Goal: Task Accomplishment & Management: Use online tool/utility

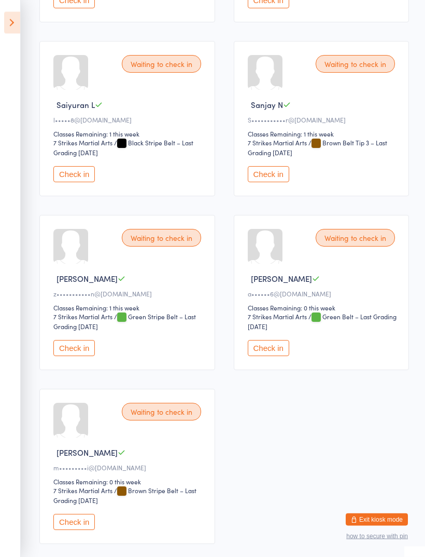
scroll to position [663, 0]
click at [268, 322] on select "7 Strikes Martial Arts" at bounding box center [285, 317] width 75 height 10
click at [260, 322] on select "7 Strikes Martial Arts" at bounding box center [285, 317] width 75 height 10
click at [270, 356] on button "Check in" at bounding box center [268, 348] width 41 height 16
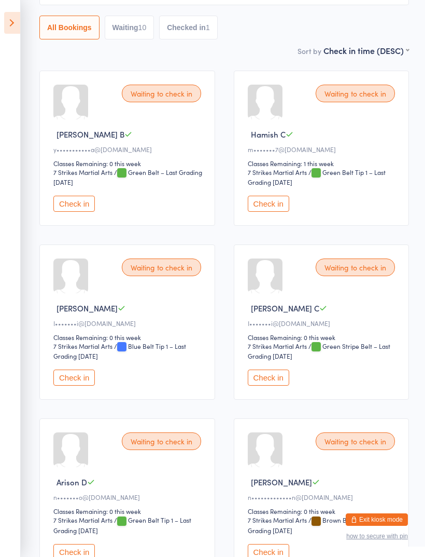
scroll to position [111, 0]
click at [269, 205] on button "Check in" at bounding box center [268, 204] width 41 height 16
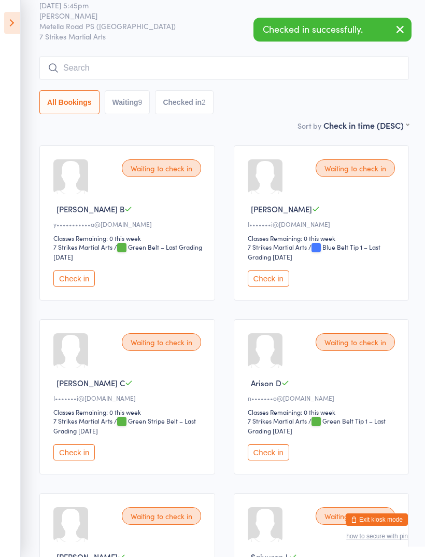
scroll to position [0, 0]
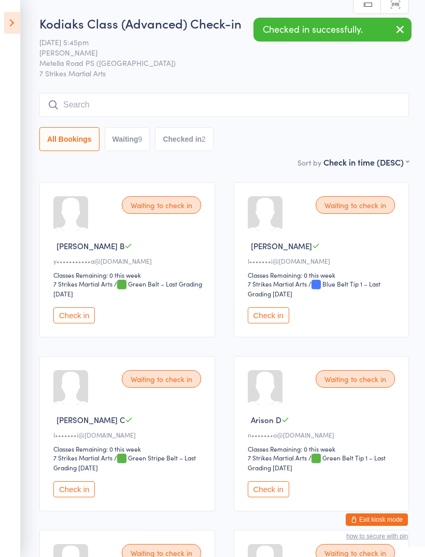
click at [6, 21] on icon at bounding box center [12, 23] width 16 height 22
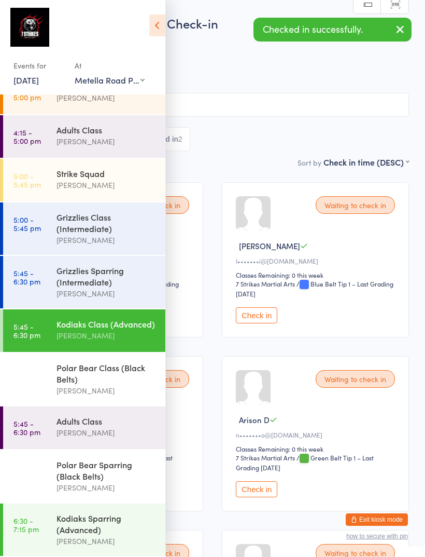
scroll to position [77, 0]
click at [80, 380] on div "Polar Bear Class (Black Belts)" at bounding box center [107, 372] width 100 height 23
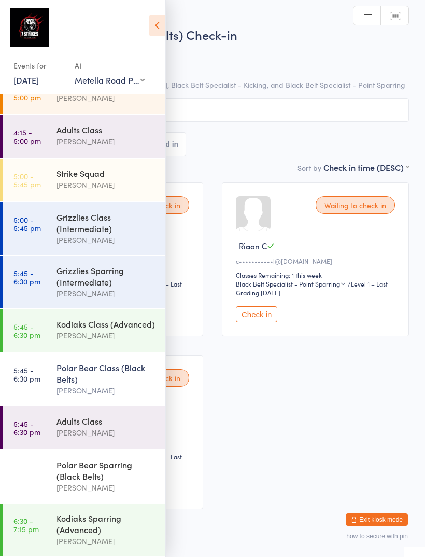
click at [151, 15] on icon at bounding box center [157, 26] width 16 height 22
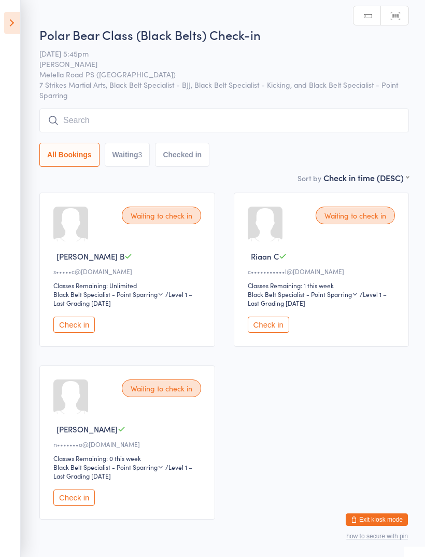
click at [268, 323] on button "Check in" at bounding box center [268, 324] width 41 height 16
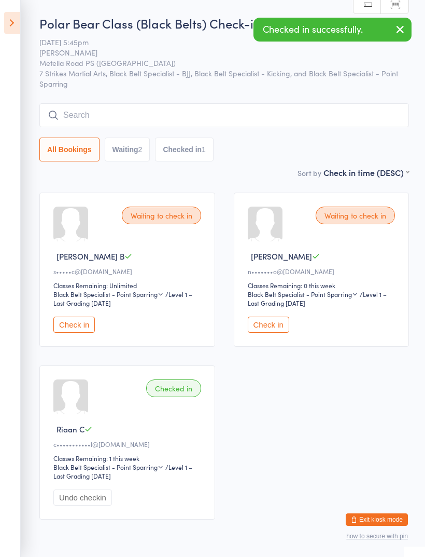
click at [19, 16] on icon at bounding box center [12, 23] width 16 height 22
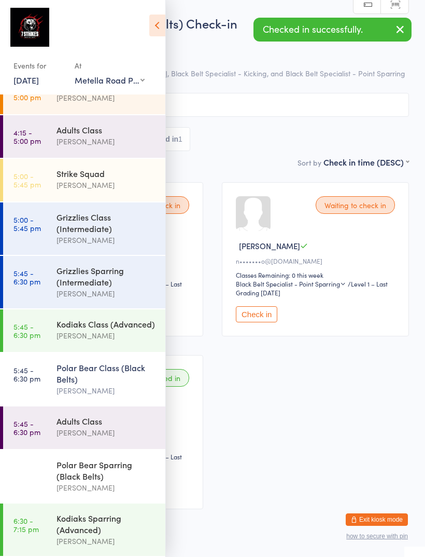
click at [87, 318] on div "Kodiaks Class (Advanced)" at bounding box center [107, 323] width 100 height 11
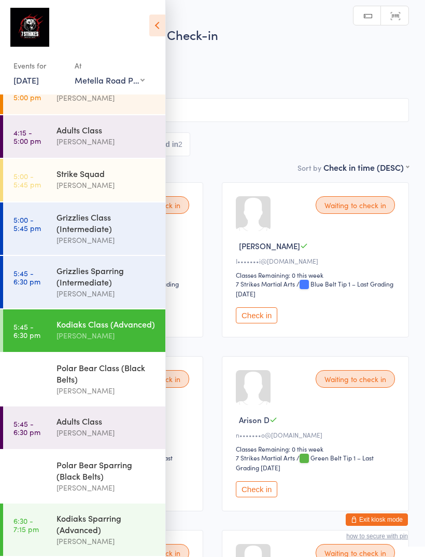
click at [92, 416] on div "Adults Class" at bounding box center [107, 420] width 100 height 11
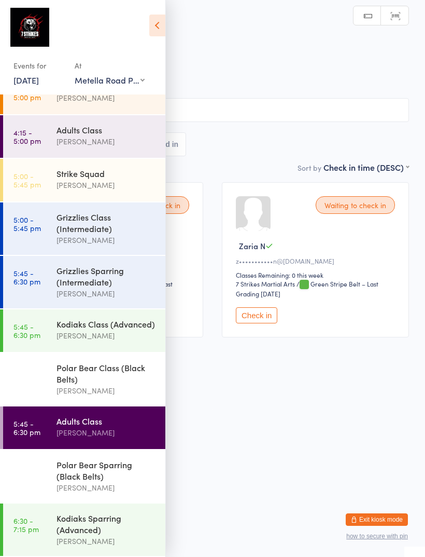
click at [152, 17] on icon at bounding box center [157, 26] width 16 height 22
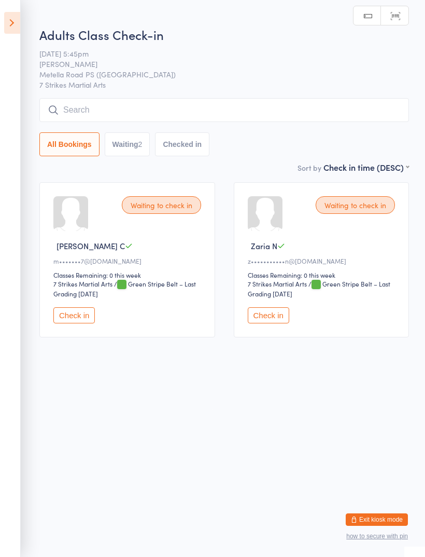
click at [73, 317] on button "Check in" at bounding box center [73, 315] width 41 height 16
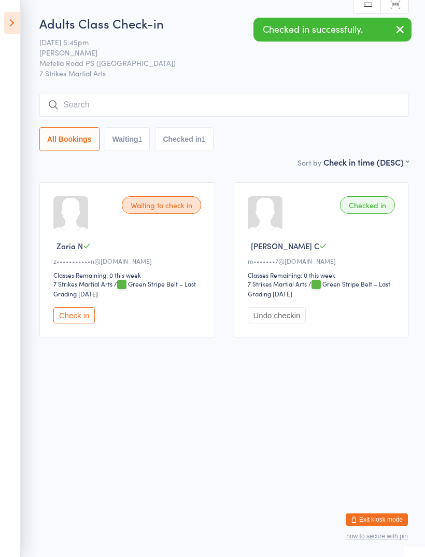
click at [20, 19] on icon at bounding box center [12, 23] width 16 height 22
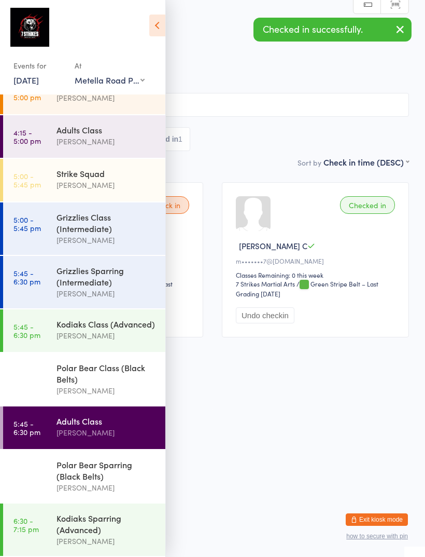
click at [85, 310] on div "Kodiaks Class (Advanced) Daniel Jancek" at bounding box center [111, 329] width 109 height 41
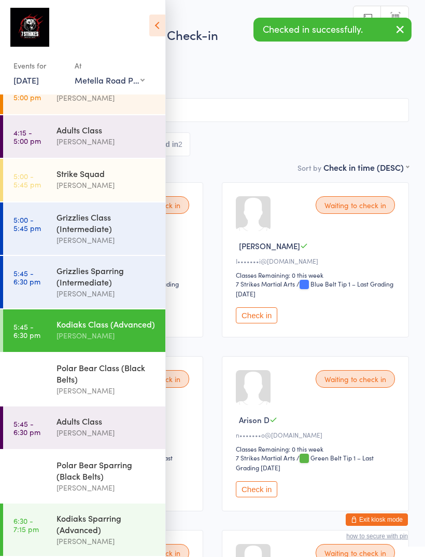
click at [151, 20] on icon at bounding box center [157, 26] width 16 height 22
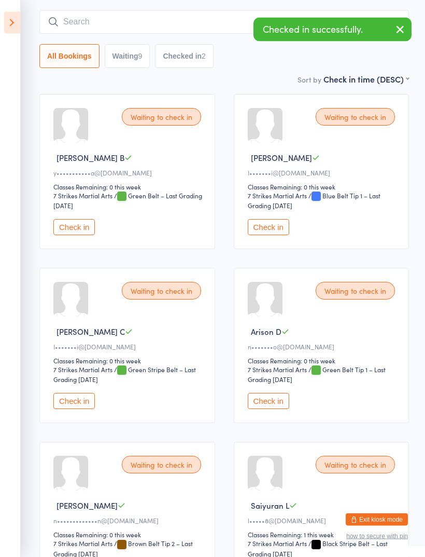
scroll to position [88, 0]
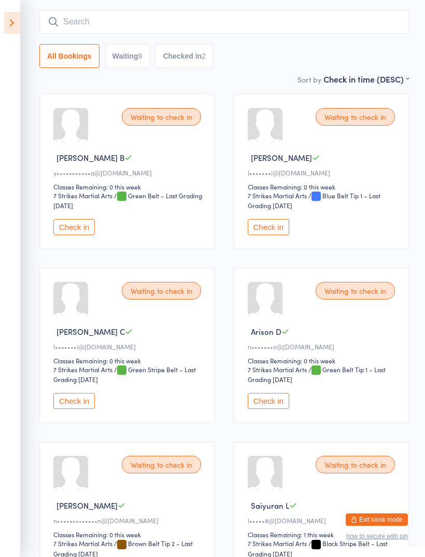
click at [71, 394] on div "Waiting to check in Helios Singh C I•••••••i@hotmail.com Classes Remaining: 0 t…" at bounding box center [127, 345] width 176 height 155
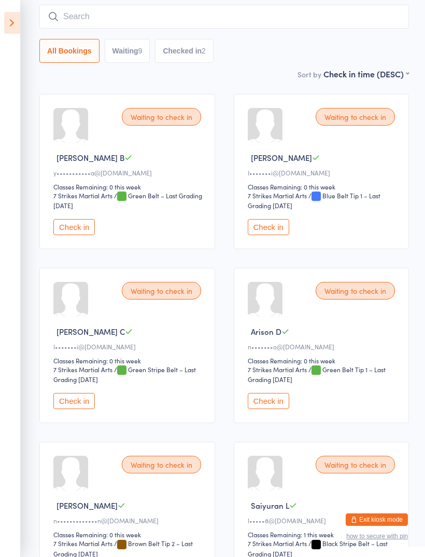
click at [74, 402] on button "Check in" at bounding box center [73, 401] width 41 height 16
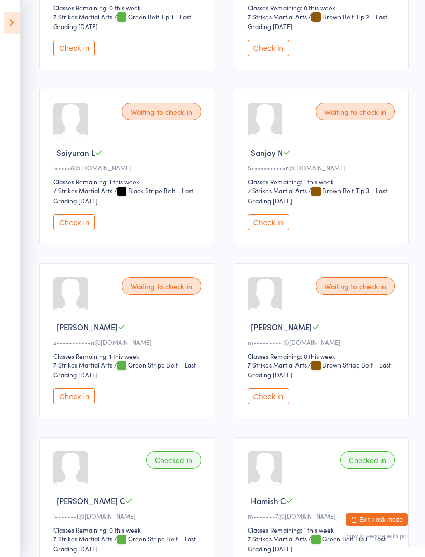
scroll to position [450, 0]
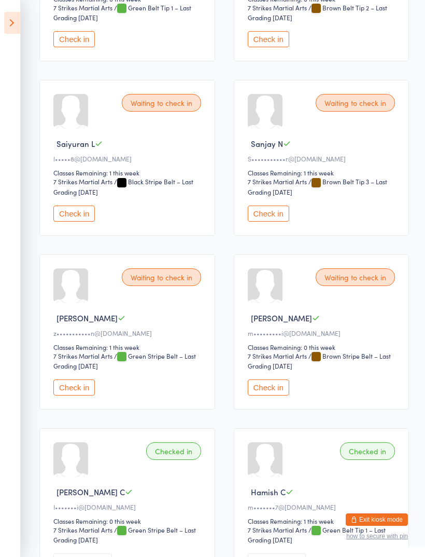
click at [272, 395] on button "Check in" at bounding box center [268, 387] width 41 height 16
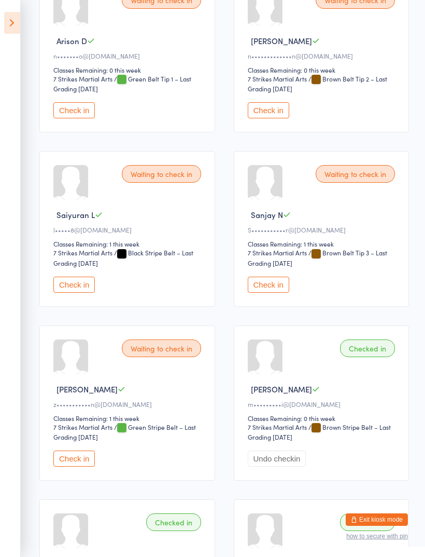
scroll to position [373, 0]
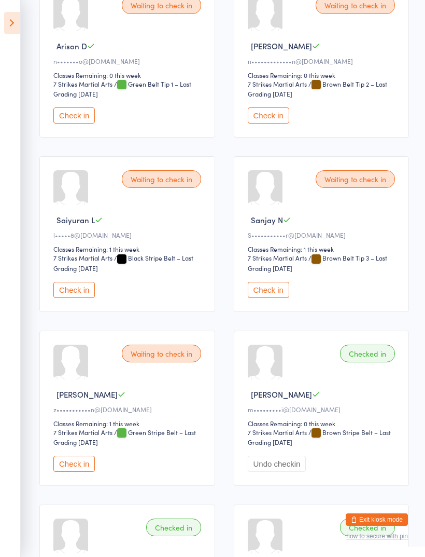
click at [269, 298] on button "Check in" at bounding box center [268, 290] width 41 height 16
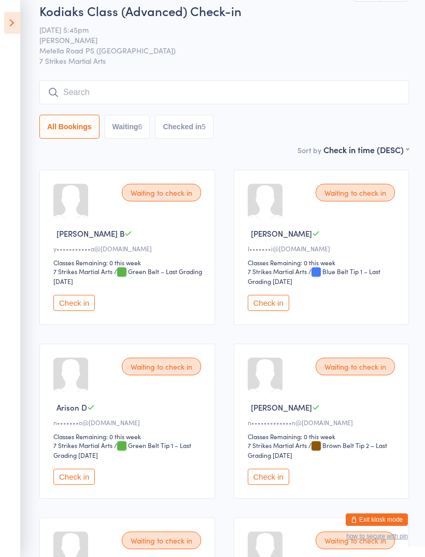
scroll to position [0, 0]
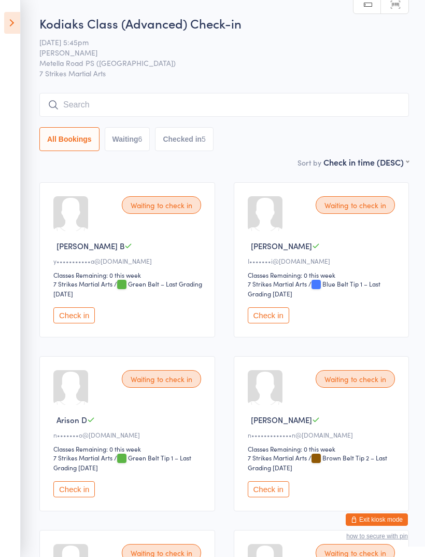
click at [65, 313] on button "Check in" at bounding box center [73, 315] width 41 height 16
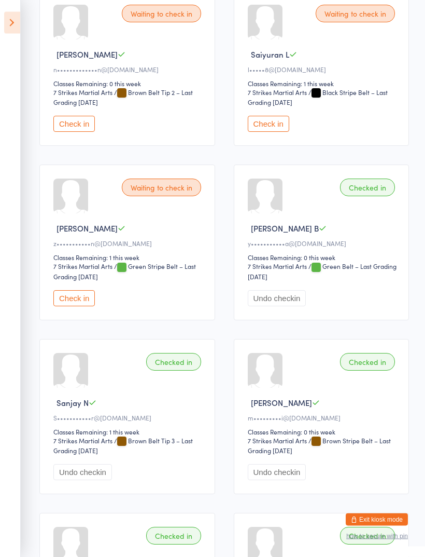
scroll to position [364, 0]
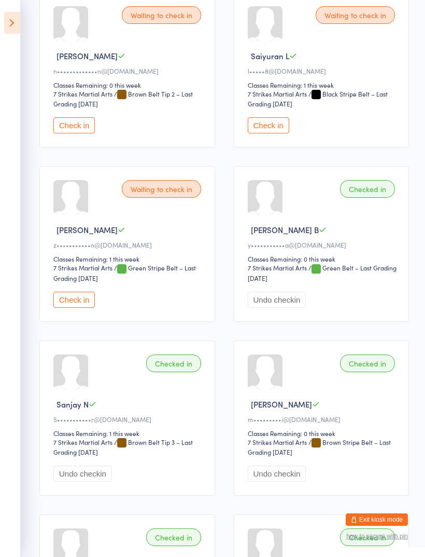
click at [77, 301] on div "Waiting to check in Aidan N z•••••••••••n@gmail.com Classes Remaining: 1 this w…" at bounding box center [127, 243] width 176 height 155
click at [75, 308] on button "Check in" at bounding box center [73, 299] width 41 height 16
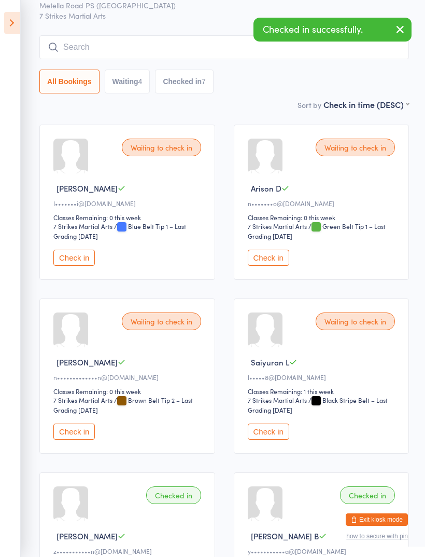
scroll to position [0, 0]
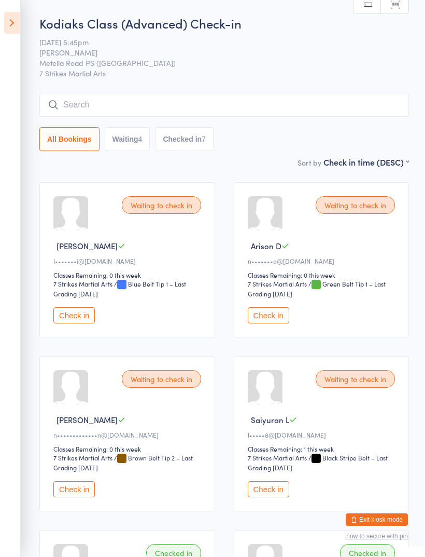
click at [149, 102] on input "search" at bounding box center [224, 105] width 370 height 24
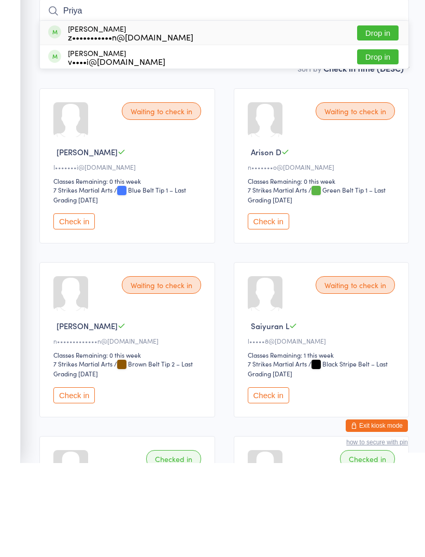
type input "Priya"
click at [379, 119] on button "Drop in" at bounding box center [377, 126] width 41 height 15
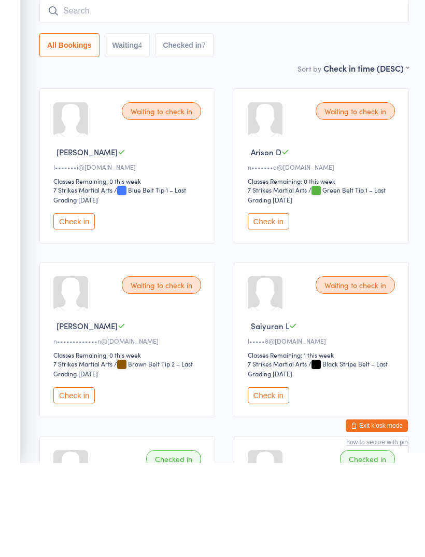
scroll to position [94, 0]
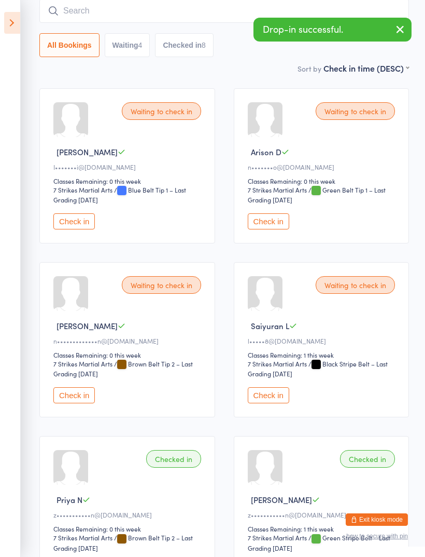
click at [7, 17] on icon at bounding box center [12, 23] width 16 height 22
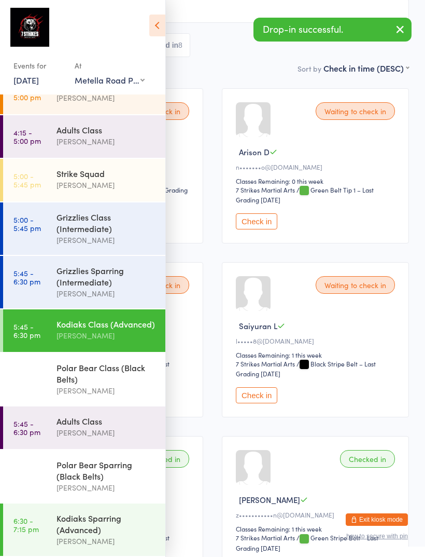
click at [89, 512] on div "Kodiaks Sparring (Advanced)" at bounding box center [107, 523] width 100 height 23
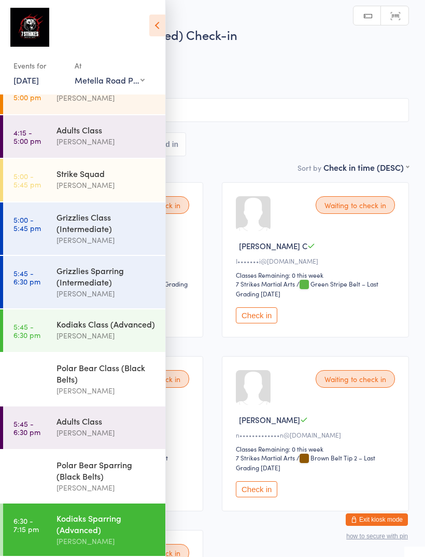
click at [91, 467] on div "Polar Bear Sparring (Black Belts)" at bounding box center [107, 469] width 100 height 23
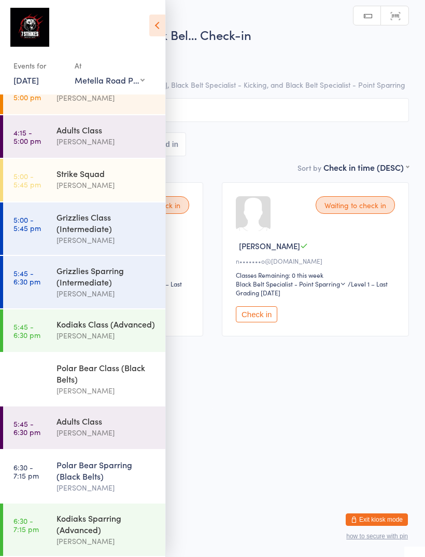
click at [91, 415] on div "Adults Class" at bounding box center [107, 420] width 100 height 11
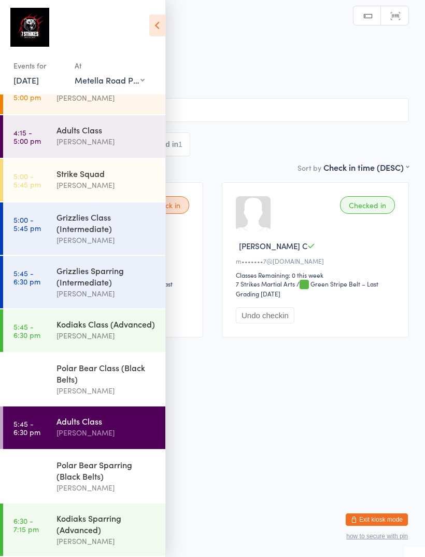
click at [156, 19] on icon at bounding box center [157, 26] width 16 height 22
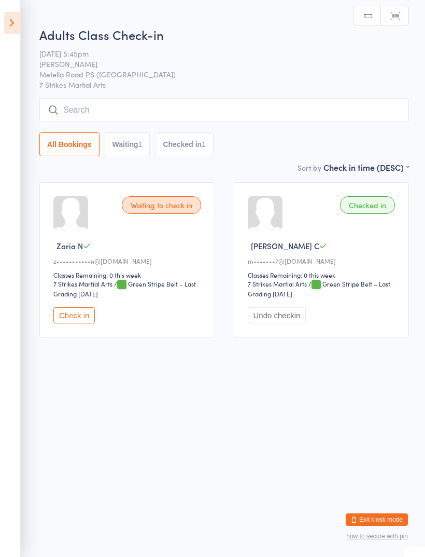
click at [61, 315] on button "Check in" at bounding box center [73, 315] width 41 height 16
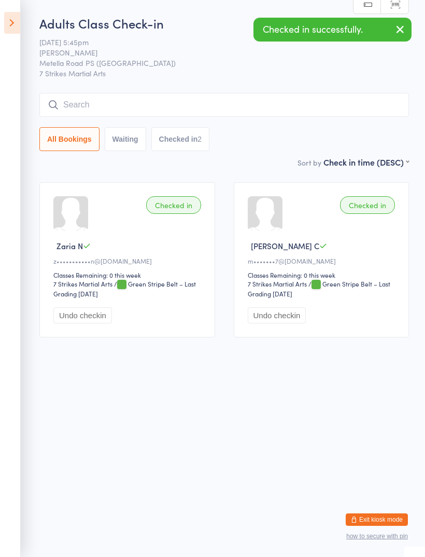
click at [7, 24] on icon at bounding box center [12, 23] width 16 height 22
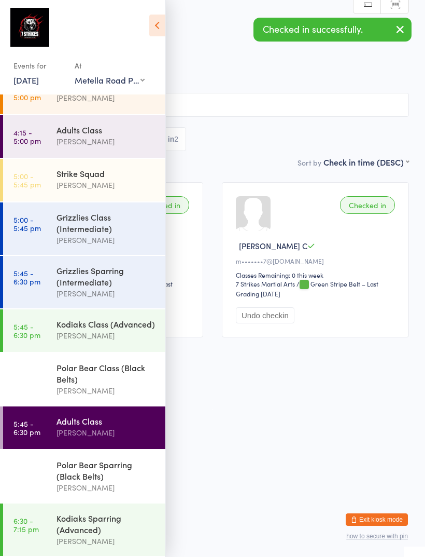
click at [75, 318] on div "Kodiaks Class (Advanced)" at bounding box center [107, 323] width 100 height 11
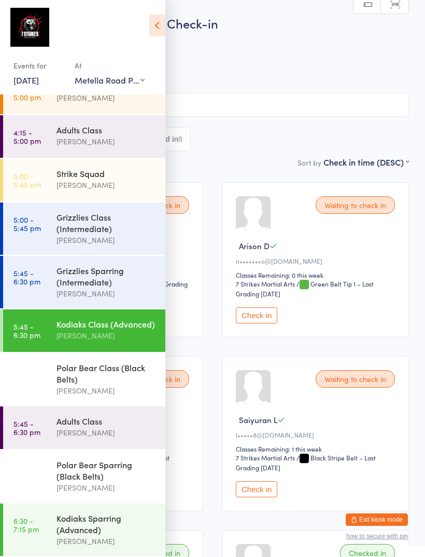
click at [165, 23] on icon at bounding box center [157, 26] width 16 height 22
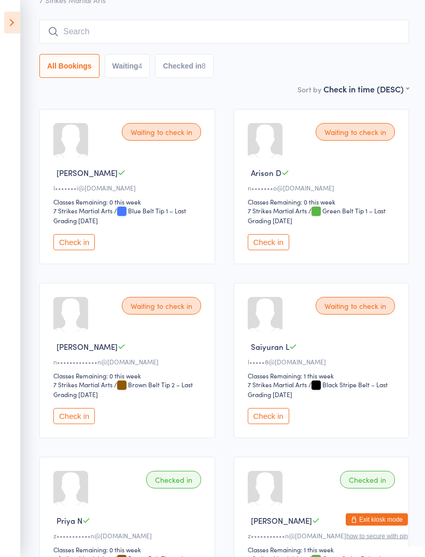
scroll to position [74, 0]
click at [265, 417] on button "Check in" at bounding box center [268, 415] width 41 height 16
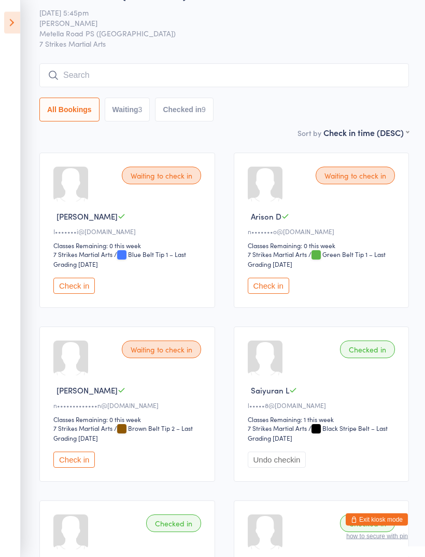
scroll to position [0, 0]
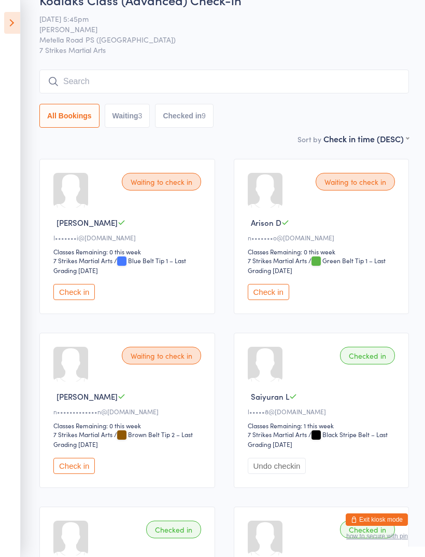
click at [221, 73] on input "search" at bounding box center [224, 81] width 370 height 24
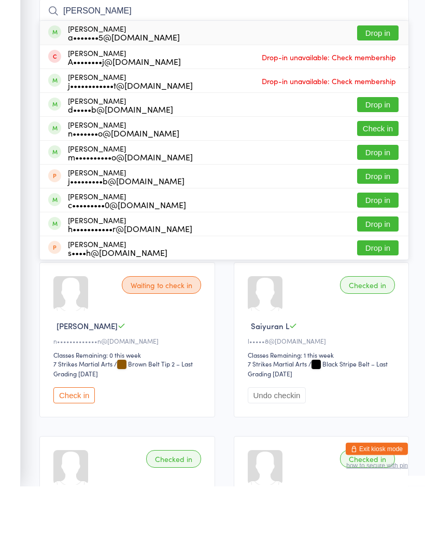
type input "Harrison"
click at [375, 192] on button "Check in" at bounding box center [377, 199] width 41 height 15
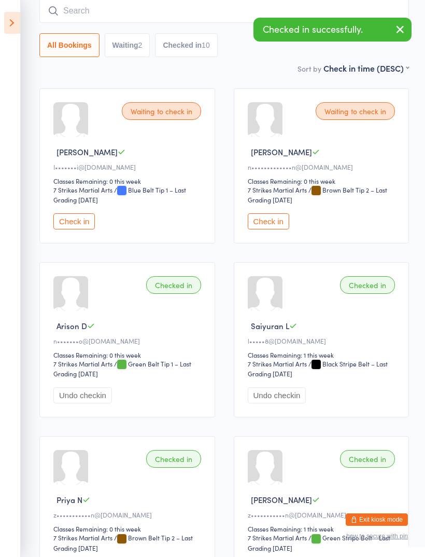
click at [13, 15] on icon at bounding box center [12, 23] width 16 height 22
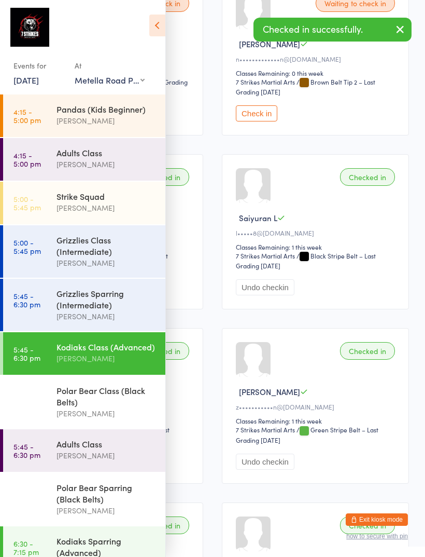
scroll to position [211, 0]
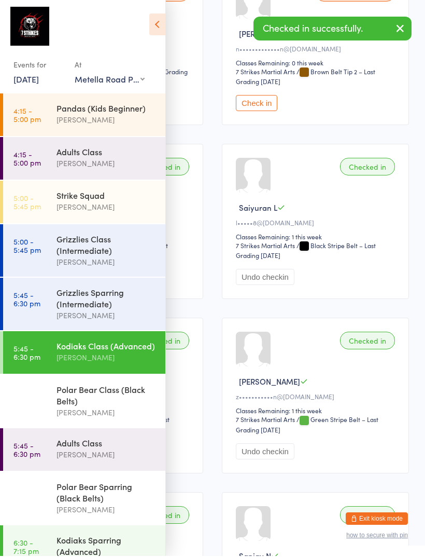
click at [91, 395] on div "Polar Bear Class (Black Belts)" at bounding box center [107, 395] width 100 height 23
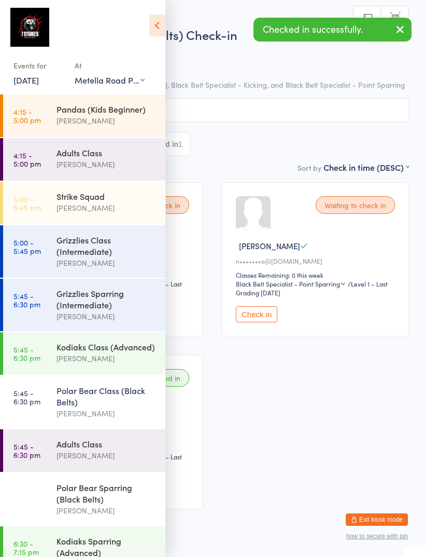
click at [156, 19] on icon at bounding box center [157, 26] width 16 height 22
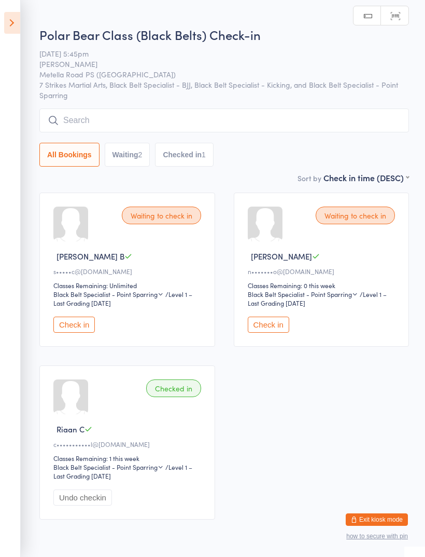
click at [273, 328] on button "Check in" at bounding box center [268, 324] width 41 height 16
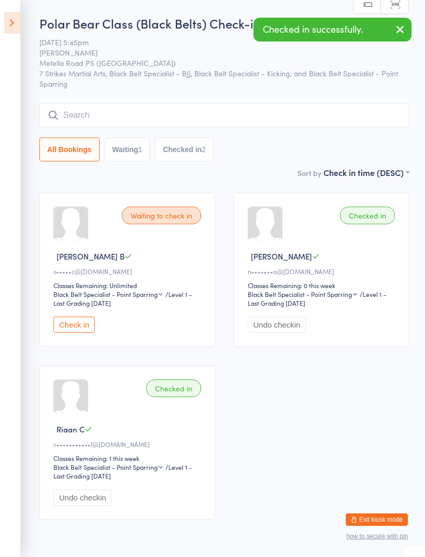
click at [10, 24] on icon at bounding box center [12, 23] width 16 height 22
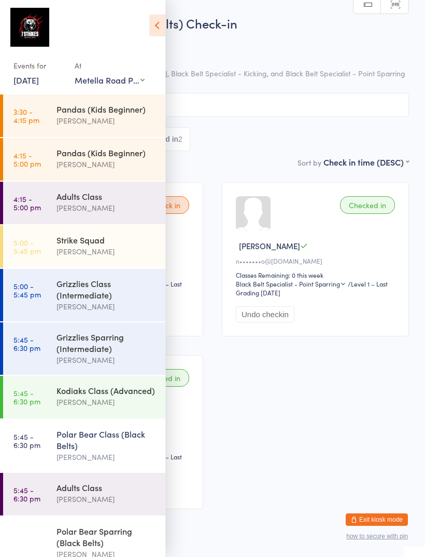
click at [86, 391] on div "Kodiaks Class (Advanced)" at bounding box center [107, 389] width 100 height 11
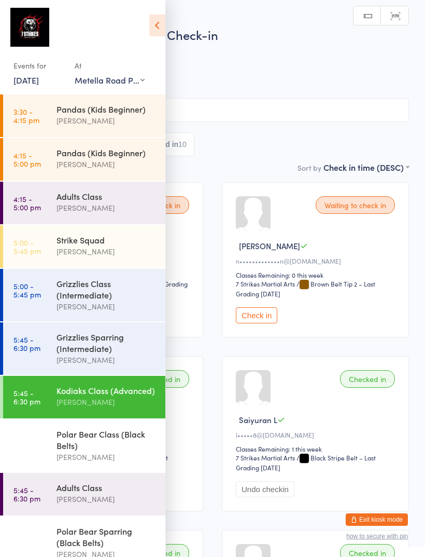
click at [163, 17] on icon at bounding box center [157, 26] width 16 height 22
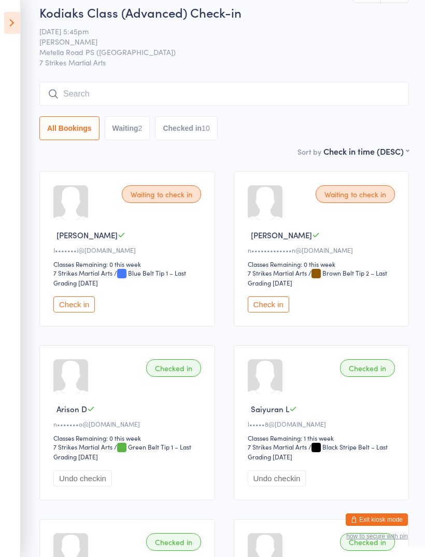
scroll to position [11, 0]
click at [226, 87] on input "search" at bounding box center [224, 93] width 370 height 24
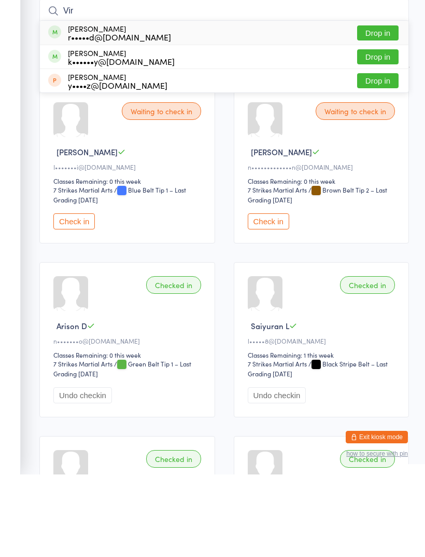
type input "Vir"
click at [378, 132] on button "Drop in" at bounding box center [377, 139] width 41 height 15
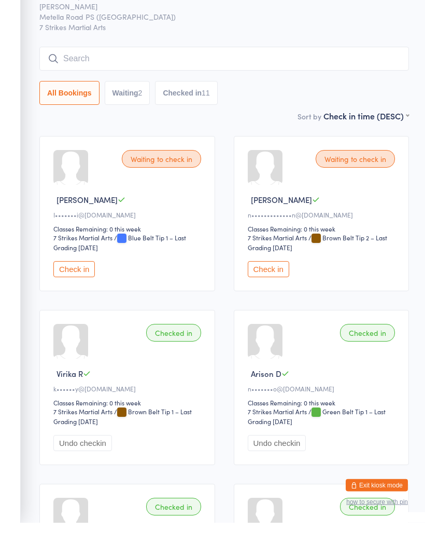
scroll to position [0, 0]
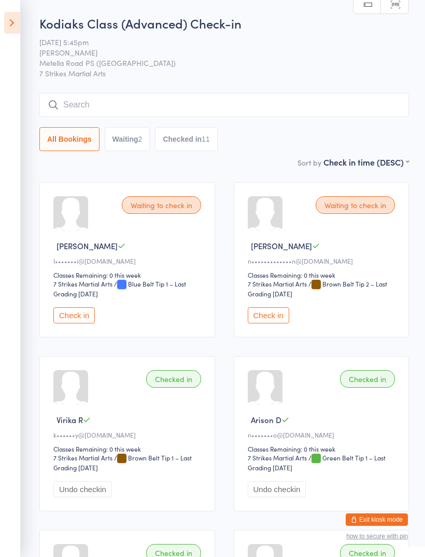
click at [12, 18] on icon at bounding box center [12, 23] width 16 height 22
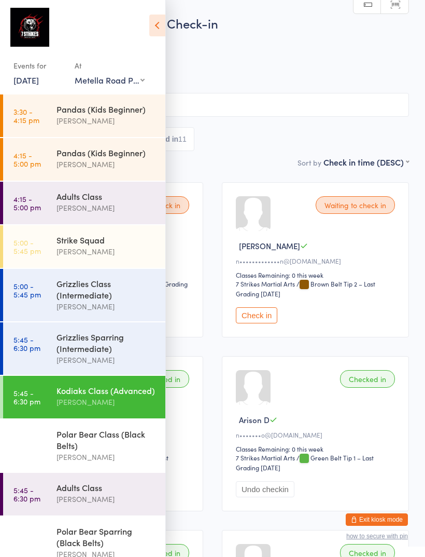
click at [85, 289] on div "Grizzlies Class (Intermediate)" at bounding box center [107, 288] width 100 height 23
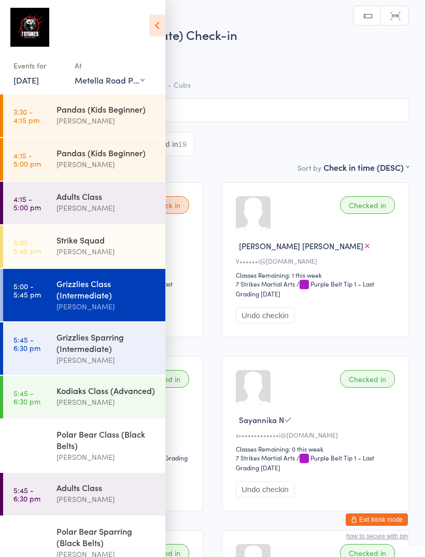
click at [159, 12] on div "Events for 15 Aug, 2025 15 Aug, 2025 August 2025 Sun Mon Tue Wed Thu Fri Sat 31…" at bounding box center [82, 49] width 165 height 98
click at [149, 20] on icon at bounding box center [157, 26] width 16 height 22
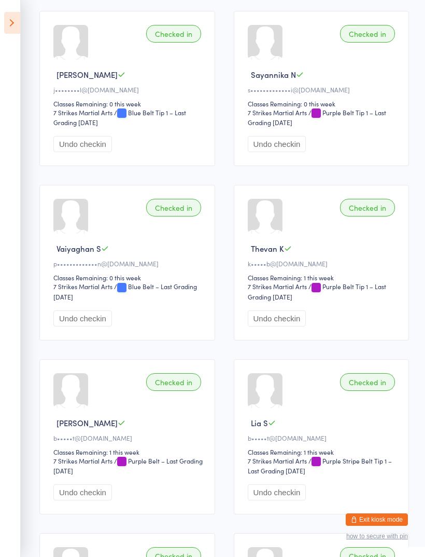
scroll to position [354, 0]
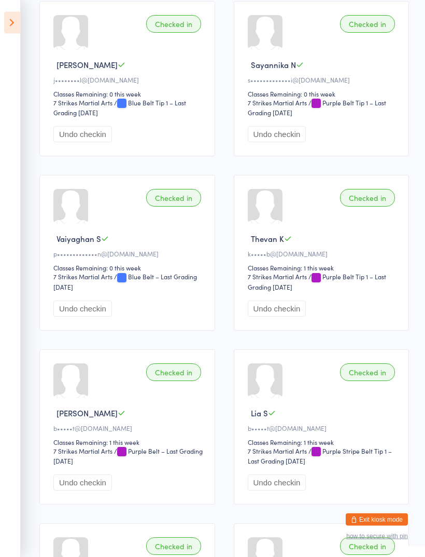
click at [267, 243] on div "Checked in Thevan K k•••••b@gmail.com Classes Remaining: 1 this week 7 Strikes …" at bounding box center [322, 252] width 176 height 155
click at [302, 243] on div "Thevan K" at bounding box center [323, 238] width 151 height 11
click at [266, 244] on span "Thevan K" at bounding box center [267, 238] width 33 height 11
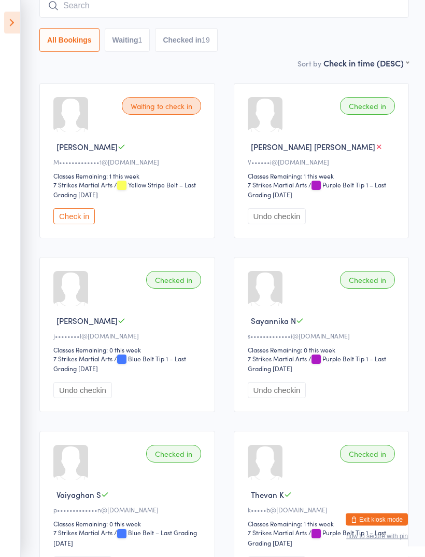
scroll to position [0, 0]
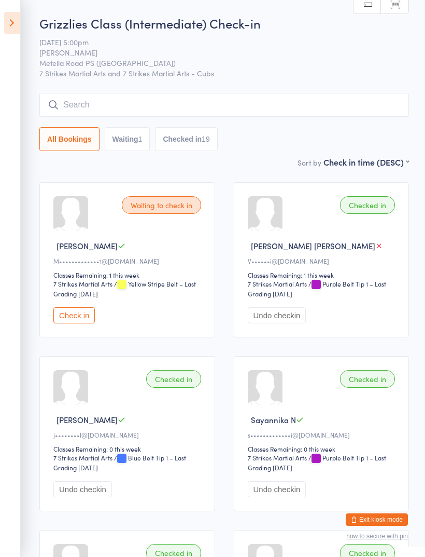
click at [12, 28] on icon at bounding box center [12, 23] width 16 height 22
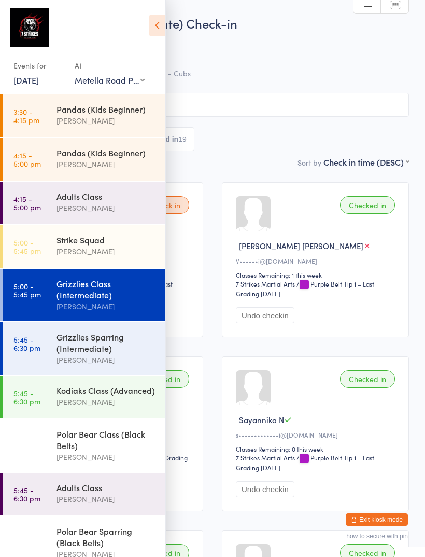
click at [66, 344] on div "Grizzlies Sparring (Intermediate)" at bounding box center [107, 342] width 100 height 23
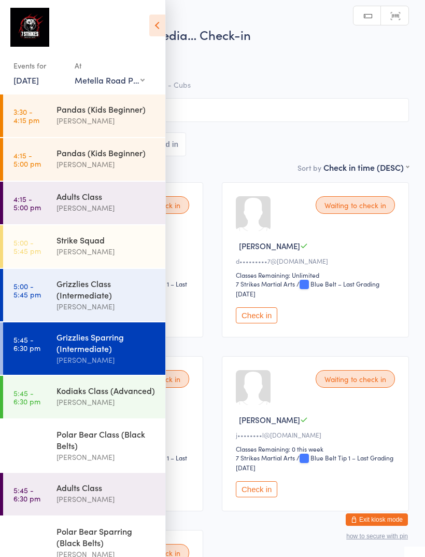
click at [155, 32] on icon at bounding box center [157, 26] width 16 height 22
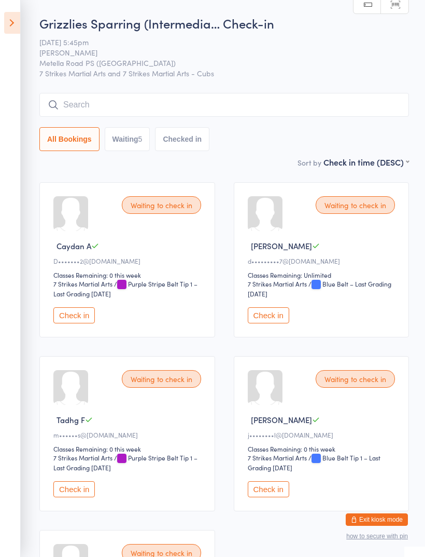
click at [117, 108] on input "search" at bounding box center [224, 105] width 370 height 24
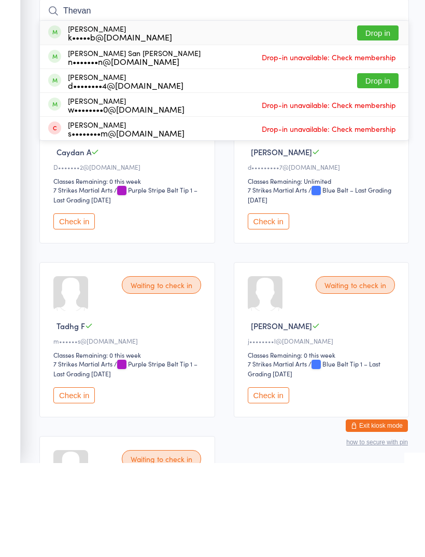
type input "Thevan"
click at [382, 119] on button "Drop in" at bounding box center [377, 126] width 41 height 15
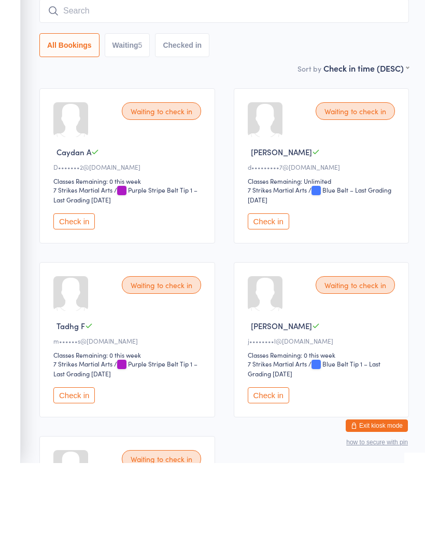
scroll to position [94, 0]
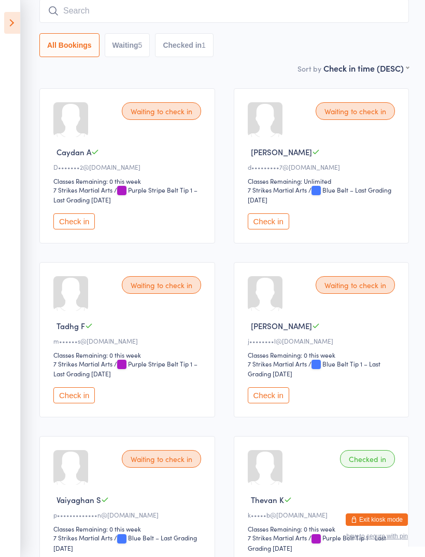
click at [6, 22] on icon at bounding box center [12, 23] width 16 height 22
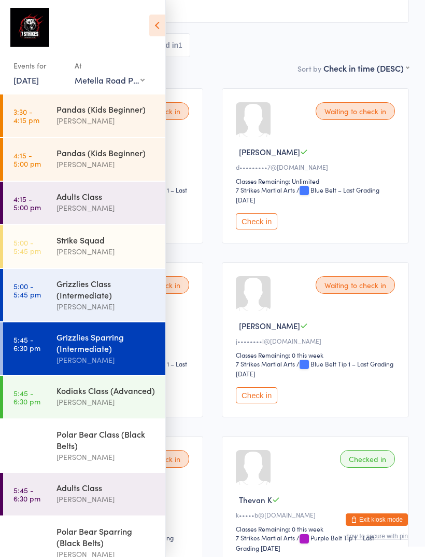
click at [265, 57] on div "All Bookings Waiting 5 Checked in 1" at bounding box center [212, 45] width 393 height 24
click at [254, 41] on div "All Bookings Waiting 5 Checked in 1" at bounding box center [212, 45] width 393 height 24
click at [158, 23] on icon at bounding box center [157, 26] width 16 height 22
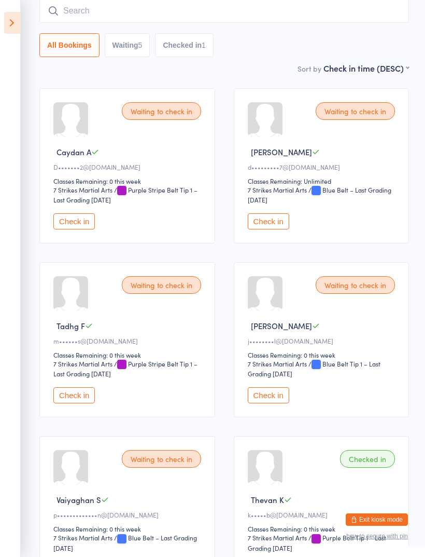
click at [389, 520] on button "Exit kiosk mode" at bounding box center [377, 519] width 62 height 12
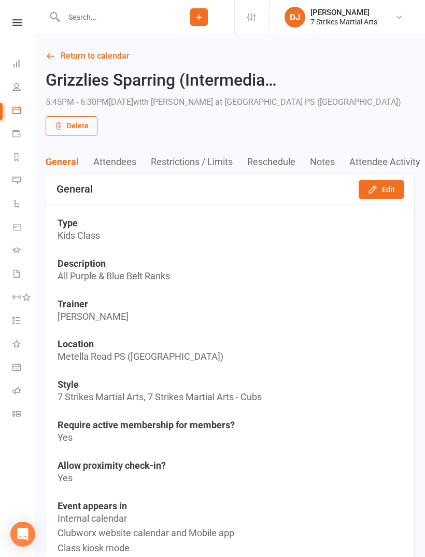
click at [16, 20] on icon at bounding box center [17, 22] width 10 height 7
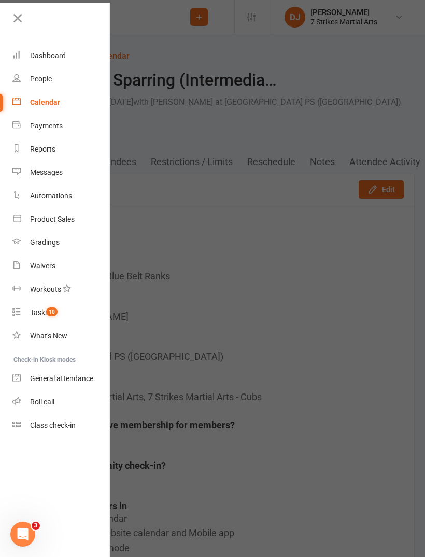
click at [78, 217] on link "Product Sales" at bounding box center [61, 218] width 98 height 23
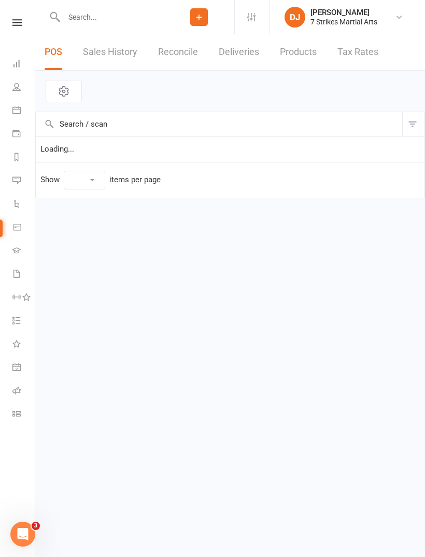
select select "10"
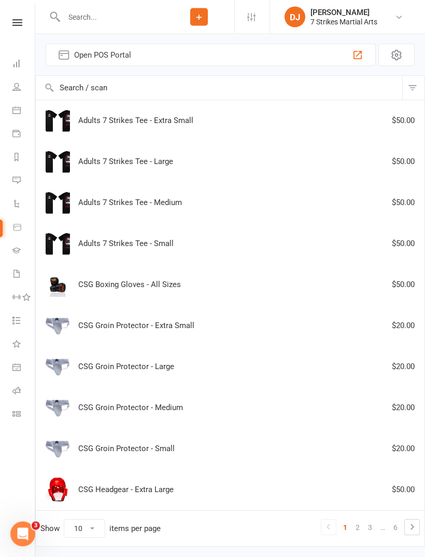
scroll to position [46, 0]
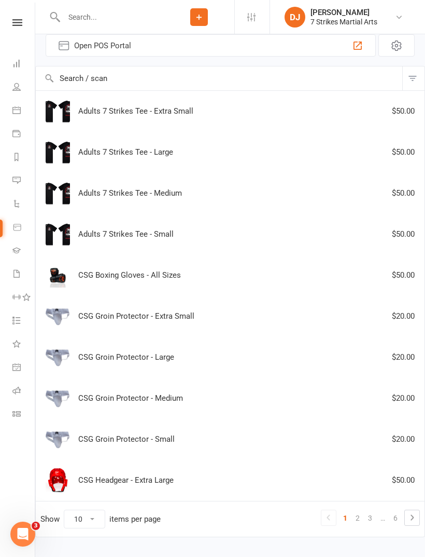
click at [355, 520] on link "2" at bounding box center [358, 517] width 12 height 15
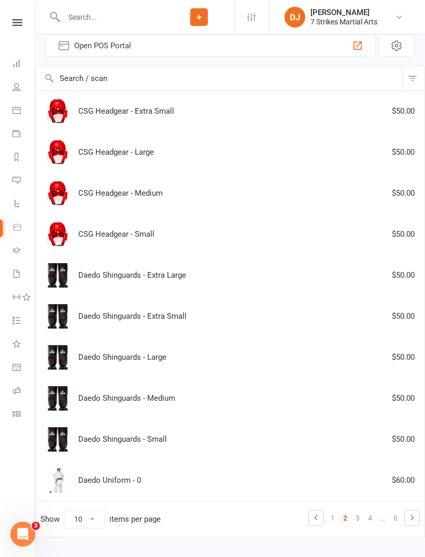
click at [204, 197] on div "CSG Headgear - Medium $50.00" at bounding box center [230, 193] width 380 height 24
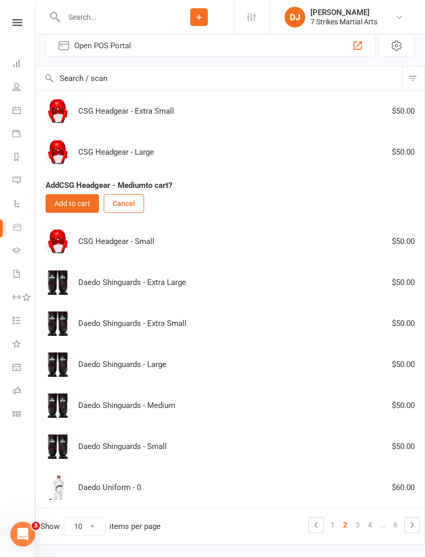
click at [85, 207] on button "Add to cart" at bounding box center [72, 203] width 53 height 19
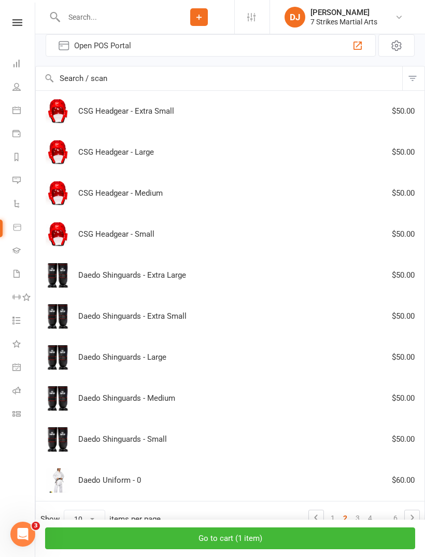
click at [186, 405] on div "Daedo Shinguards - Medium $50.00" at bounding box center [230, 398] width 380 height 24
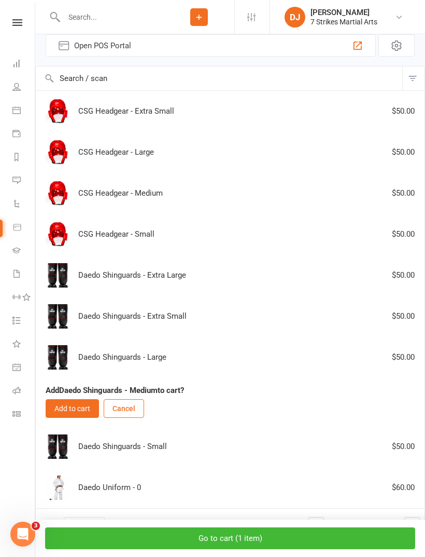
click at [88, 408] on button "Add to cart" at bounding box center [72, 408] width 53 height 19
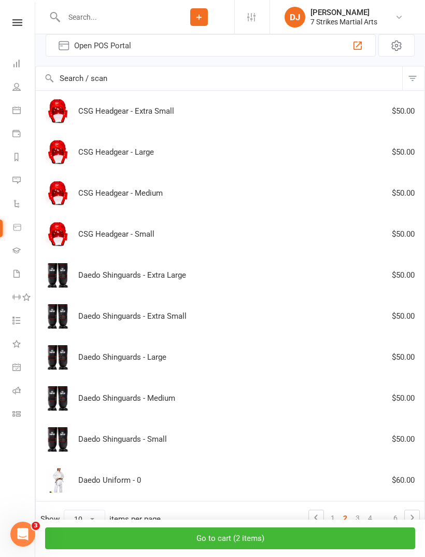
click at [360, 520] on link "3" at bounding box center [358, 517] width 12 height 15
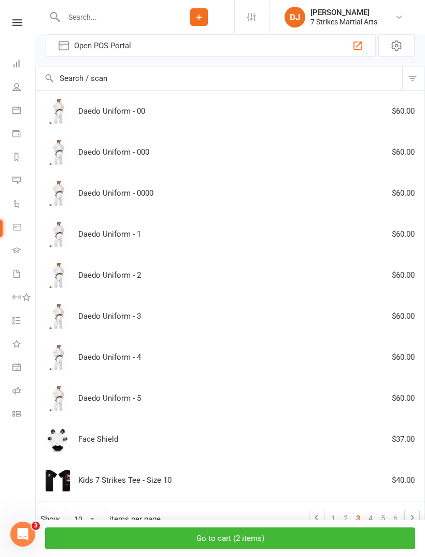
click at [369, 520] on link "4" at bounding box center [371, 517] width 12 height 15
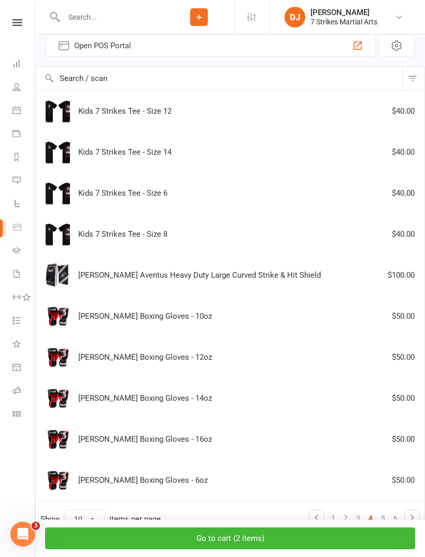
click at [219, 321] on div "Morgan Boxing Gloves - 10oz $50.00" at bounding box center [230, 316] width 380 height 24
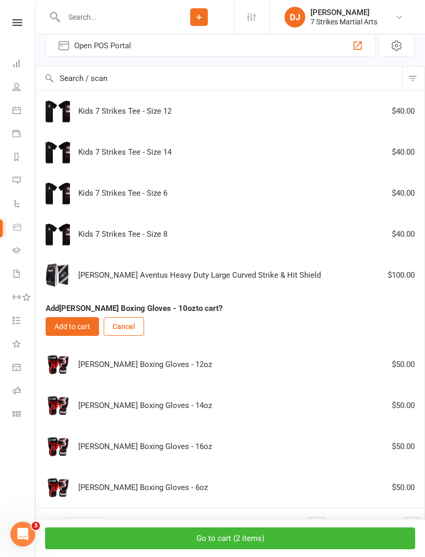
click at [71, 327] on button "Add to cart" at bounding box center [72, 326] width 53 height 19
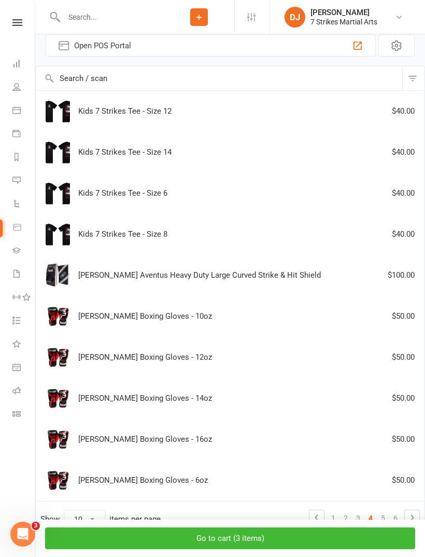
click at [381, 517] on link "5" at bounding box center [383, 517] width 12 height 15
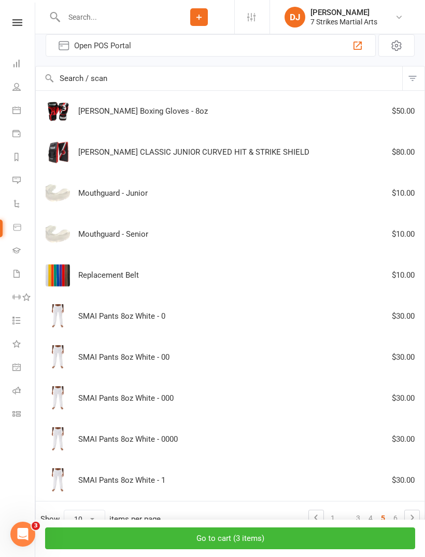
click at [198, 190] on div "Mouthguard - Junior $10.00" at bounding box center [230, 193] width 380 height 24
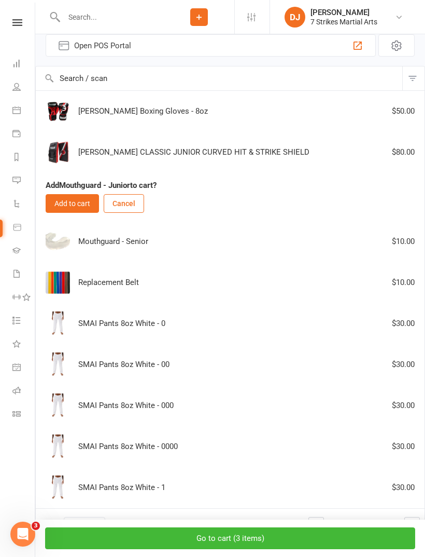
click at [79, 211] on button "Add to cart" at bounding box center [72, 203] width 53 height 19
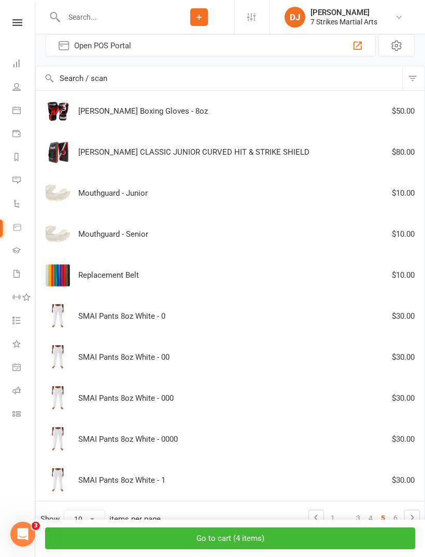
click at [332, 549] on button "Go to cart ( 4 items )" at bounding box center [230, 538] width 370 height 22
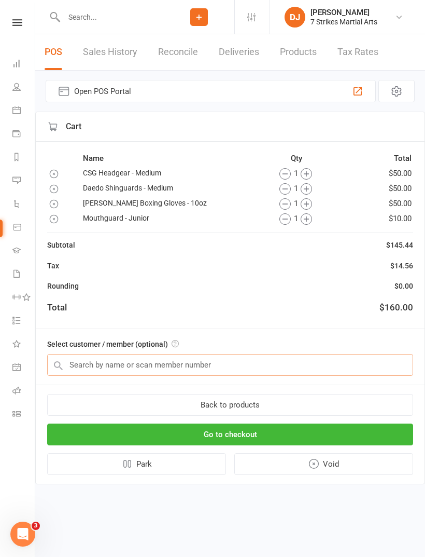
click at [103, 372] on input "text" at bounding box center [230, 365] width 366 height 22
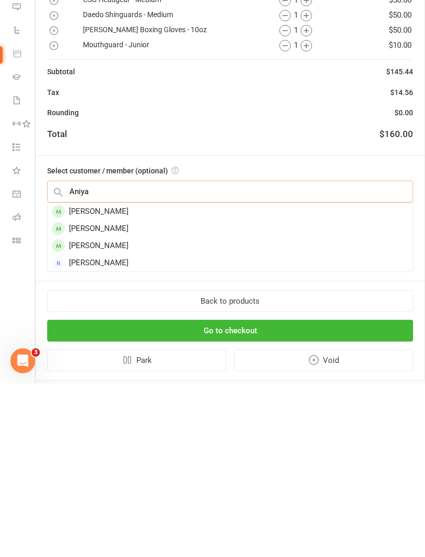
type input "Aniya"
click at [137, 376] on div "Aniya Bhattarai" at bounding box center [230, 384] width 365 height 17
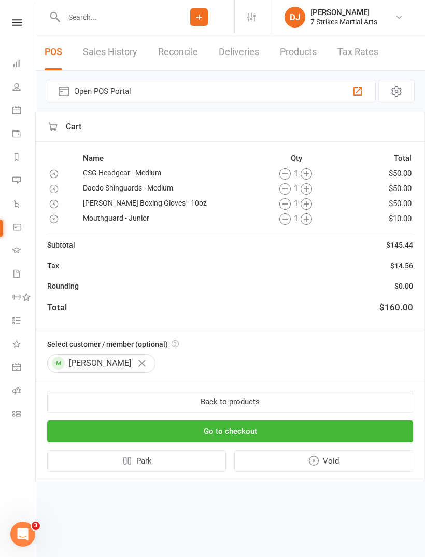
click at [345, 433] on button "Go to checkout" at bounding box center [230, 431] width 366 height 22
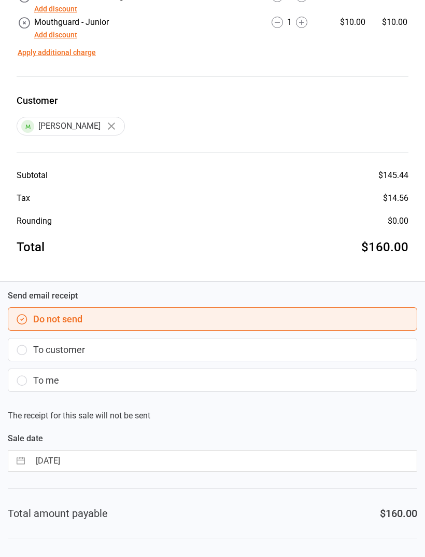
scroll to position [191, 0]
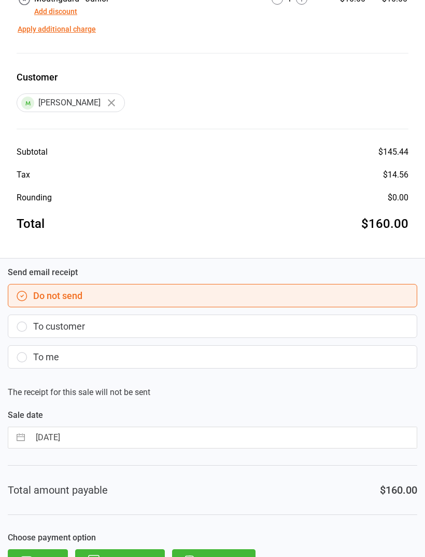
click at [55, 330] on button "To customer" at bounding box center [213, 325] width 410 height 23
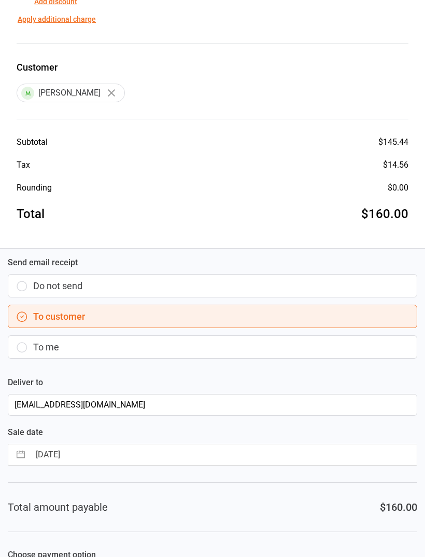
scroll to position [218, 0]
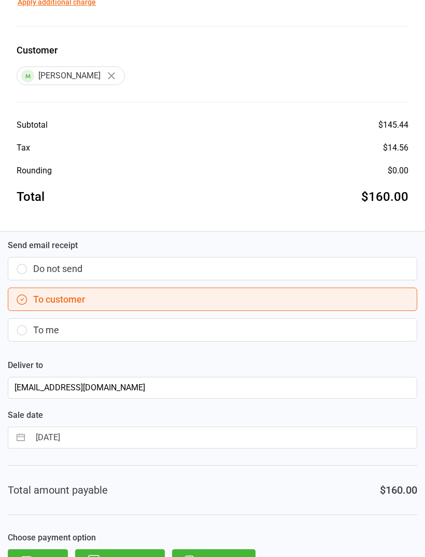
click at [211, 556] on button "Direct Debit" at bounding box center [214, 560] width 84 height 23
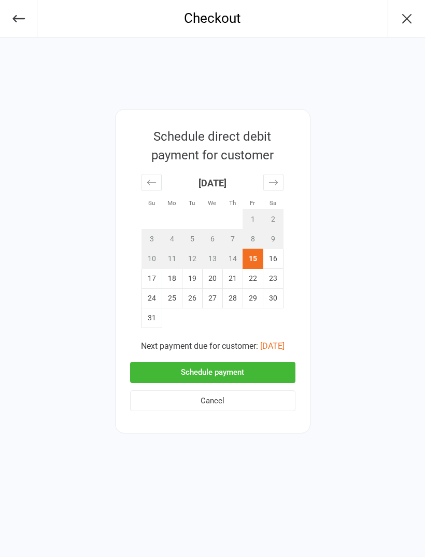
click at [201, 377] on button "Schedule payment" at bounding box center [212, 371] width 165 height 21
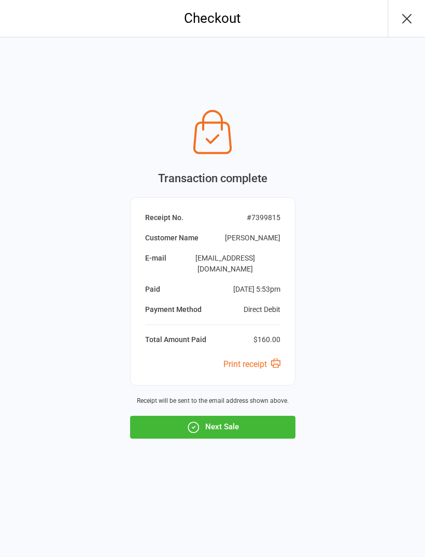
click at [192, 424] on icon "button" at bounding box center [193, 426] width 13 height 13
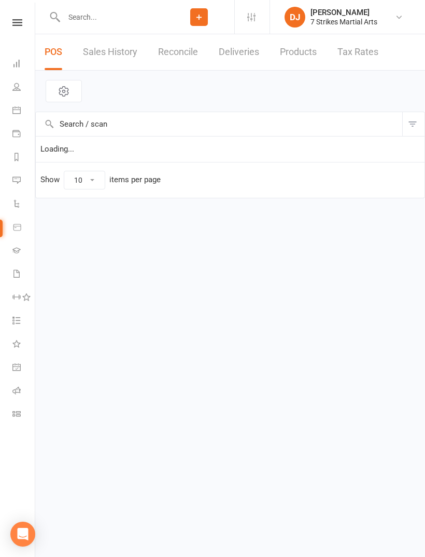
select select "10"
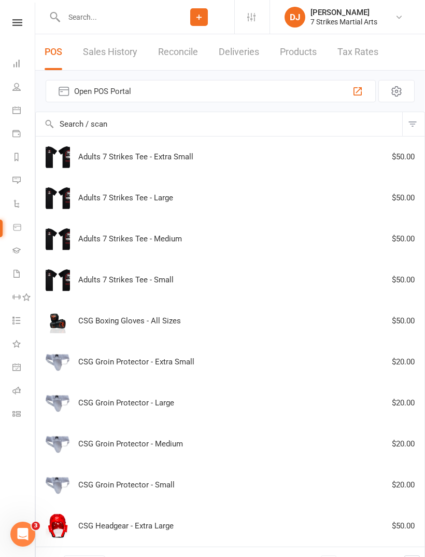
click at [9, 25] on link at bounding box center [17, 22] width 37 height 7
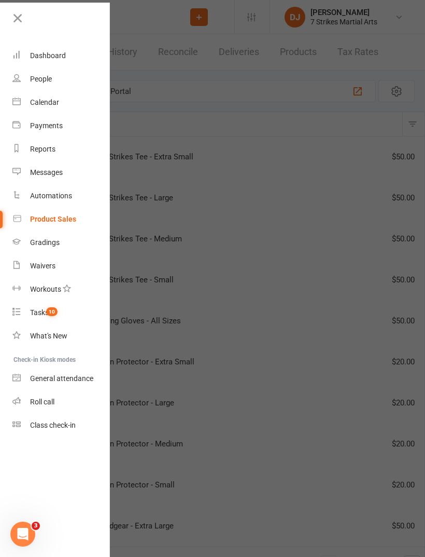
click at [18, 15] on icon at bounding box center [17, 18] width 15 height 15
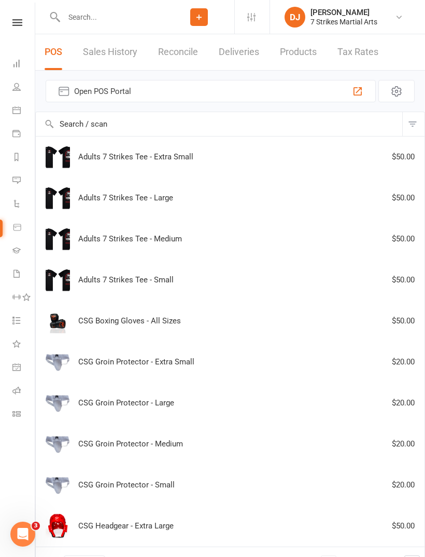
click at [23, 24] on link at bounding box center [17, 22] width 37 height 7
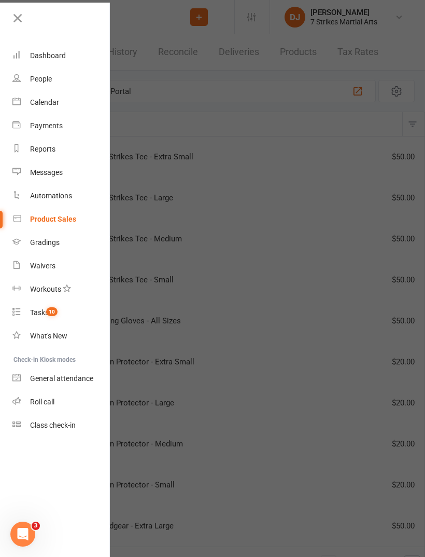
click at [79, 59] on link "Dashboard" at bounding box center [61, 55] width 98 height 23
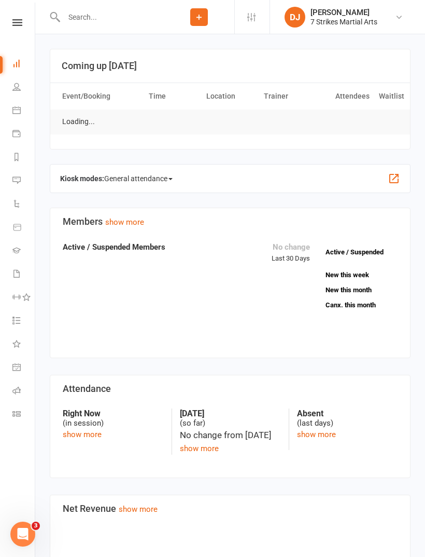
click at [137, 24] on input "text" at bounding box center [112, 17] width 103 height 15
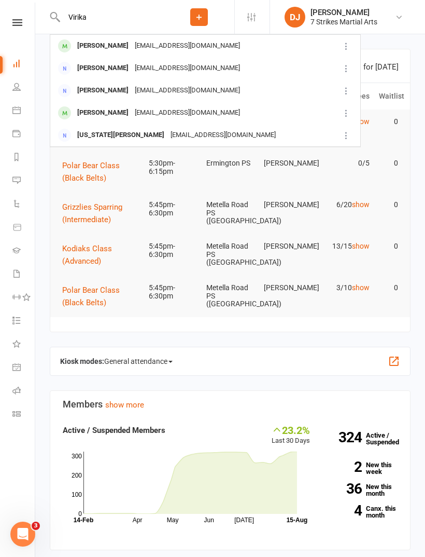
type input "Virika"
click at [110, 39] on div "Virika Roy" at bounding box center [103, 45] width 58 height 15
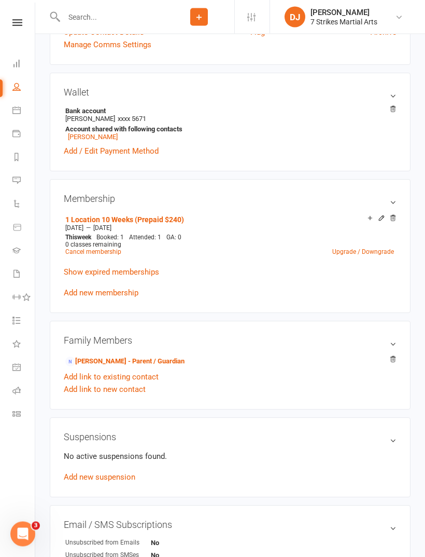
scroll to position [299, 0]
click at [11, 24] on link at bounding box center [17, 22] width 37 height 7
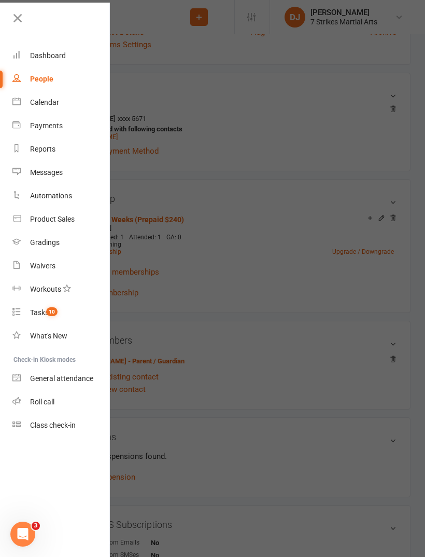
click at [42, 226] on link "Product Sales" at bounding box center [61, 218] width 98 height 23
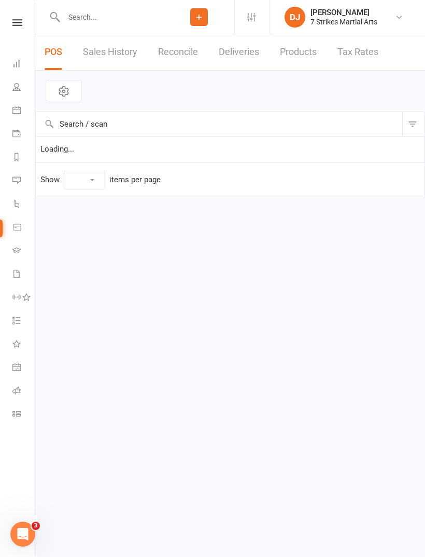
select select "10"
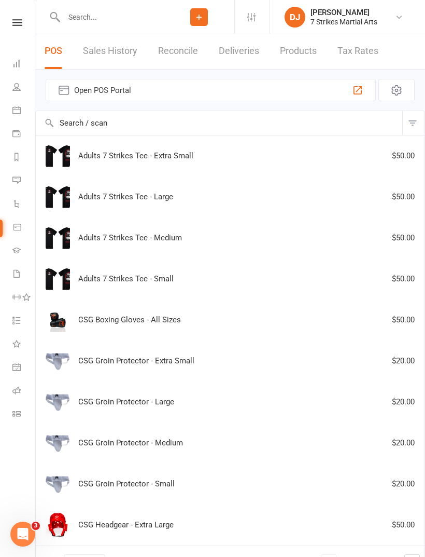
scroll to position [46, 0]
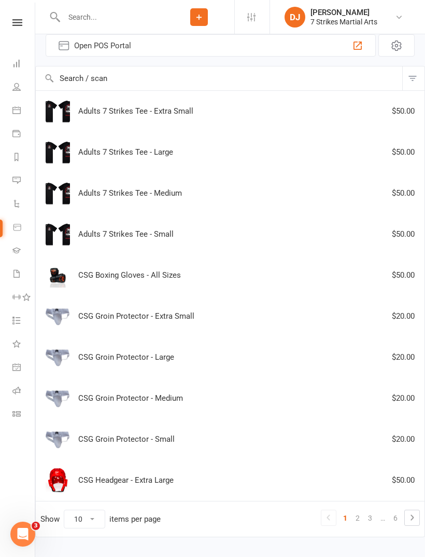
click at [357, 518] on link "2" at bounding box center [358, 517] width 12 height 15
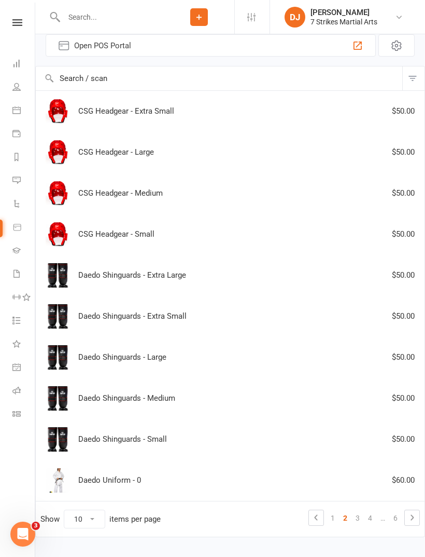
click at [362, 518] on link "3" at bounding box center [358, 517] width 12 height 15
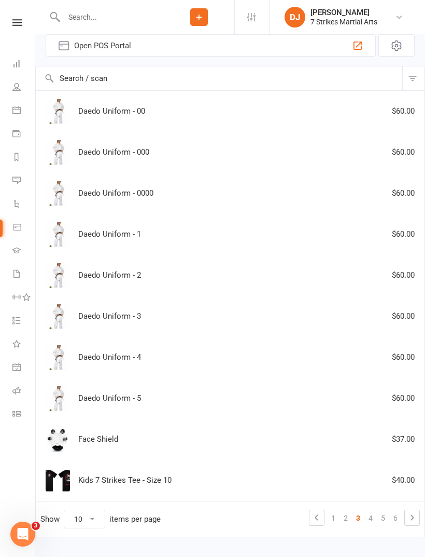
click at [369, 519] on link "4" at bounding box center [371, 517] width 12 height 15
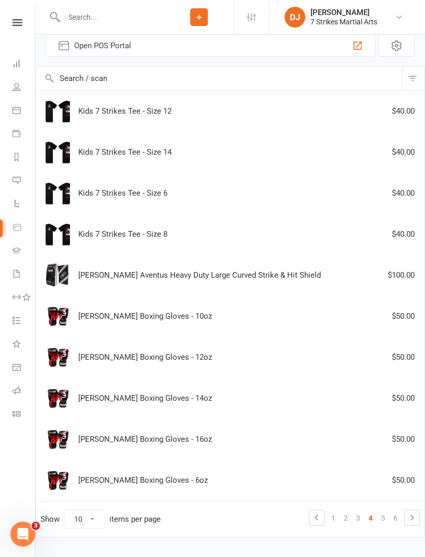
click at [381, 519] on link "5" at bounding box center [383, 517] width 12 height 15
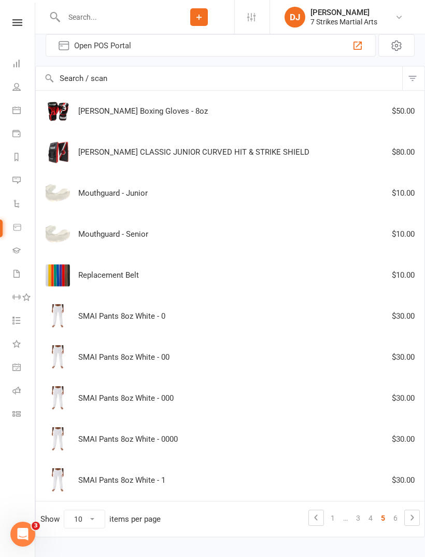
click at [393, 514] on link "6" at bounding box center [396, 517] width 12 height 15
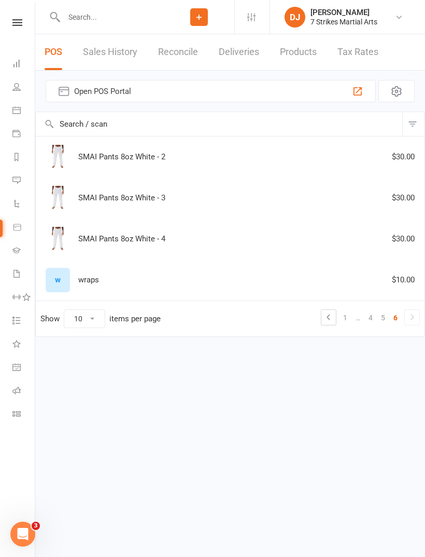
scroll to position [0, 0]
click at [382, 315] on link "5" at bounding box center [383, 317] width 12 height 15
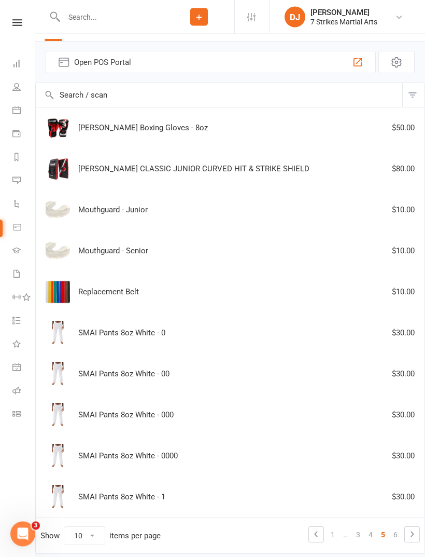
scroll to position [46, 0]
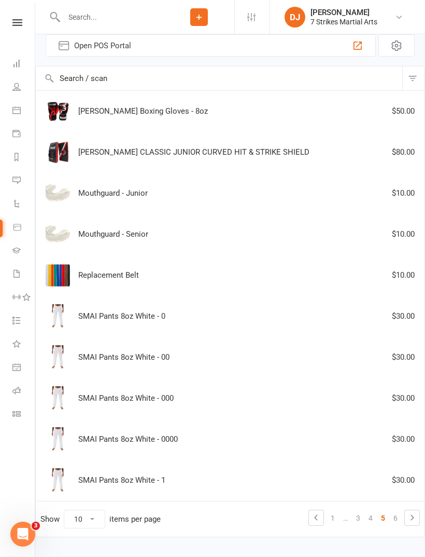
click at [393, 513] on link "6" at bounding box center [396, 517] width 12 height 15
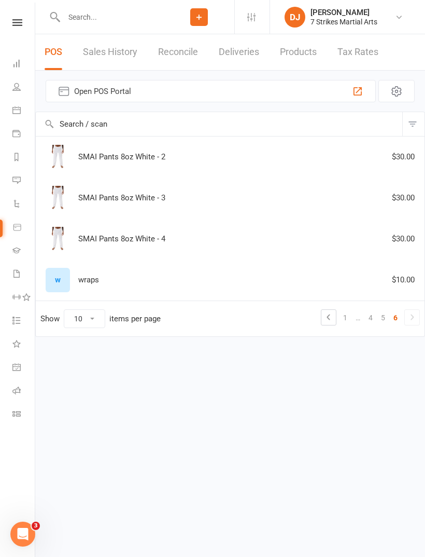
scroll to position [0, 0]
click at [349, 319] on link "1" at bounding box center [345, 317] width 12 height 15
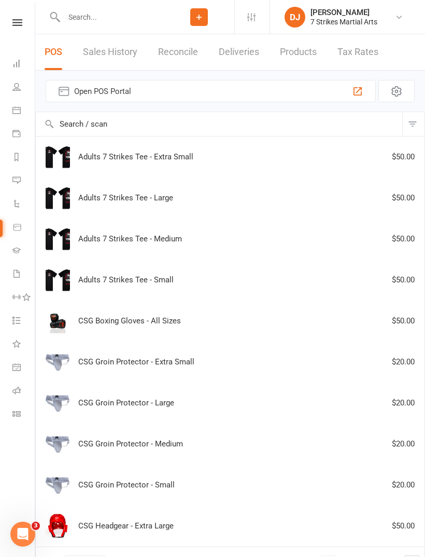
click at [16, 22] on icon at bounding box center [17, 22] width 10 height 7
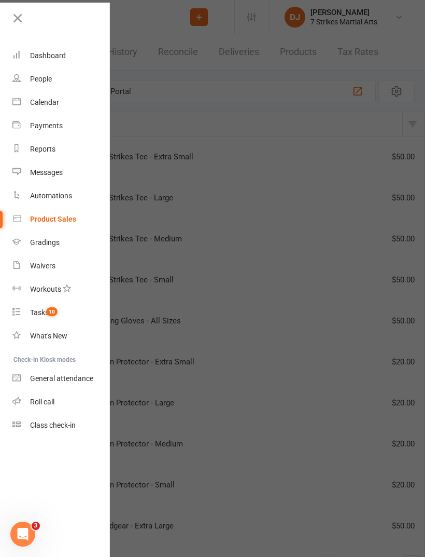
click at [39, 422] on div "Class check-in" at bounding box center [53, 425] width 46 height 8
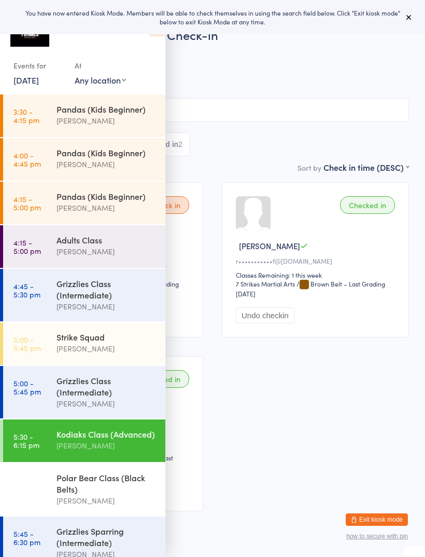
click at [80, 394] on div "Grizzlies Class (Intermediate)" at bounding box center [107, 385] width 100 height 23
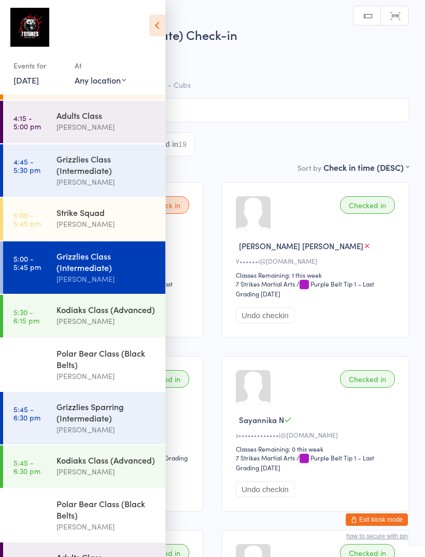
scroll to position [140, 0]
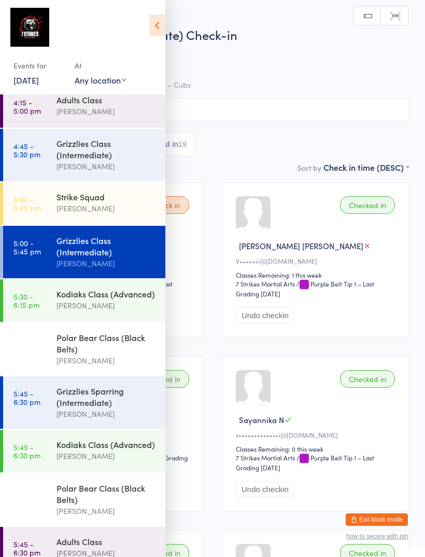
click at [60, 406] on div "Grizzlies Sparring (Intermediate)" at bounding box center [107, 396] width 100 height 23
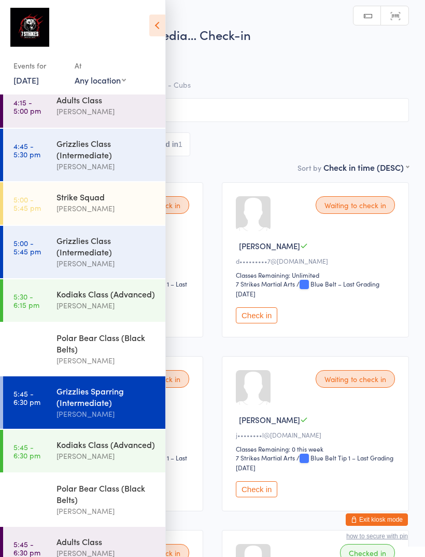
click at [155, 19] on icon at bounding box center [157, 26] width 16 height 22
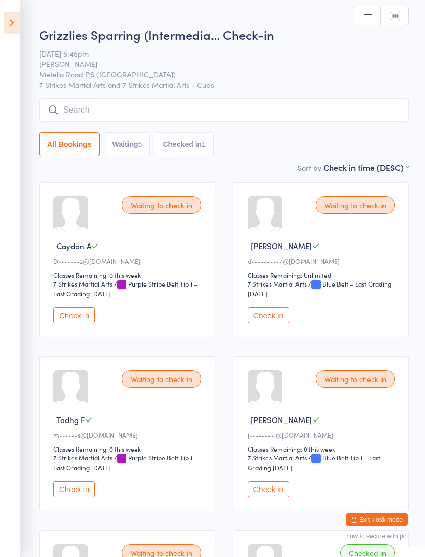
click at [117, 146] on button "Waiting 5" at bounding box center [128, 144] width 46 height 24
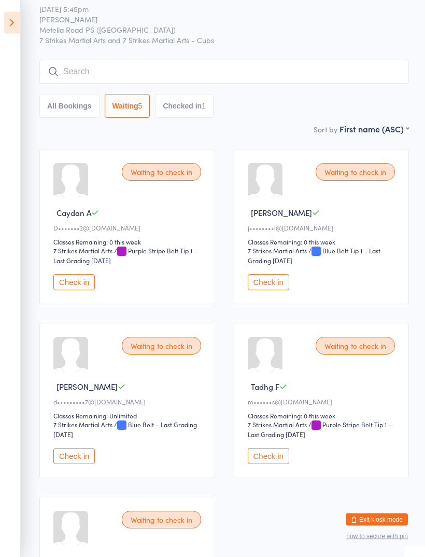
scroll to position [33, 0]
click at [193, 102] on button "Checked in 1" at bounding box center [184, 106] width 59 height 24
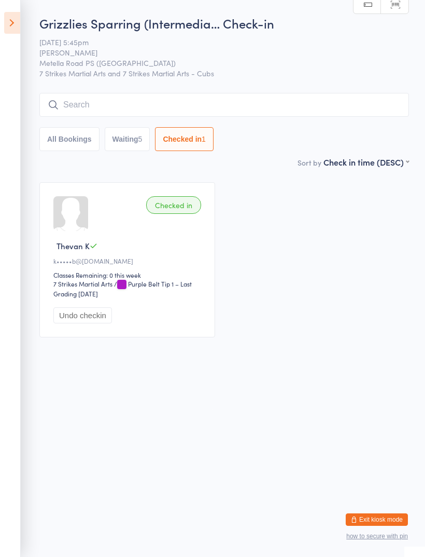
click at [126, 135] on button "Waiting 5" at bounding box center [128, 139] width 46 height 24
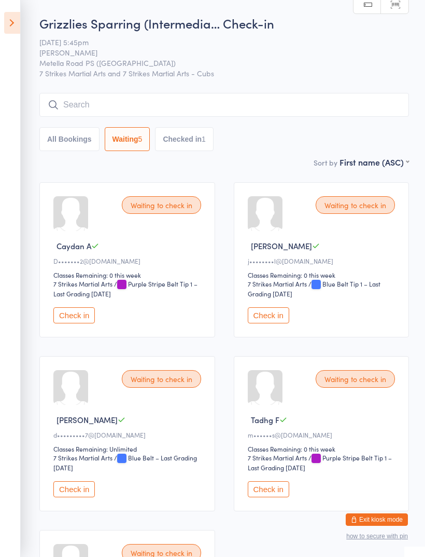
click at [65, 323] on button "Check in" at bounding box center [73, 315] width 41 height 16
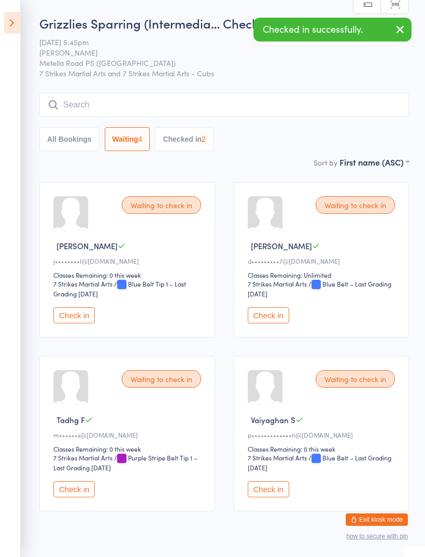
click at [277, 323] on button "Check in" at bounding box center [268, 315] width 41 height 16
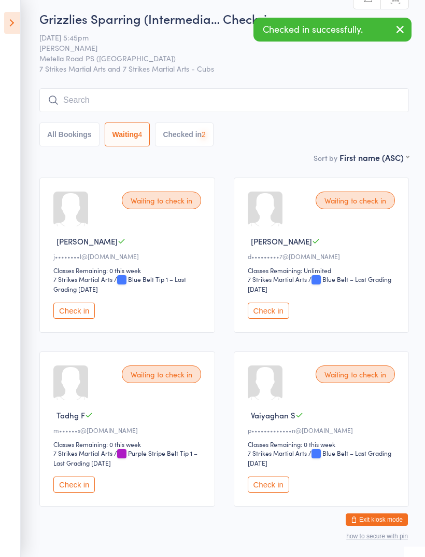
scroll to position [8, 0]
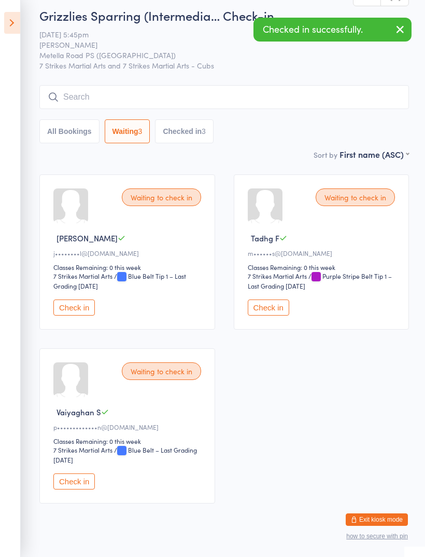
click at [279, 315] on button "Check in" at bounding box center [268, 307] width 41 height 16
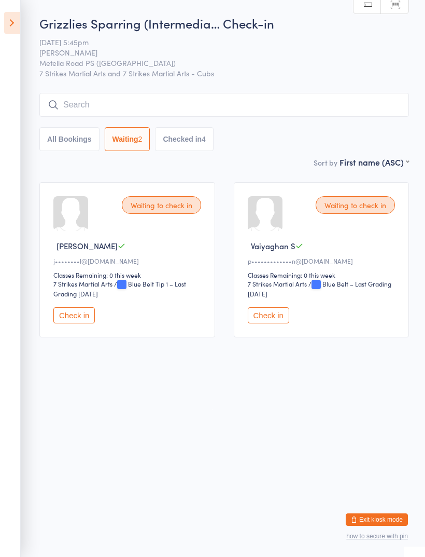
click at [67, 323] on button "Check in" at bounding box center [73, 315] width 41 height 16
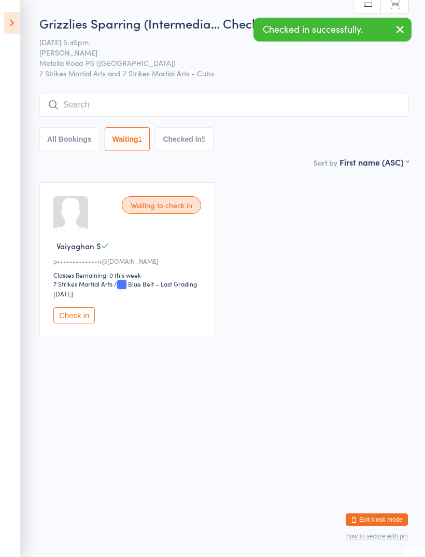
click at [196, 141] on button "Checked in 5" at bounding box center [184, 139] width 59 height 24
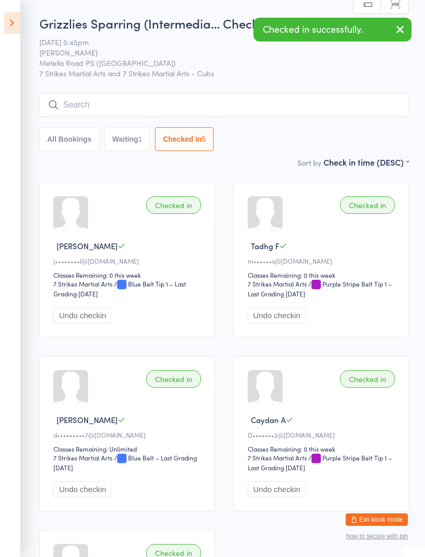
select select "5"
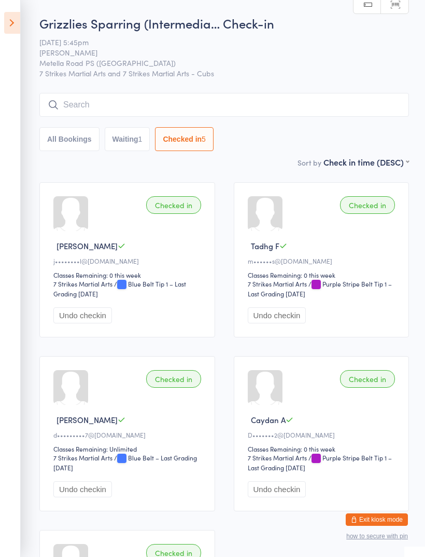
click at [71, 144] on button "All Bookings" at bounding box center [69, 139] width 60 height 24
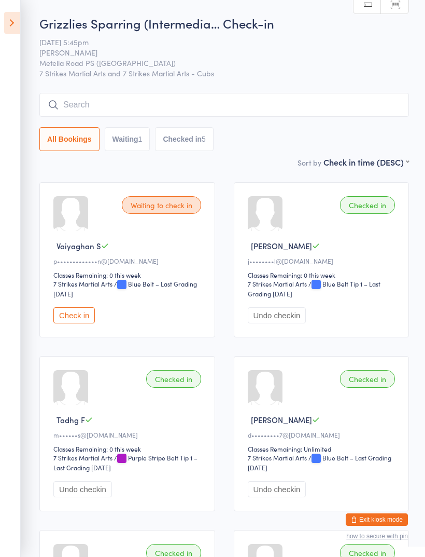
click at [95, 104] on input "search" at bounding box center [224, 105] width 370 height 24
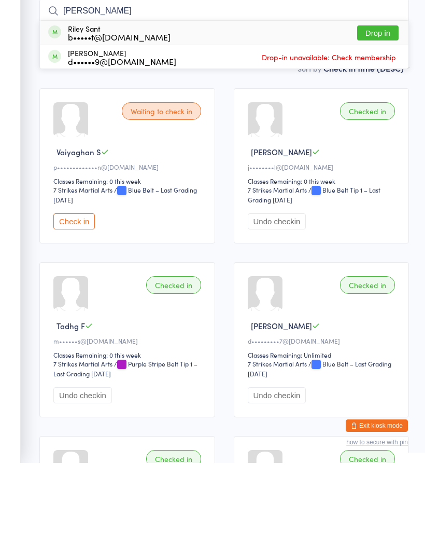
type input "Riley"
click at [380, 119] on button "Drop in" at bounding box center [377, 126] width 41 height 15
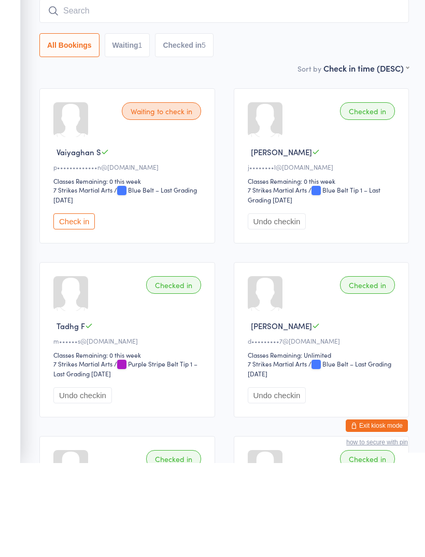
scroll to position [94, 0]
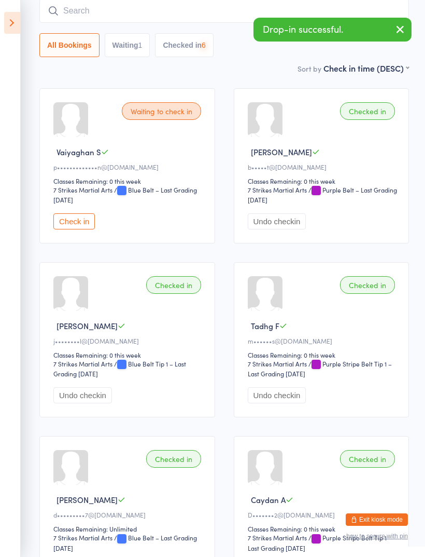
click at [198, 13] on input "search" at bounding box center [224, 11] width 370 height 24
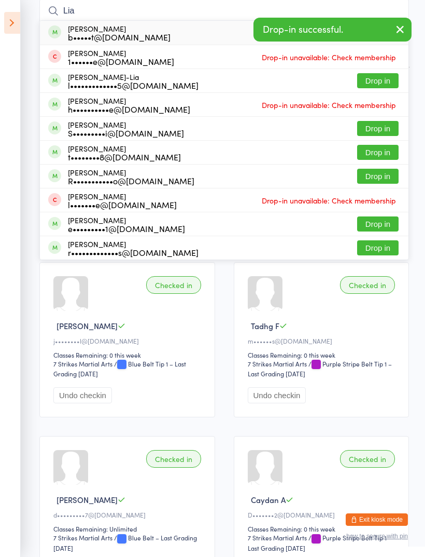
click at [402, 29] on icon "button" at bounding box center [400, 29] width 12 height 13
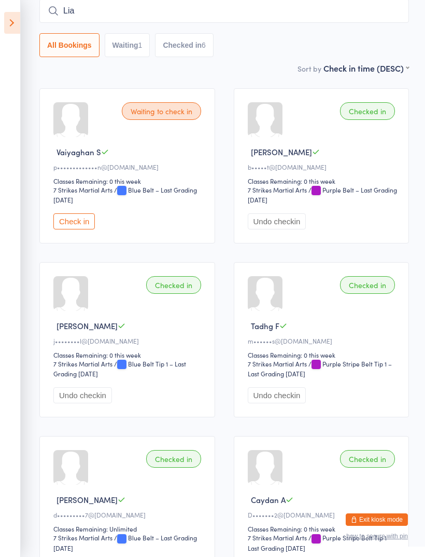
click at [272, 11] on input "Lia" at bounding box center [224, 11] width 370 height 24
type input "Lia"
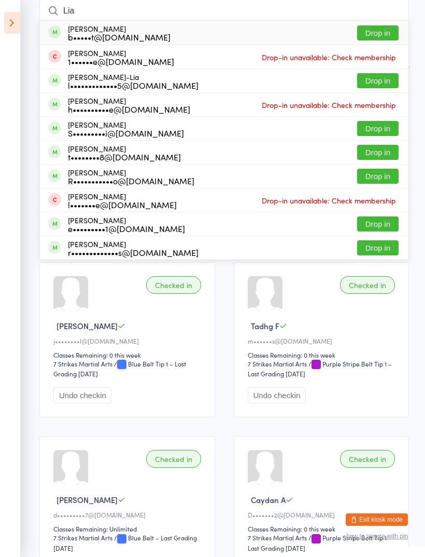
click at [380, 40] on button "Drop in" at bounding box center [377, 32] width 41 height 15
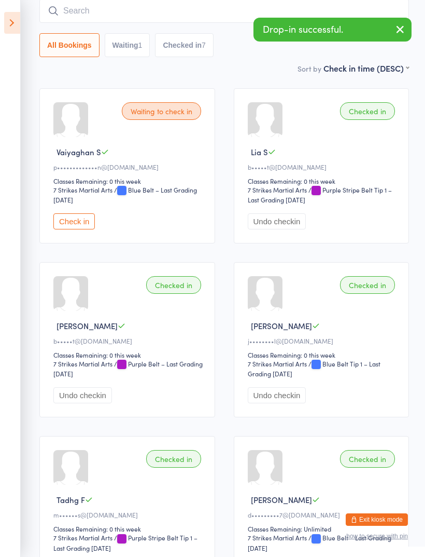
click at [204, 16] on input "search" at bounding box center [224, 11] width 370 height 24
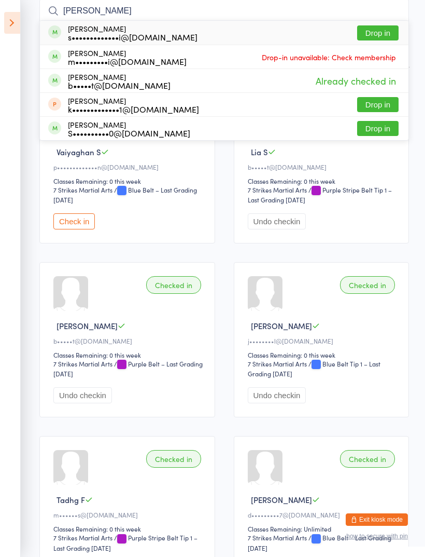
type input "Saya"
click at [381, 36] on button "Drop in" at bounding box center [377, 32] width 41 height 15
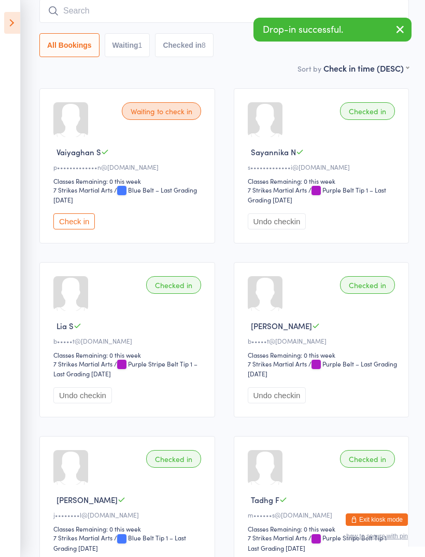
click at [233, 11] on input "search" at bounding box center [224, 11] width 370 height 24
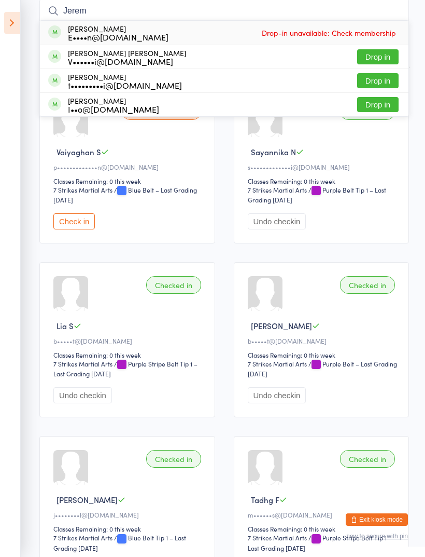
type input "Jerem"
click at [384, 61] on button "Drop in" at bounding box center [377, 56] width 41 height 15
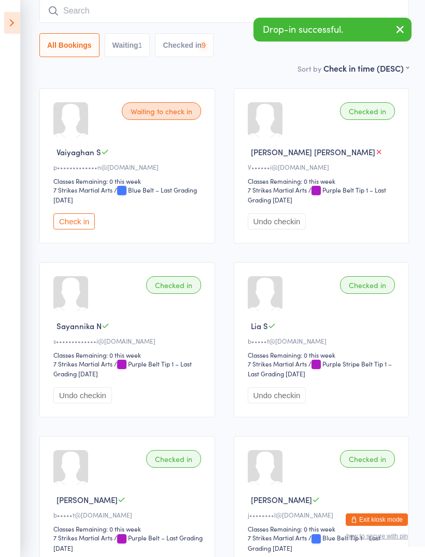
click at [178, 23] on input "search" at bounding box center [224, 11] width 370 height 24
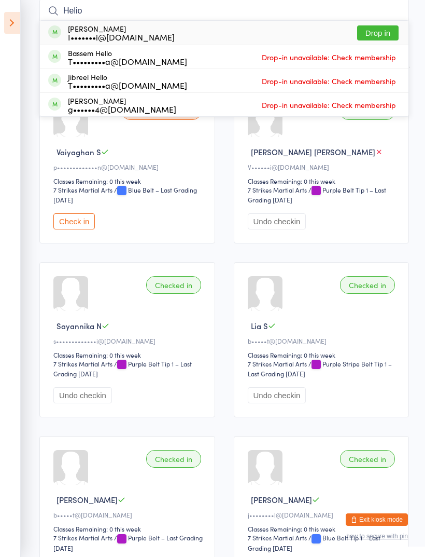
type input "Helio"
click at [384, 36] on button "Drop in" at bounding box center [377, 32] width 41 height 15
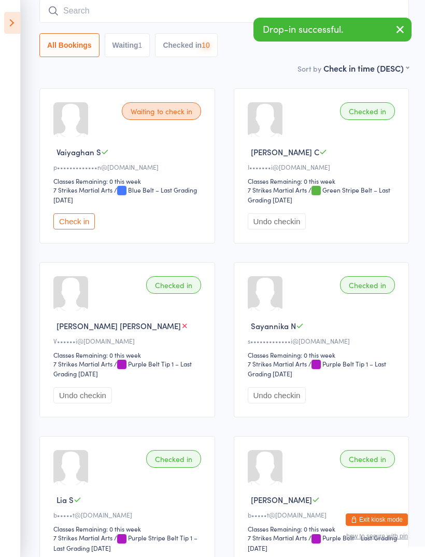
click at [182, 54] on button "Checked in 10" at bounding box center [186, 45] width 62 height 24
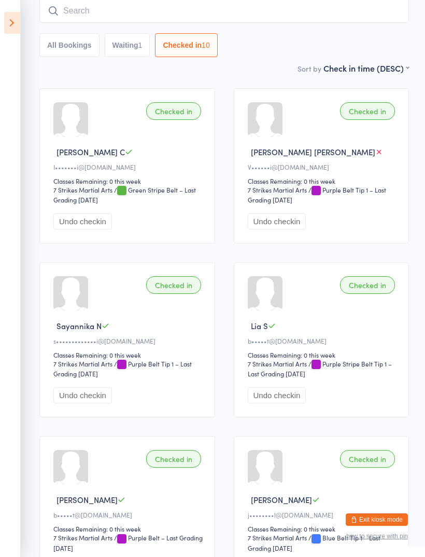
click at [12, 21] on icon at bounding box center [12, 23] width 16 height 22
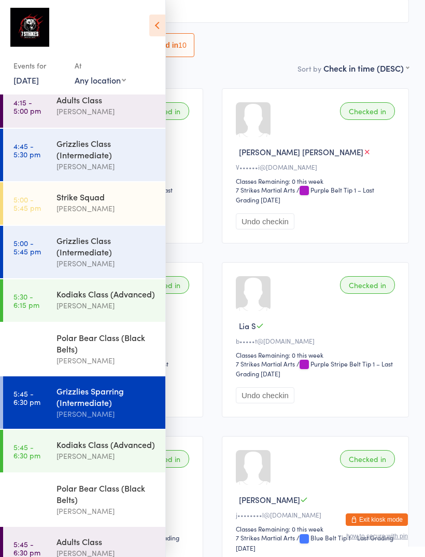
click at [62, 307] on div "Sarah Pasfield" at bounding box center [107, 305] width 100 height 12
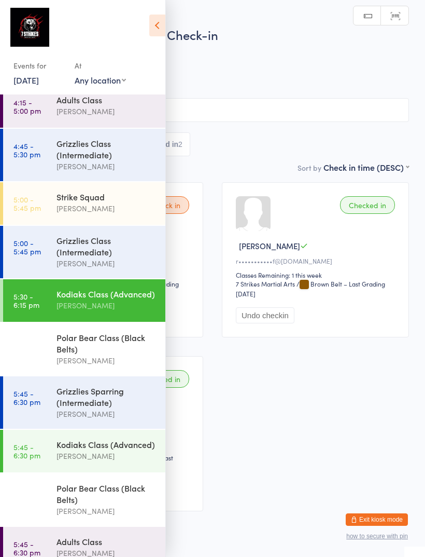
click at [164, 11] on div "Events for 15 Aug, 2025 15 Aug, 2025 August 2025 Sun Mon Tue Wed Thu Fri Sat 31…" at bounding box center [82, 49] width 165 height 98
click at [146, 27] on div "Events for 15 Aug, 2025 15 Aug, 2025 August 2025 Sun Mon Tue Wed Thu Fri Sat 31…" at bounding box center [82, 49] width 165 height 98
click at [160, 20] on icon at bounding box center [157, 26] width 16 height 22
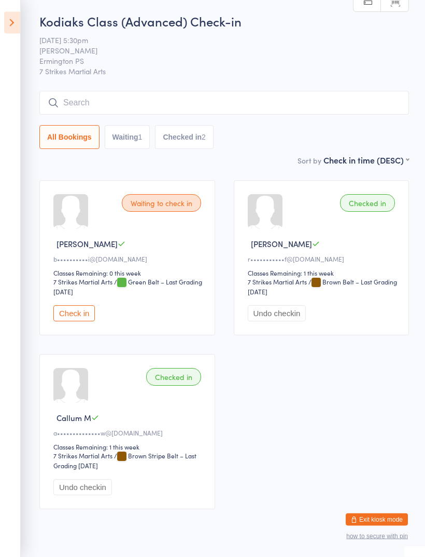
scroll to position [2, 0]
click at [15, 31] on icon at bounding box center [12, 23] width 16 height 22
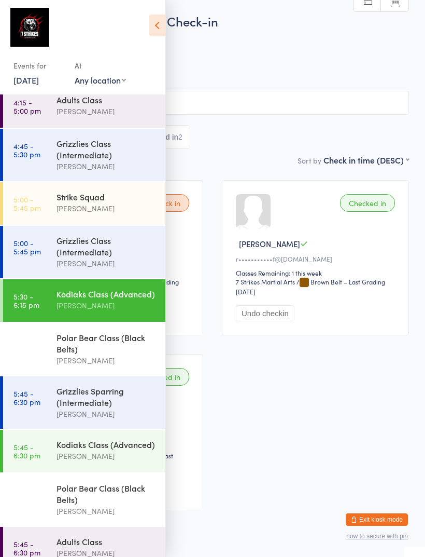
click at [91, 81] on select "Any location Wentworthville Community Centre Glendenning PS Kings Langley PS Be…" at bounding box center [100, 79] width 51 height 11
select select "5"
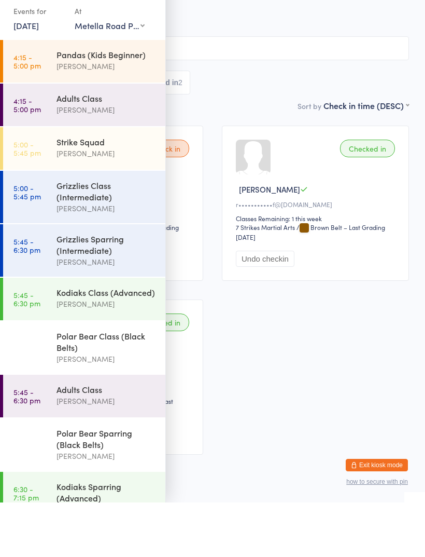
click at [62, 341] on div "Kodiaks Class (Advanced)" at bounding box center [107, 346] width 100 height 11
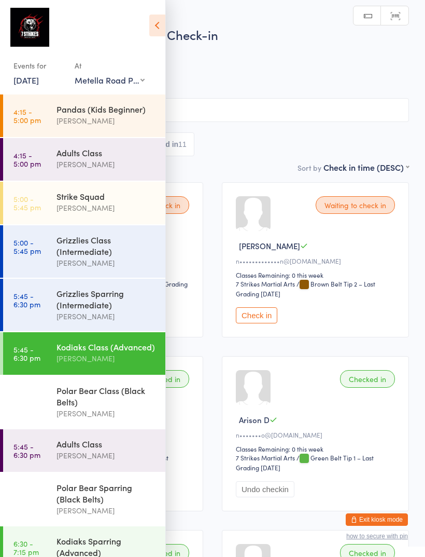
click at [155, 29] on icon at bounding box center [157, 26] width 16 height 22
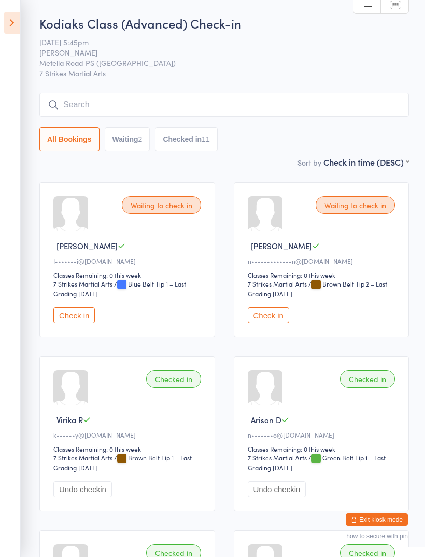
click at [8, 18] on icon at bounding box center [12, 23] width 16 height 22
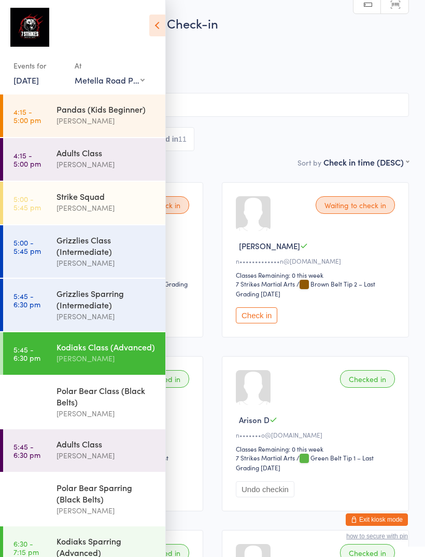
click at [89, 390] on div "Polar Bear Class (Black Belts)" at bounding box center [107, 395] width 100 height 23
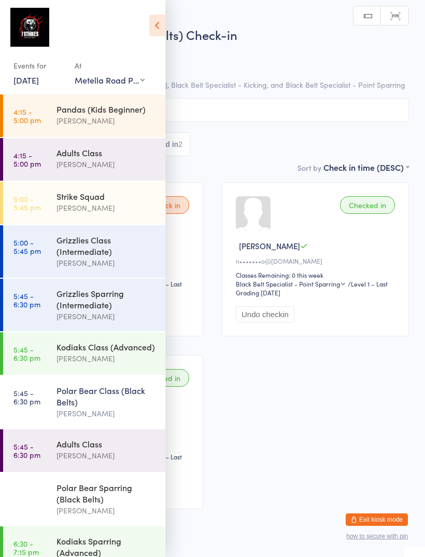
click at [154, 18] on icon at bounding box center [157, 26] width 16 height 22
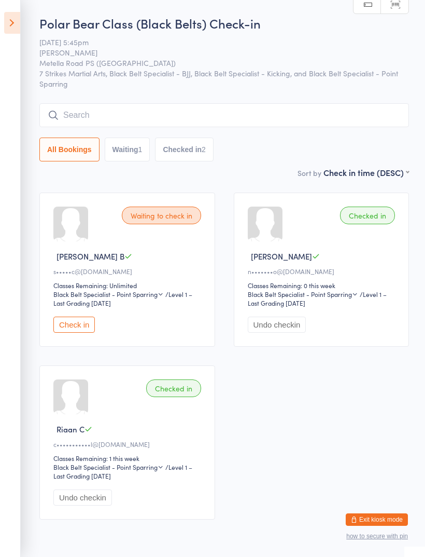
click at [201, 119] on input "search" at bounding box center [224, 115] width 370 height 24
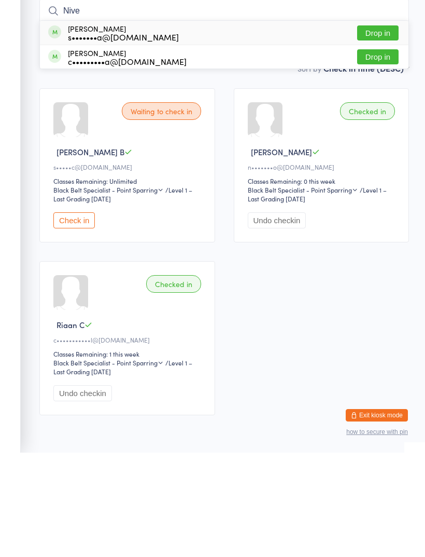
type input "Nive"
click at [381, 130] on button "Drop in" at bounding box center [377, 137] width 41 height 15
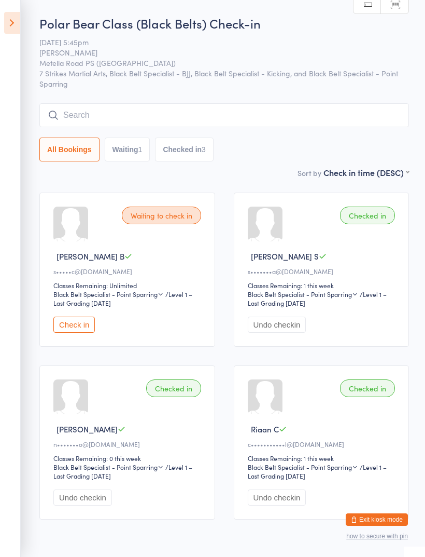
click at [14, 20] on icon at bounding box center [12, 23] width 16 height 22
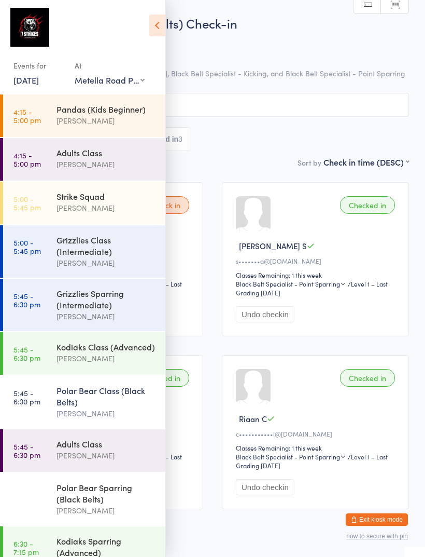
click at [94, 345] on div "Kodiaks Class (Advanced)" at bounding box center [107, 346] width 100 height 11
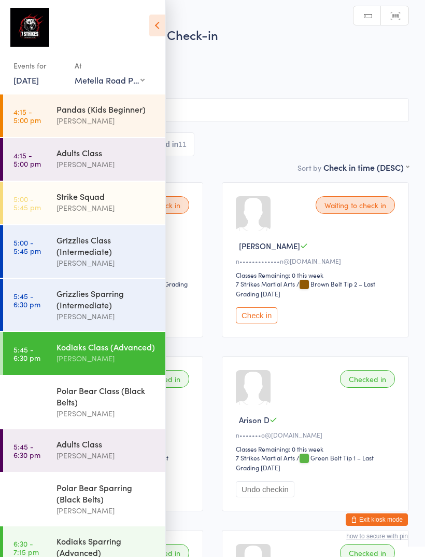
click at [156, 23] on icon at bounding box center [157, 26] width 16 height 22
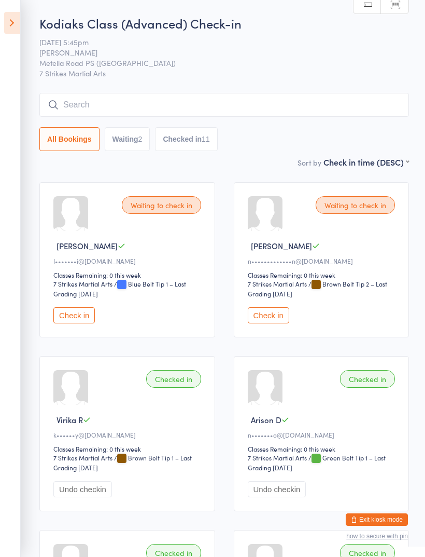
click at [13, 16] on icon at bounding box center [12, 23] width 16 height 22
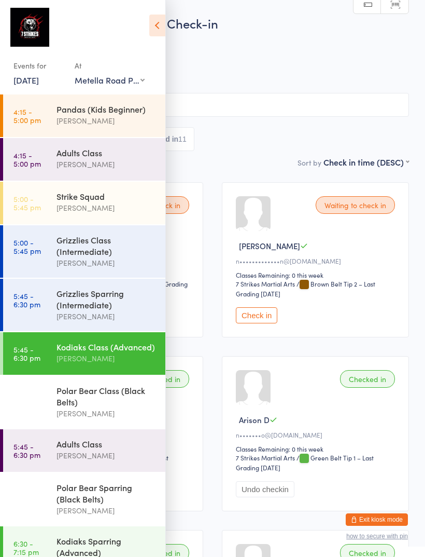
click at [64, 304] on div "Grizzlies Sparring (Intermediate)" at bounding box center [107, 298] width 100 height 23
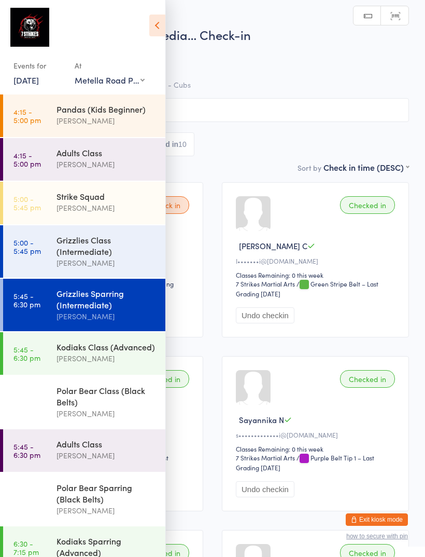
click at [150, 33] on icon at bounding box center [157, 26] width 16 height 22
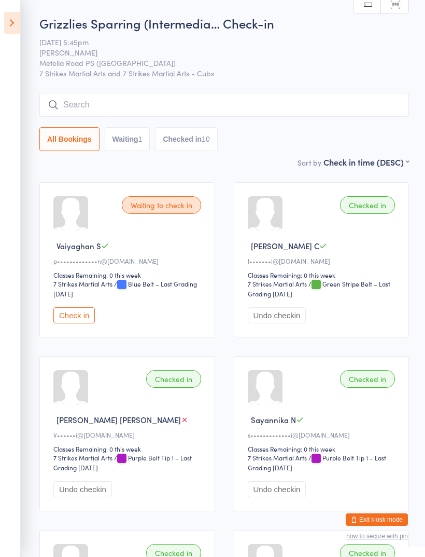
click at [16, 21] on icon at bounding box center [12, 23] width 16 height 22
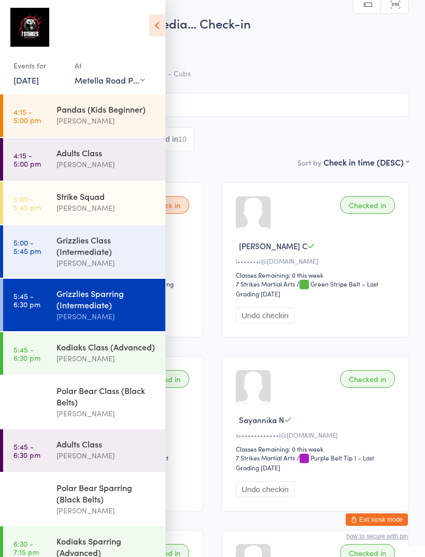
click at [71, 352] on div "Kodiaks Class (Advanced)" at bounding box center [107, 346] width 100 height 11
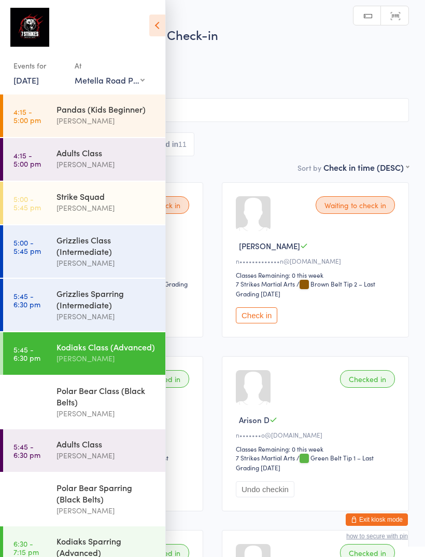
click at [158, 26] on icon at bounding box center [157, 26] width 16 height 22
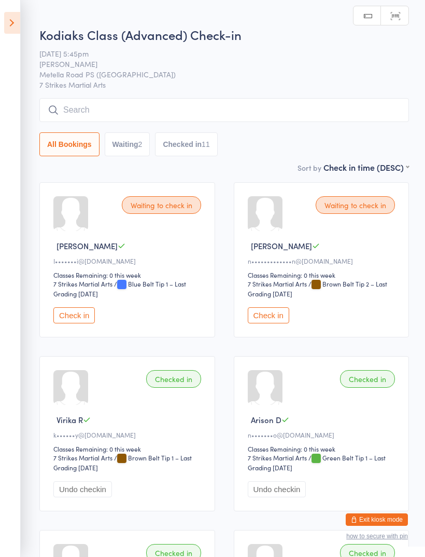
click at [124, 156] on button "Waiting 2" at bounding box center [128, 144] width 46 height 24
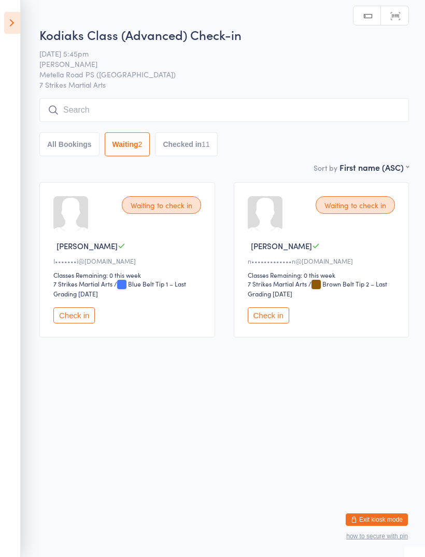
click at [73, 319] on button "Check in" at bounding box center [73, 315] width 41 height 16
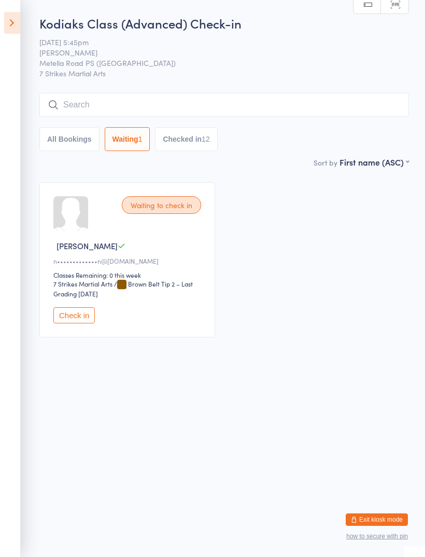
click at [179, 144] on button "Checked in 12" at bounding box center [186, 139] width 62 height 24
select select "5"
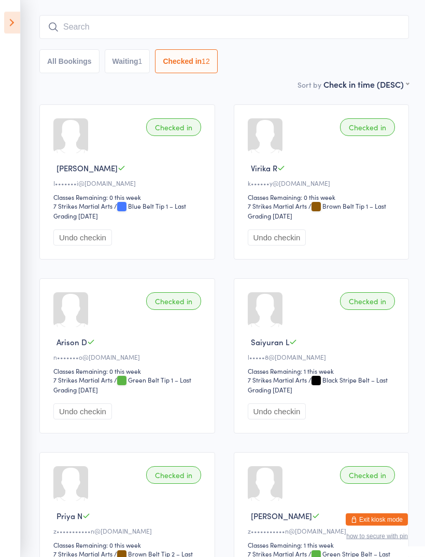
scroll to position [78, 0]
click at [73, 241] on button "Undo checkin" at bounding box center [82, 237] width 59 height 16
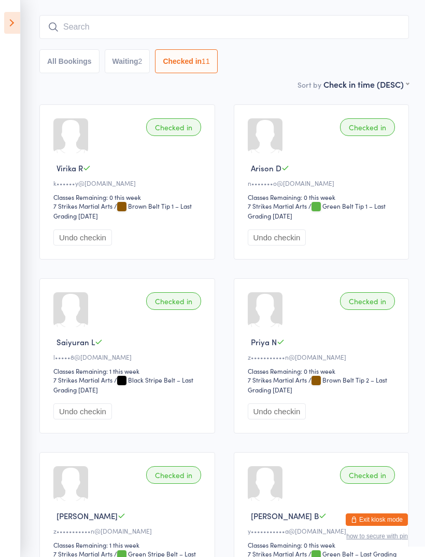
click at [13, 22] on icon at bounding box center [12, 23] width 16 height 22
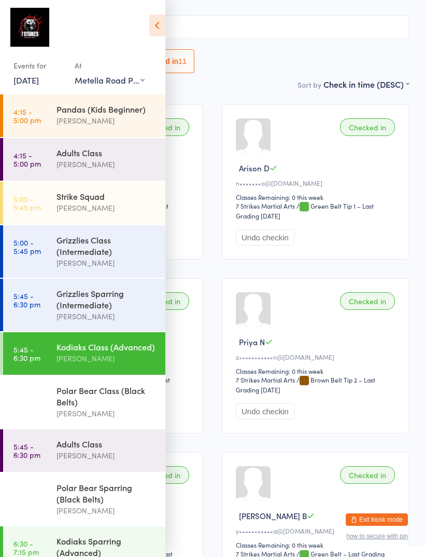
click at [60, 407] on div "Polar Bear Class (Black Belts)" at bounding box center [107, 395] width 100 height 23
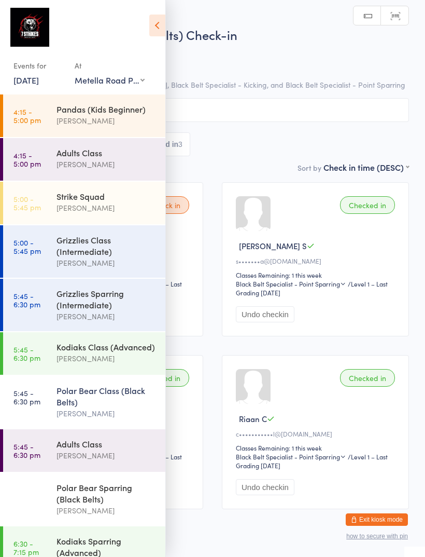
click at [159, 15] on icon at bounding box center [157, 26] width 16 height 22
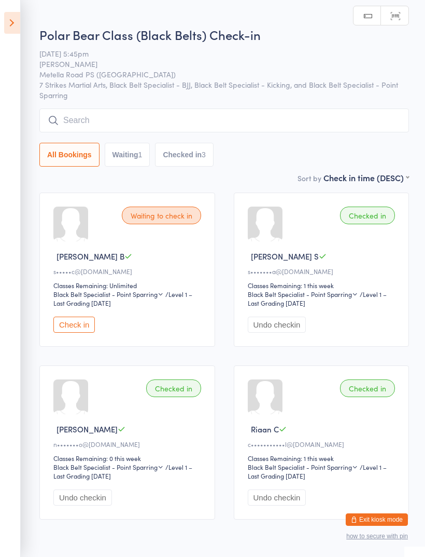
click at [136, 153] on button "Waiting 1" at bounding box center [128, 155] width 46 height 24
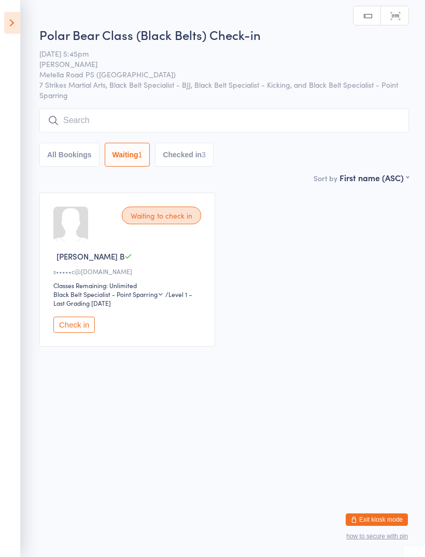
click at [180, 155] on button "Checked in 3" at bounding box center [184, 155] width 59 height 24
select select "5"
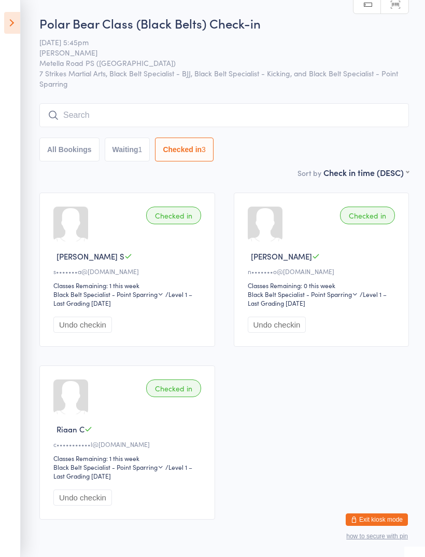
click at [14, 21] on icon at bounding box center [12, 23] width 16 height 22
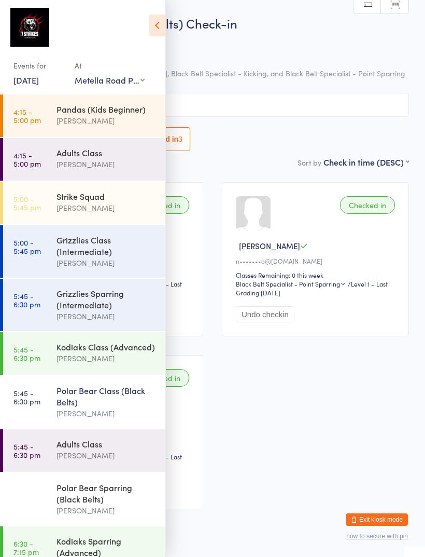
click at [150, 27] on icon at bounding box center [157, 26] width 16 height 22
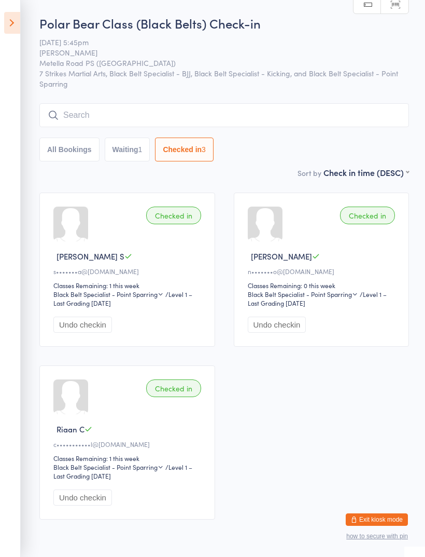
click at [384, 514] on button "Exit kiosk mode" at bounding box center [377, 519] width 62 height 12
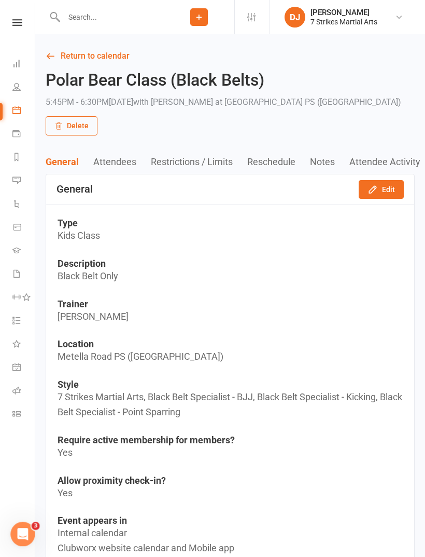
click at [11, 25] on link at bounding box center [17, 22] width 37 height 7
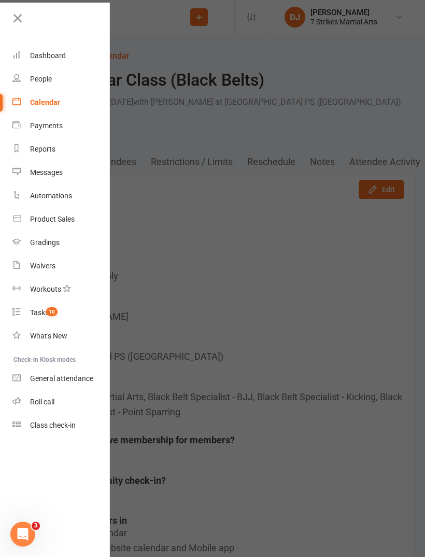
click at [39, 226] on link "Product Sales" at bounding box center [61, 218] width 98 height 23
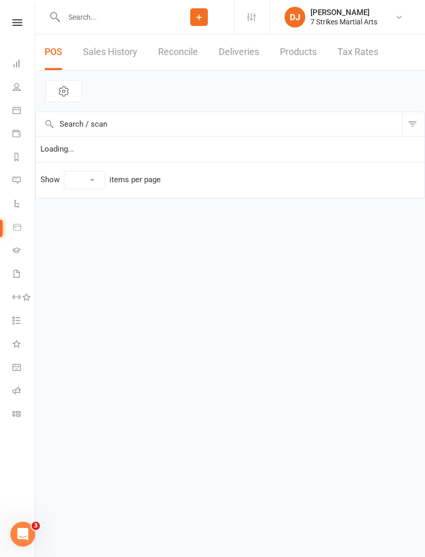
select select "10"
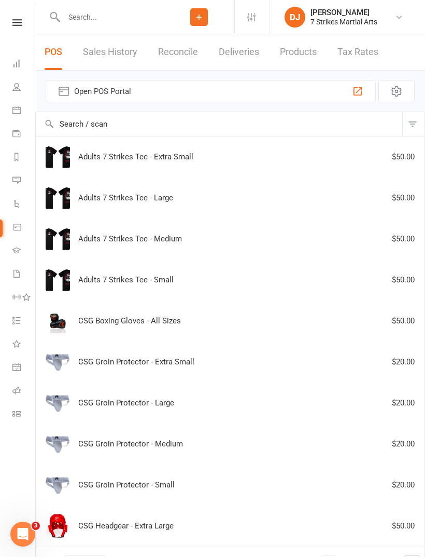
click at [229, 168] on div "Adults 7 Strikes Tee - Extra Small $50.00" at bounding box center [230, 157] width 380 height 24
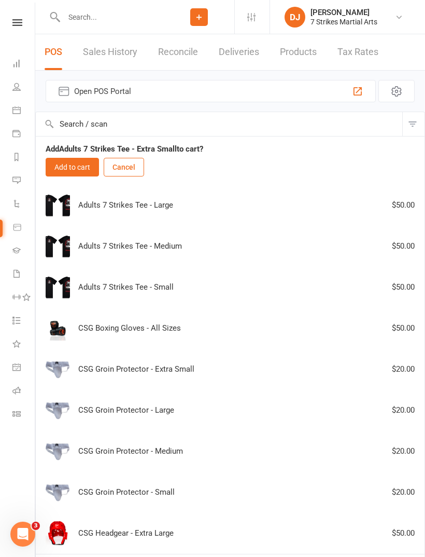
click at [81, 164] on button "Add to cart" at bounding box center [72, 167] width 53 height 19
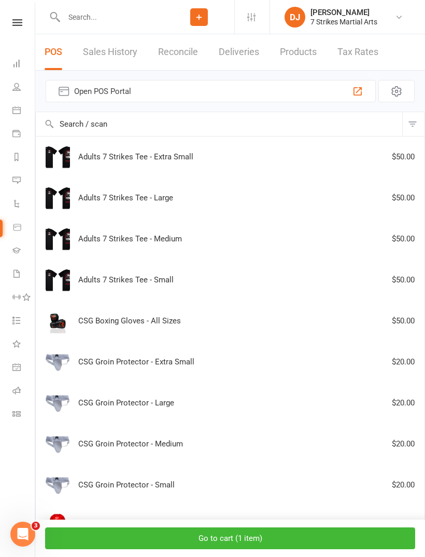
click at [347, 539] on button "Go to cart ( 1 item )" at bounding box center [230, 538] width 370 height 22
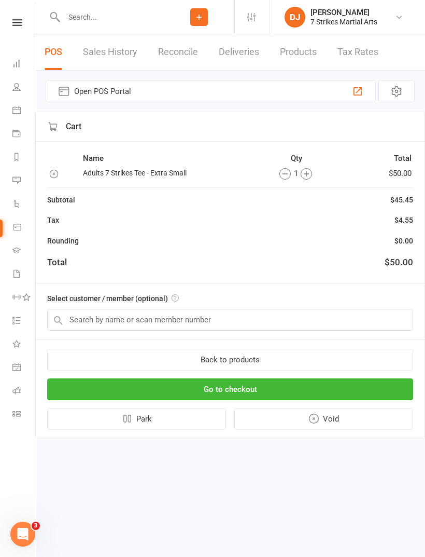
click at [339, 386] on button "Go to checkout" at bounding box center [230, 389] width 366 height 22
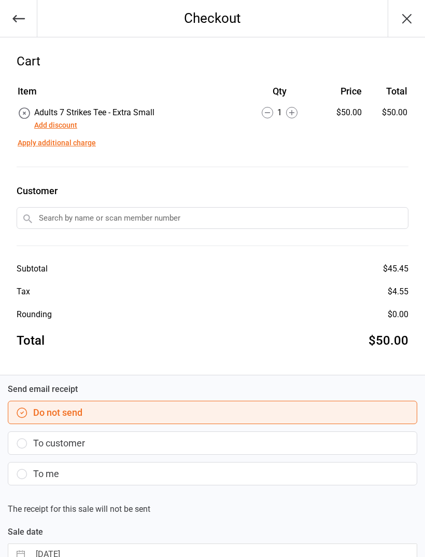
click at [54, 447] on button "To customer" at bounding box center [213, 442] width 410 height 23
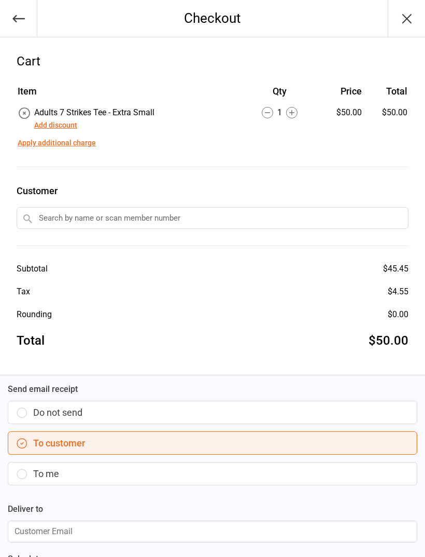
click at [21, 21] on icon "button" at bounding box center [18, 18] width 15 height 15
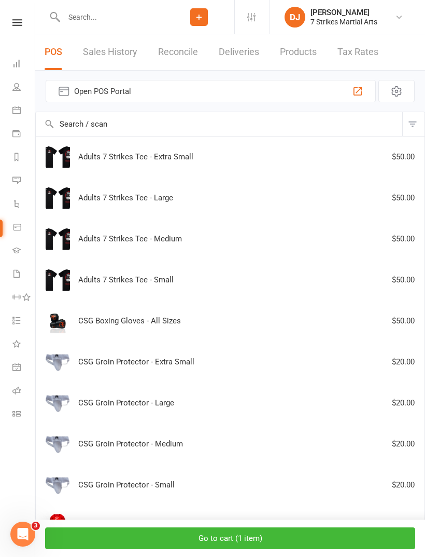
click at [80, 18] on input "text" at bounding box center [112, 17] width 103 height 15
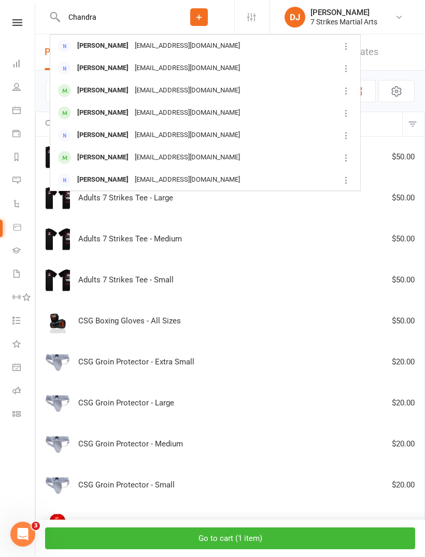
type input "Chandra"
click at [120, 46] on div "[PERSON_NAME]" at bounding box center [103, 45] width 58 height 15
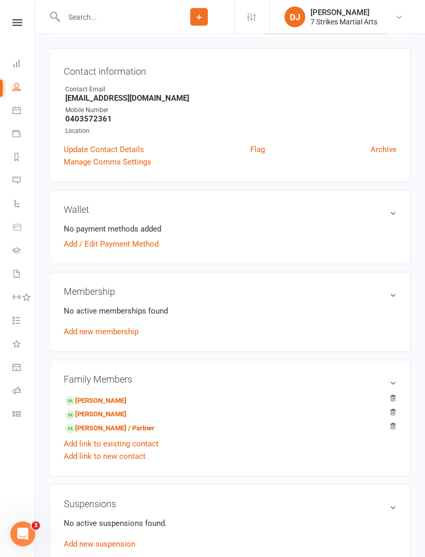
scroll to position [80, 0]
click at [155, 429] on link "[PERSON_NAME] / Partner" at bounding box center [109, 428] width 89 height 11
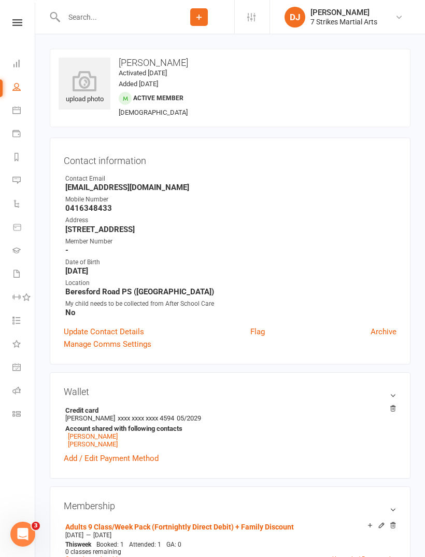
click at [19, 21] on icon at bounding box center [17, 22] width 10 height 7
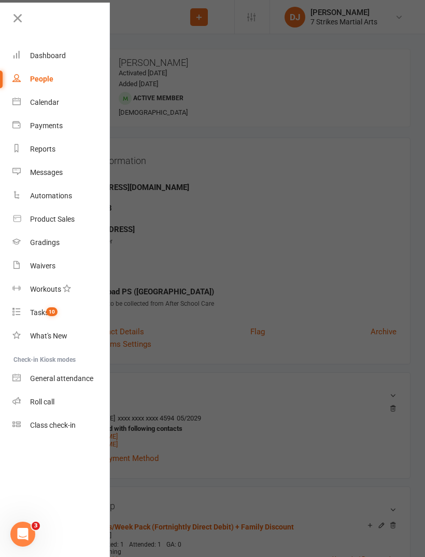
click at [69, 225] on link "Product Sales" at bounding box center [61, 218] width 98 height 23
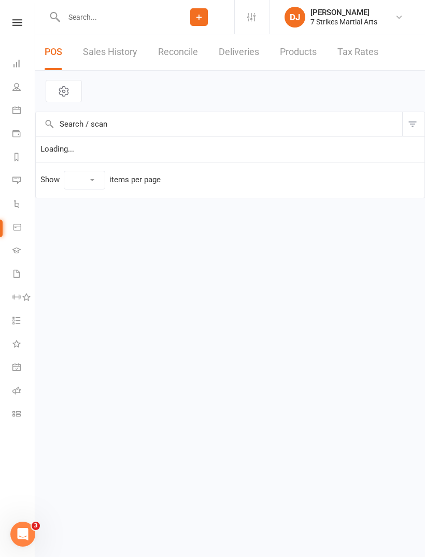
select select "10"
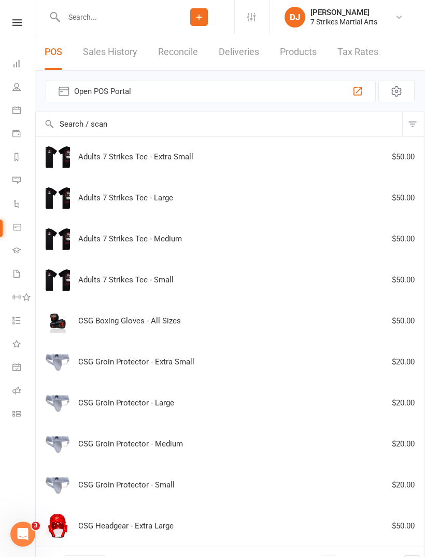
click at [211, 157] on div "Adults 7 Strikes Tee - Extra Small $50.00" at bounding box center [230, 157] width 380 height 24
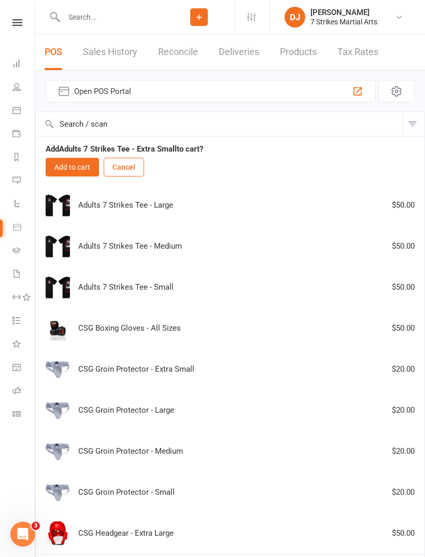
click at [87, 169] on button "Add to cart" at bounding box center [72, 167] width 53 height 19
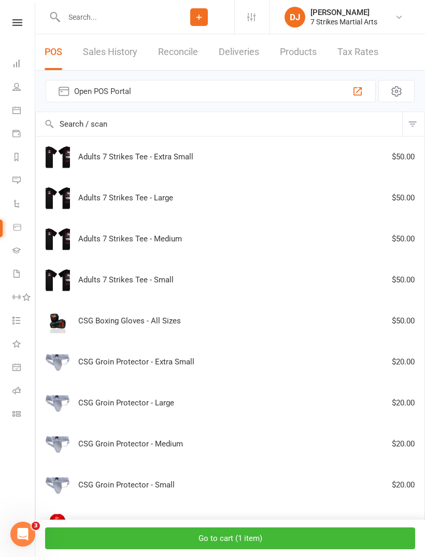
click at [281, 538] on button "Go to cart ( 1 item )" at bounding box center [230, 538] width 370 height 22
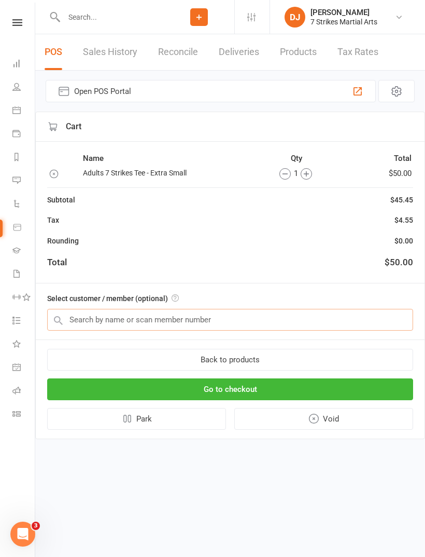
click at [224, 319] on input "text" at bounding box center [230, 320] width 366 height 22
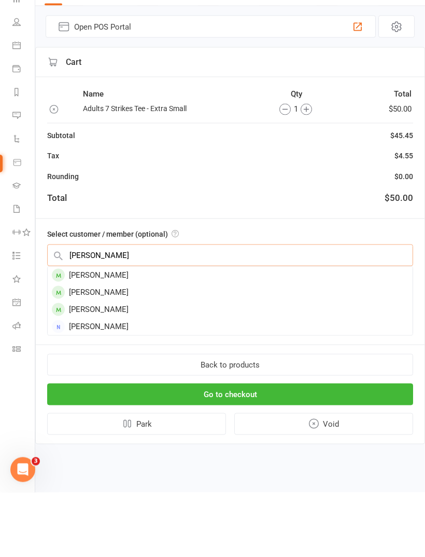
type input "[PERSON_NAME]"
click at [229, 331] on div "[PERSON_NAME]" at bounding box center [230, 339] width 365 height 17
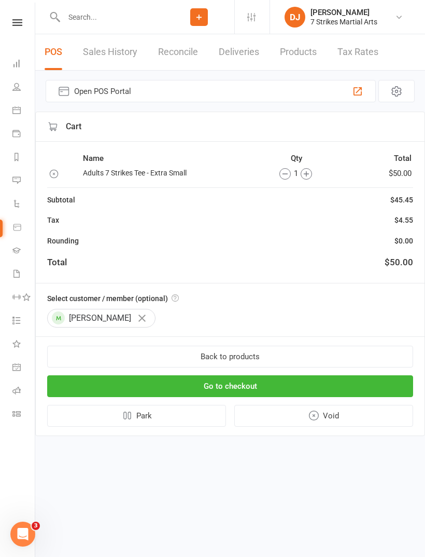
click at [339, 385] on button "Go to checkout" at bounding box center [230, 386] width 366 height 22
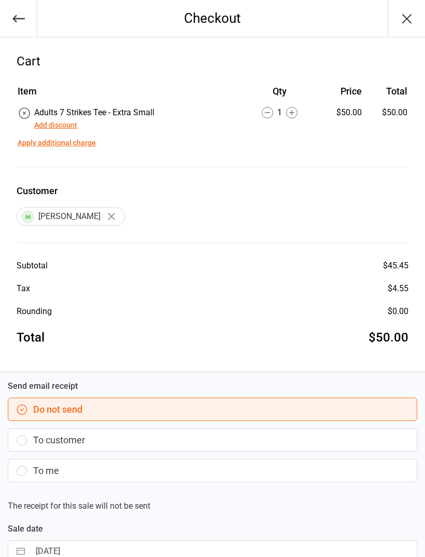
click at [45, 444] on button "To customer" at bounding box center [213, 439] width 410 height 23
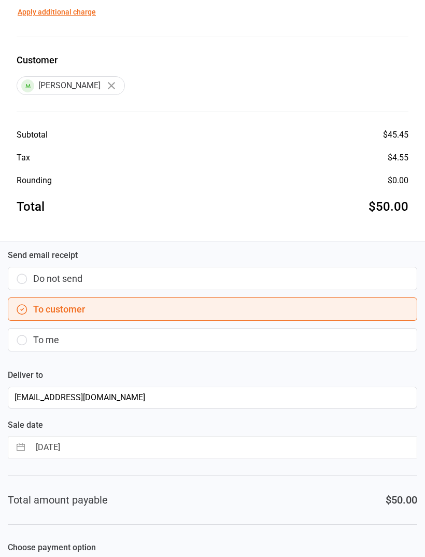
scroll to position [141, 0]
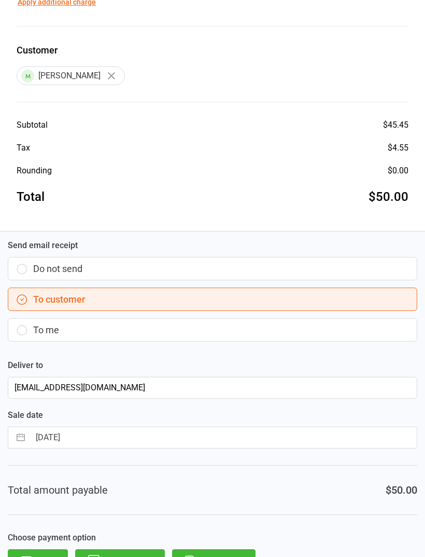
click at [213, 556] on button "Direct Debit" at bounding box center [214, 560] width 84 height 23
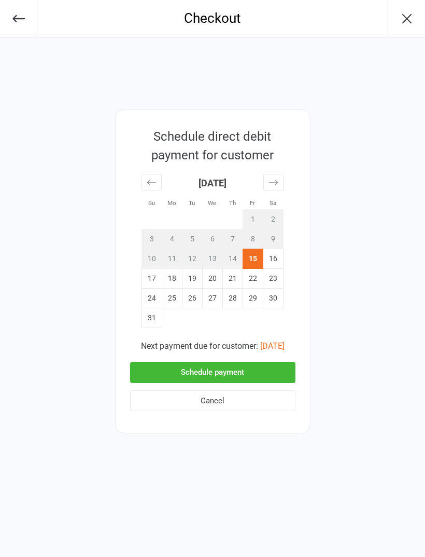
scroll to position [0, 0]
click at [210, 368] on button "Schedule payment" at bounding box center [212, 371] width 165 height 21
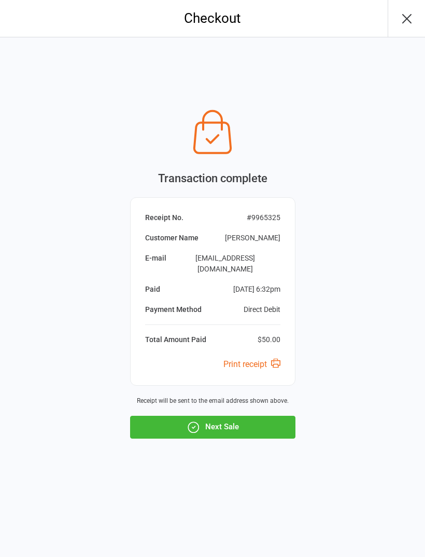
click at [194, 426] on icon "button" at bounding box center [194, 427] width 2 height 2
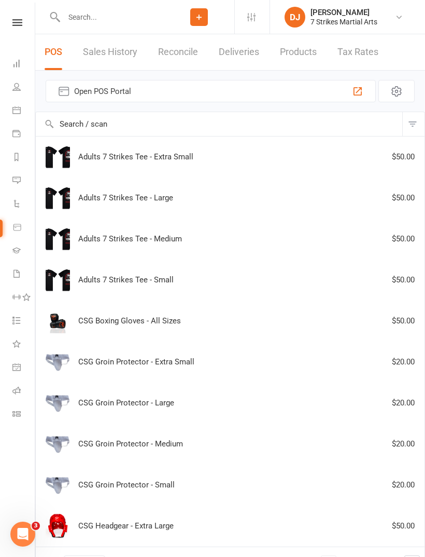
click at [16, 25] on icon at bounding box center [17, 22] width 10 height 7
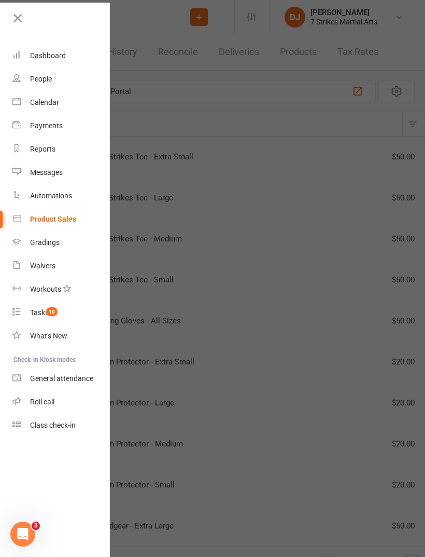
click at [75, 427] on div "Class check-in" at bounding box center [53, 425] width 46 height 8
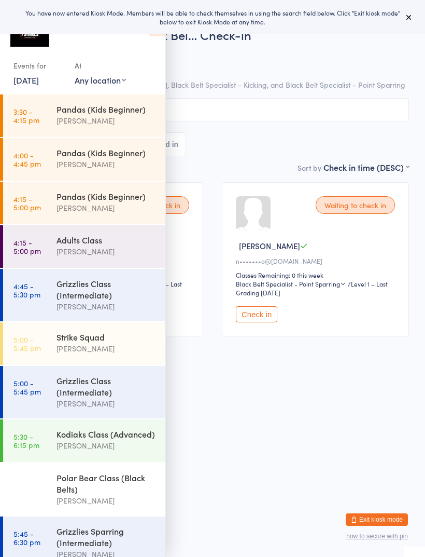
click at [119, 85] on select "Any location [GEOGRAPHIC_DATA] [GEOGRAPHIC_DATA][PERSON_NAME] [GEOGRAPHIC_DATA]…" at bounding box center [100, 79] width 51 height 11
select select "5"
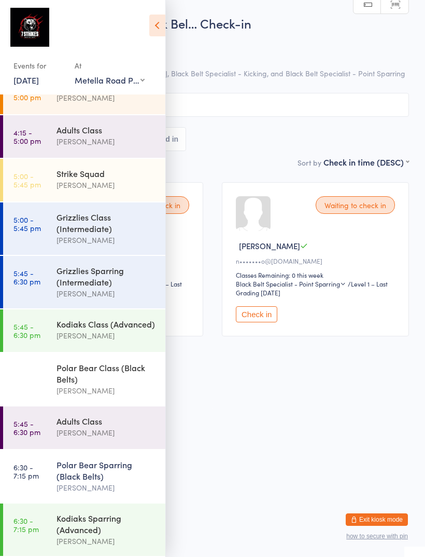
scroll to position [77, 0]
click at [299, 345] on div "Waiting to check in [PERSON_NAME] B s•••••c@[DOMAIN_NAME] Classes Remaining: Un…" at bounding box center [213, 259] width 412 height 173
click at [120, 422] on div "Adults Class" at bounding box center [107, 420] width 100 height 11
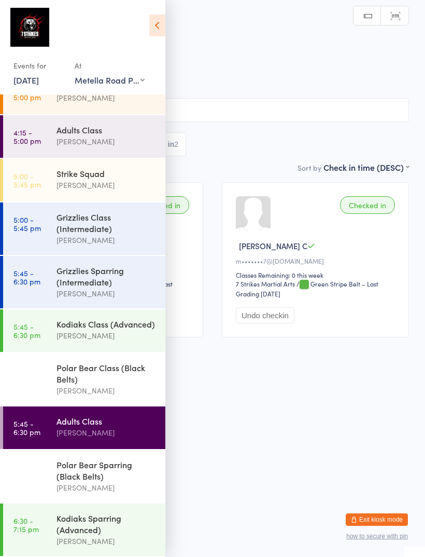
click at [160, 28] on icon at bounding box center [157, 26] width 16 height 22
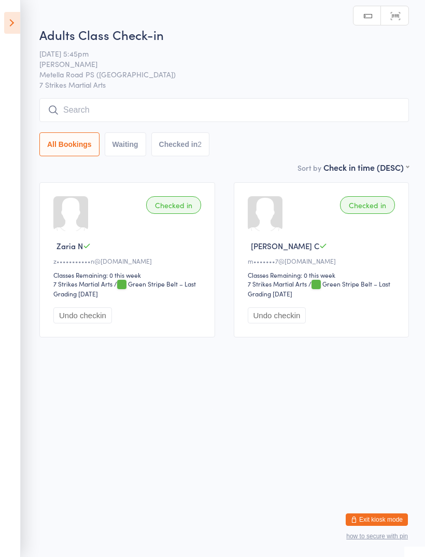
click at [219, 113] on input "search" at bounding box center [224, 110] width 370 height 24
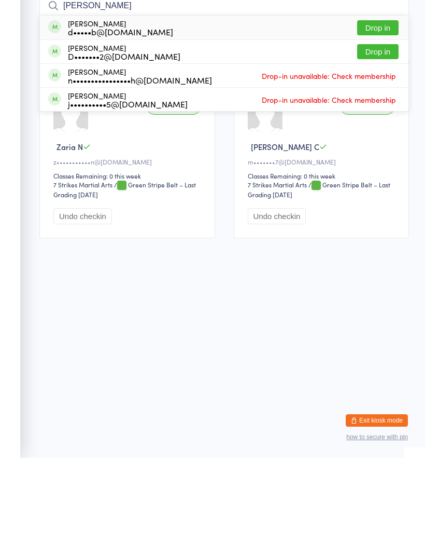
type input "[PERSON_NAME]"
click at [383, 119] on button "Drop in" at bounding box center [377, 126] width 41 height 15
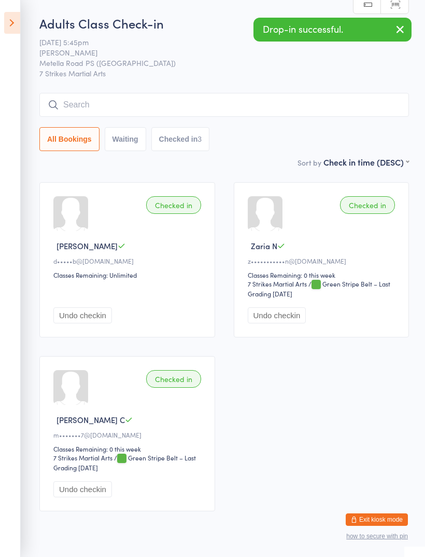
click at [15, 16] on icon at bounding box center [12, 23] width 16 height 22
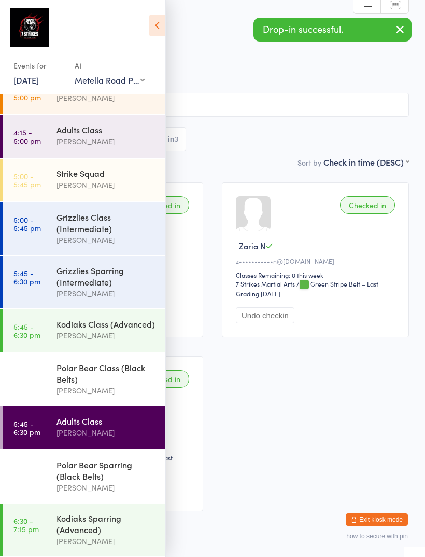
click at [115, 475] on div "Polar Bear Sparring (Black Belts)" at bounding box center [107, 469] width 100 height 23
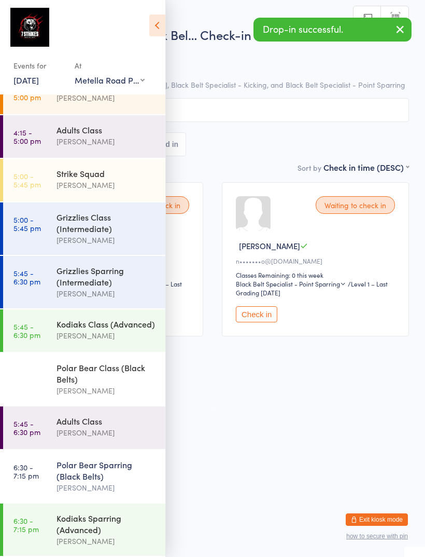
click at [164, 20] on icon at bounding box center [157, 26] width 16 height 22
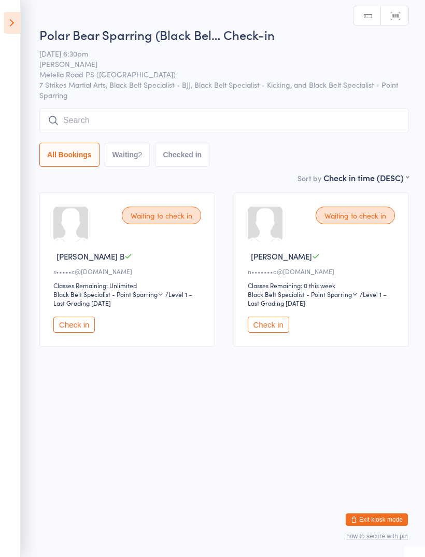
click at [135, 160] on button "Waiting 2" at bounding box center [128, 155] width 46 height 24
select select "0"
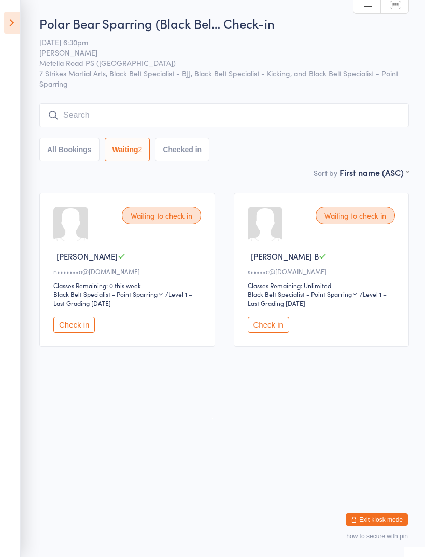
click at [81, 332] on button "Check in" at bounding box center [73, 324] width 41 height 16
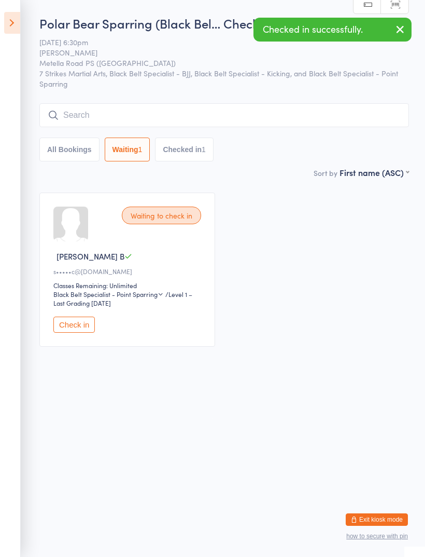
click at [16, 25] on icon at bounding box center [12, 23] width 16 height 22
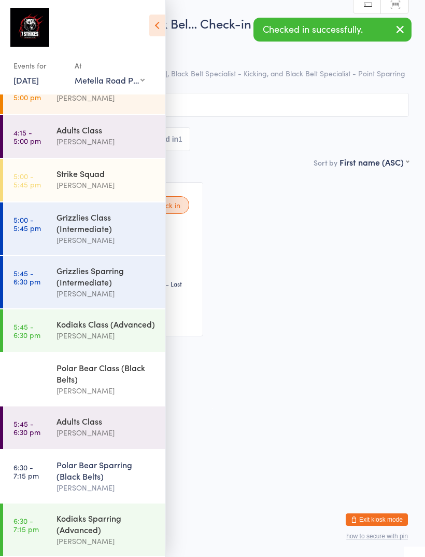
click at [100, 522] on div "Kodiaks Sparring (Advanced)" at bounding box center [107, 523] width 100 height 23
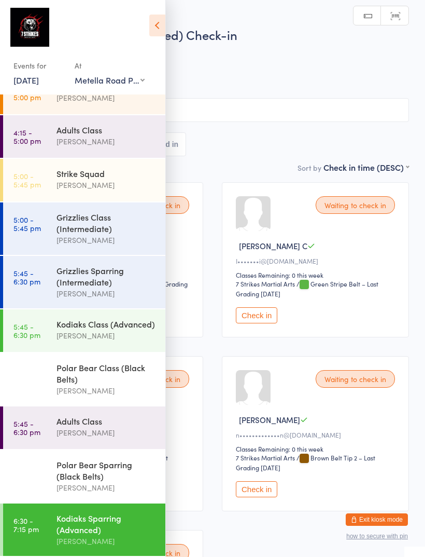
click at [161, 27] on icon at bounding box center [157, 26] width 16 height 22
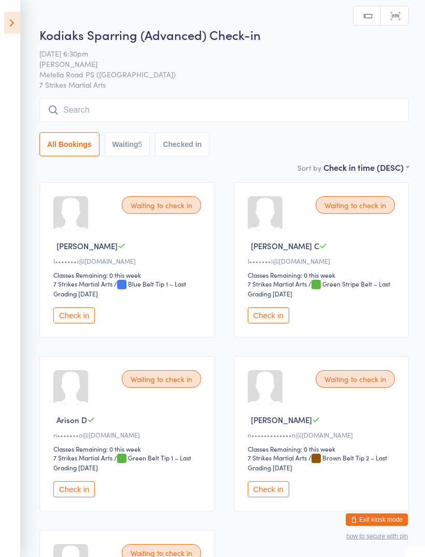
click at [137, 152] on button "Waiting 5" at bounding box center [128, 144] width 46 height 24
select select "0"
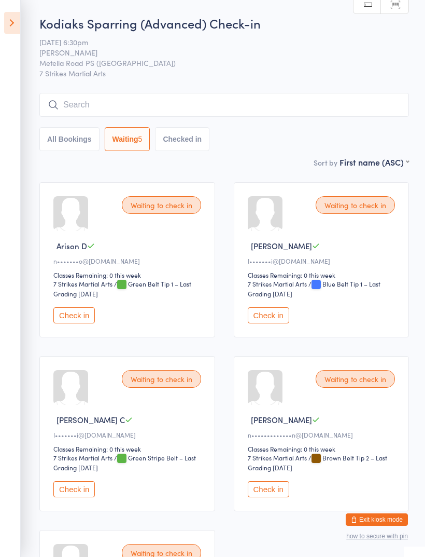
click at [69, 323] on button "Check in" at bounding box center [73, 315] width 41 height 16
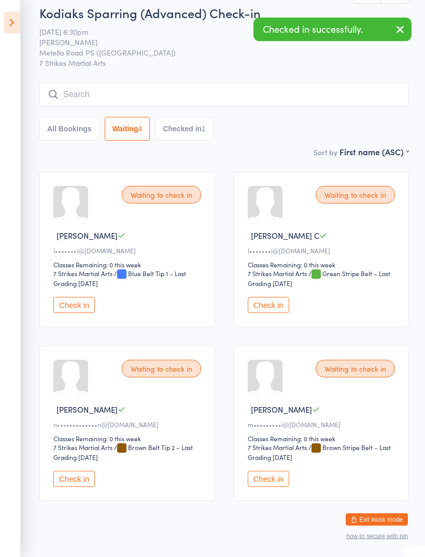
scroll to position [10, 0]
click at [277, 486] on button "Check in" at bounding box center [268, 478] width 41 height 16
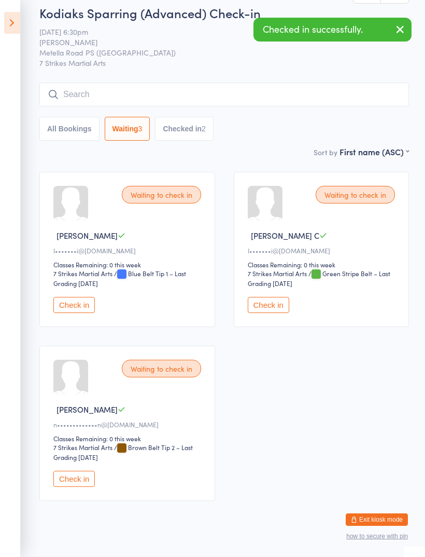
click at [265, 93] on input "search" at bounding box center [224, 94] width 370 height 24
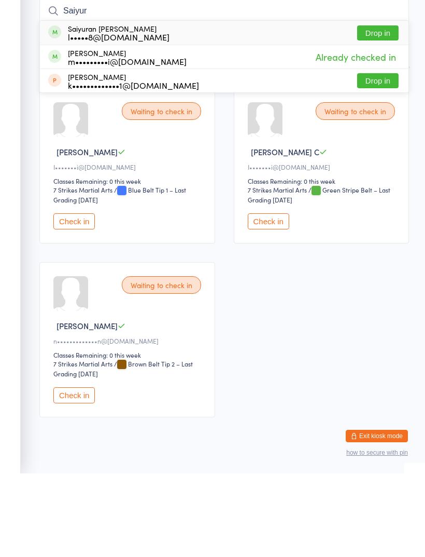
type input "Saiyur"
click at [379, 109] on button "Drop in" at bounding box center [377, 116] width 41 height 15
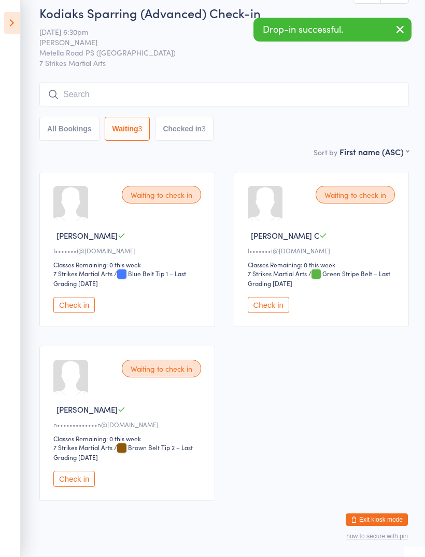
click at [13, 31] on icon at bounding box center [12, 23] width 16 height 22
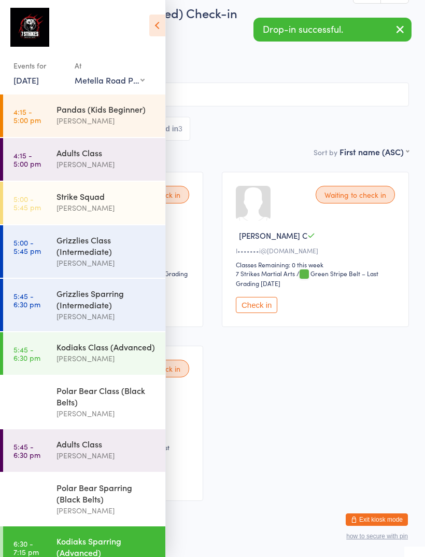
click at [124, 352] on div "Kodiaks Class (Advanced)" at bounding box center [107, 346] width 100 height 11
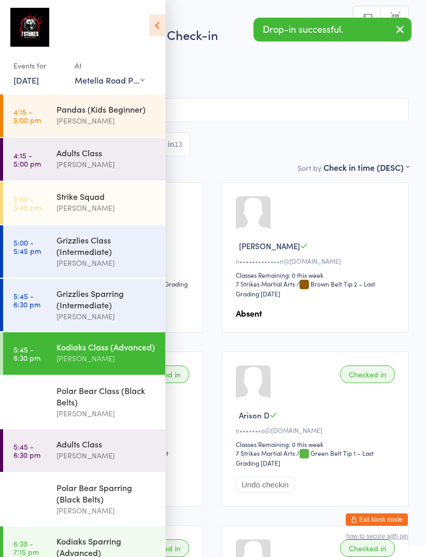
click at [159, 30] on icon at bounding box center [157, 26] width 16 height 22
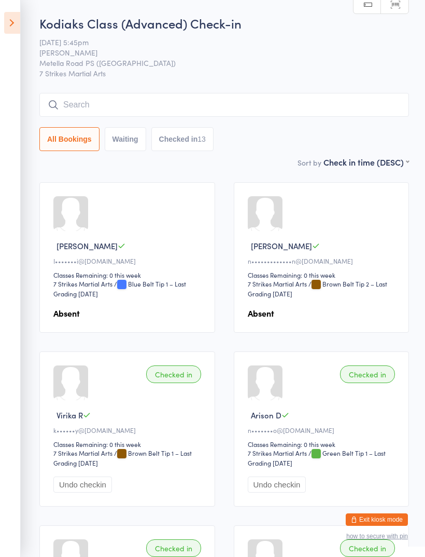
click at [10, 13] on icon at bounding box center [12, 23] width 16 height 22
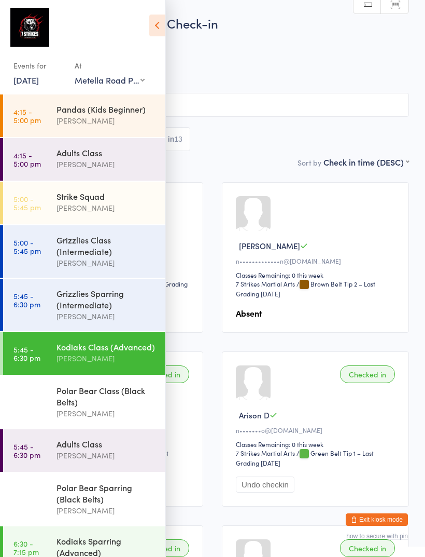
click at [124, 548] on div "Kodiaks Sparring (Advanced)" at bounding box center [107, 546] width 100 height 23
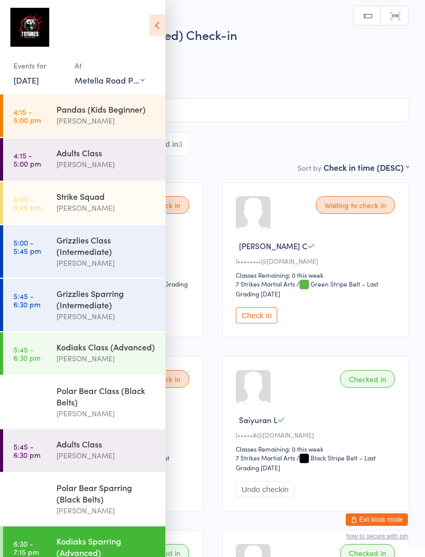
click at [163, 26] on icon at bounding box center [157, 26] width 16 height 22
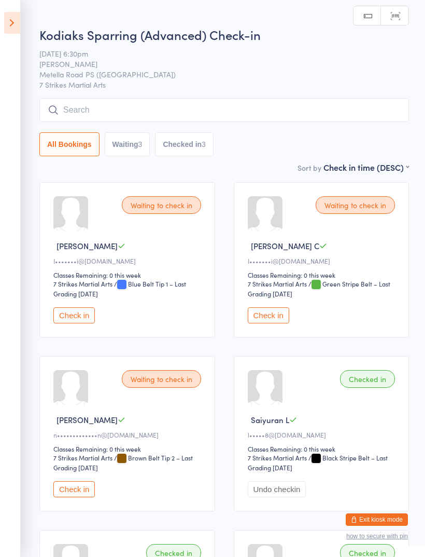
click at [142, 144] on div "3" at bounding box center [140, 144] width 4 height 8
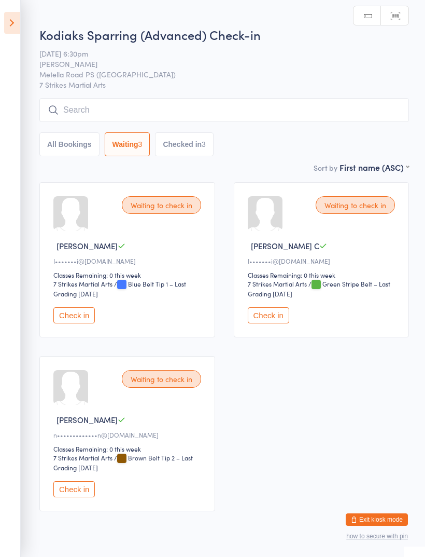
click at [189, 150] on button "Checked in 3" at bounding box center [184, 144] width 59 height 24
select select "5"
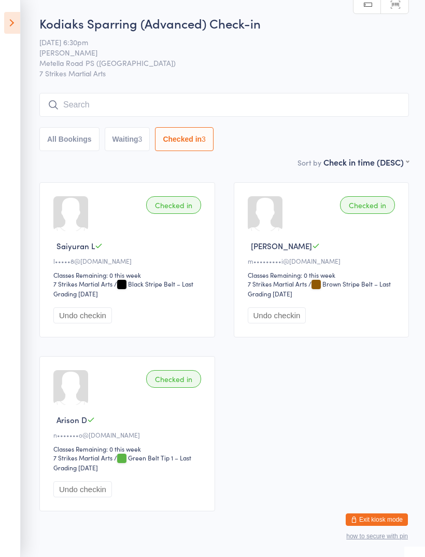
click at [244, 106] on input "search" at bounding box center [224, 105] width 370 height 24
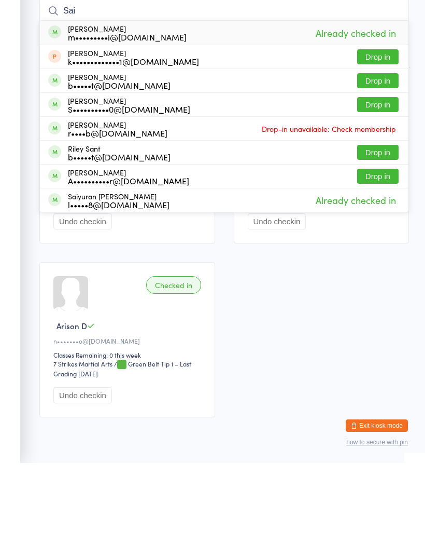
type input "Sai"
click at [378, 143] on button "Drop in" at bounding box center [377, 150] width 41 height 15
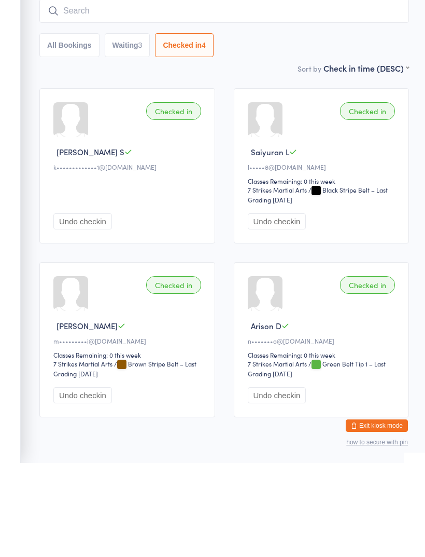
click at [274, 93] on input "search" at bounding box center [224, 105] width 370 height 24
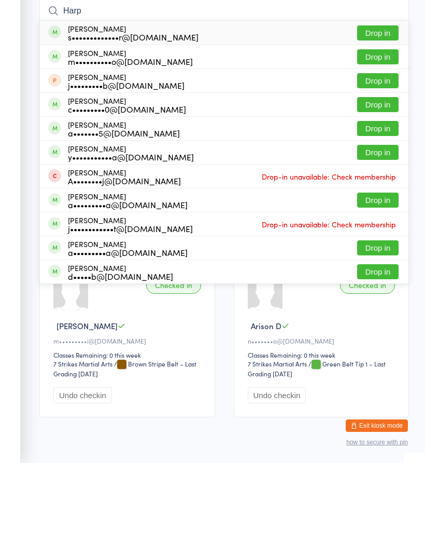
type input "Harp"
click at [377, 239] on button "Drop in" at bounding box center [377, 246] width 41 height 15
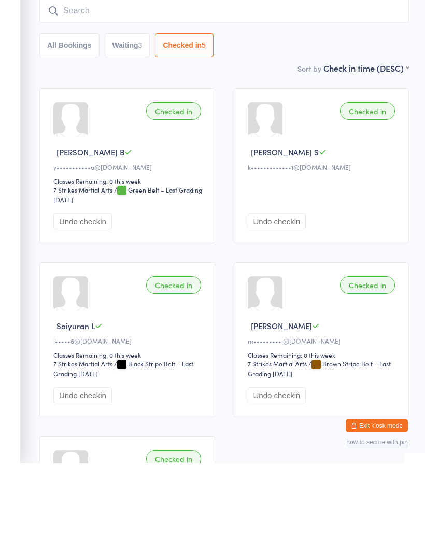
click at [267, 93] on input "search" at bounding box center [224, 105] width 370 height 24
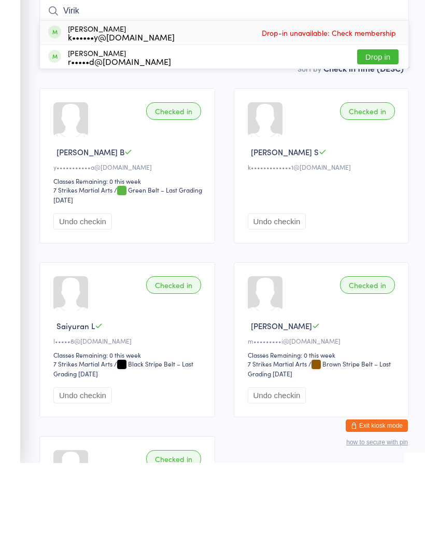
click at [305, 93] on input "Virik" at bounding box center [224, 105] width 370 height 24
type input "V"
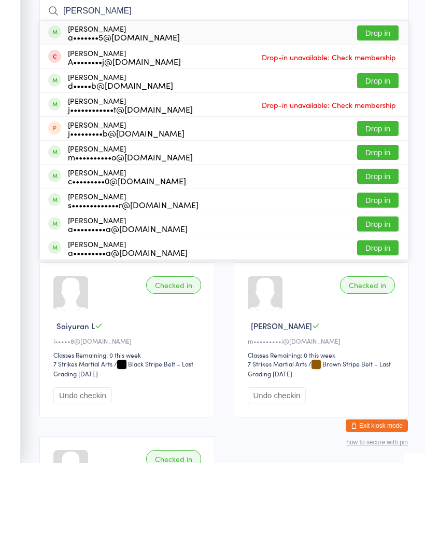
type input "[PERSON_NAME]"
click at [383, 167] on button "Drop in" at bounding box center [377, 174] width 41 height 15
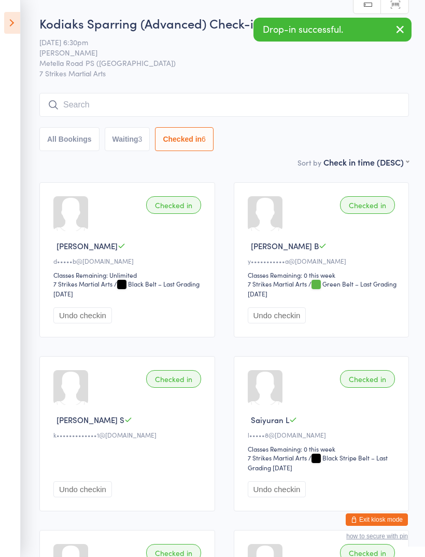
click at [14, 23] on icon at bounding box center [12, 23] width 16 height 22
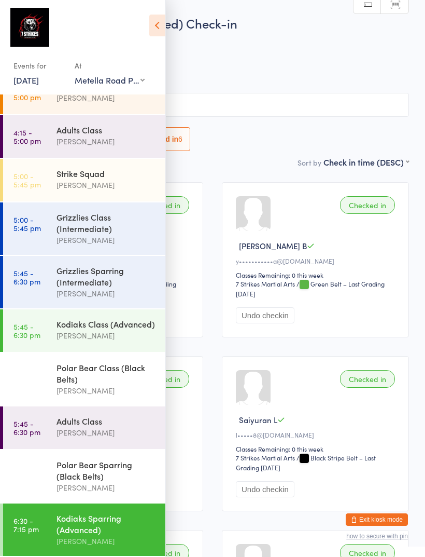
scroll to position [77, 0]
click at [123, 471] on div "Polar Bear Sparring (Black Belts)" at bounding box center [107, 469] width 100 height 23
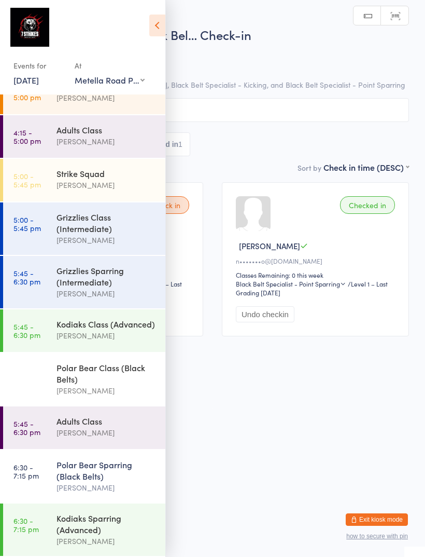
click at [114, 421] on div "Adults Class" at bounding box center [107, 420] width 100 height 11
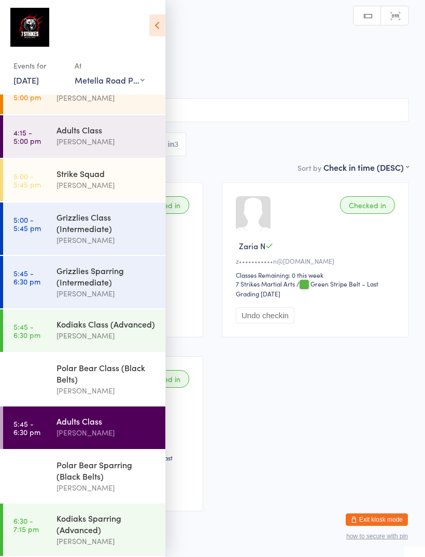
click at [121, 376] on div "Polar Bear Class (Black Belts)" at bounding box center [107, 372] width 100 height 23
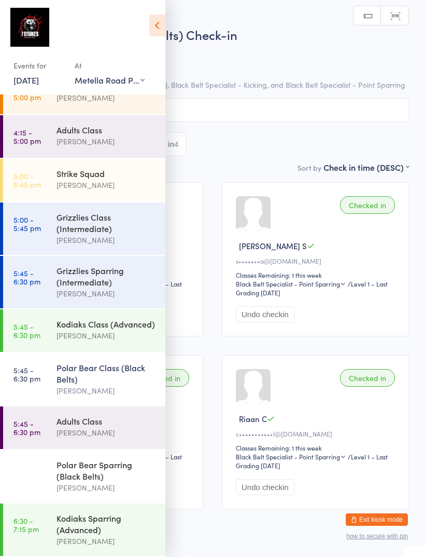
click at [163, 27] on icon at bounding box center [157, 26] width 16 height 22
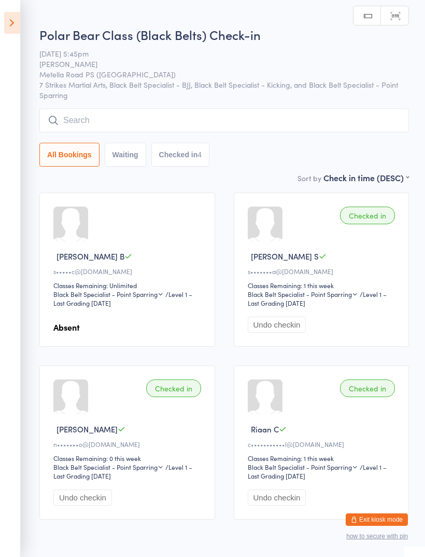
click at [191, 159] on button "Checked in 4" at bounding box center [180, 155] width 59 height 24
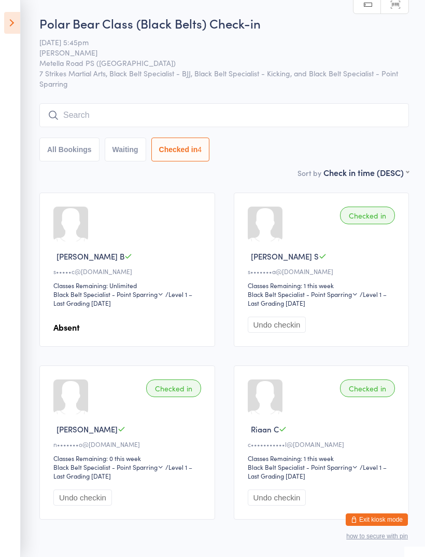
click at [19, 22] on icon at bounding box center [12, 23] width 16 height 22
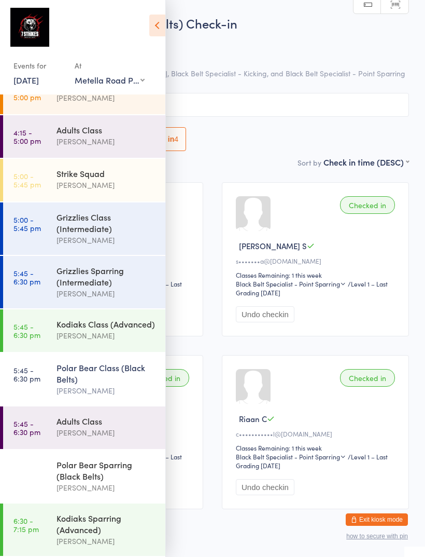
click at [128, 329] on div "[PERSON_NAME]" at bounding box center [107, 335] width 100 height 12
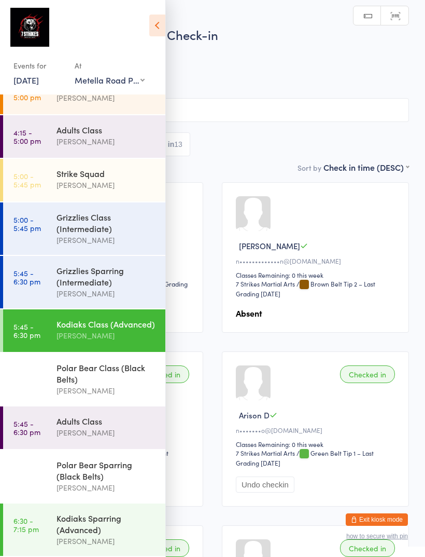
click at [159, 33] on icon at bounding box center [157, 26] width 16 height 22
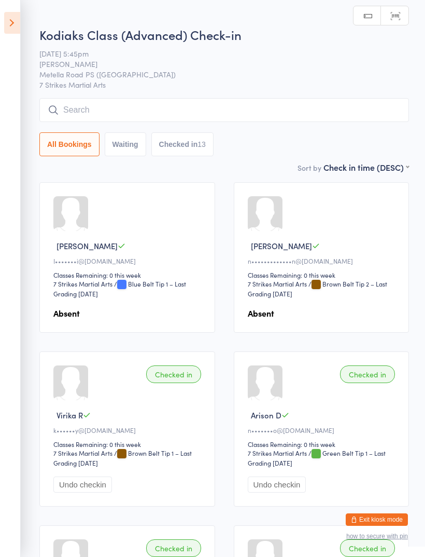
click at [198, 152] on button "Checked in 13" at bounding box center [182, 144] width 62 height 24
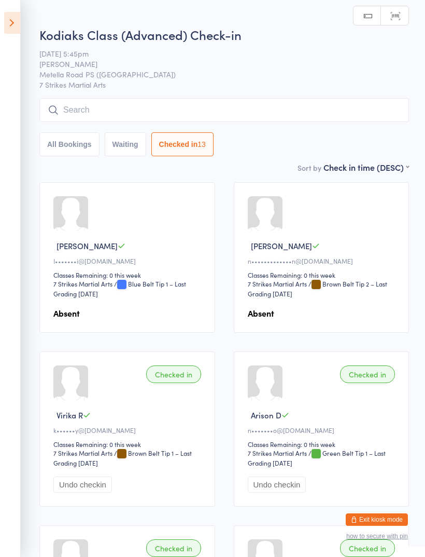
click at [18, 26] on icon at bounding box center [12, 23] width 16 height 22
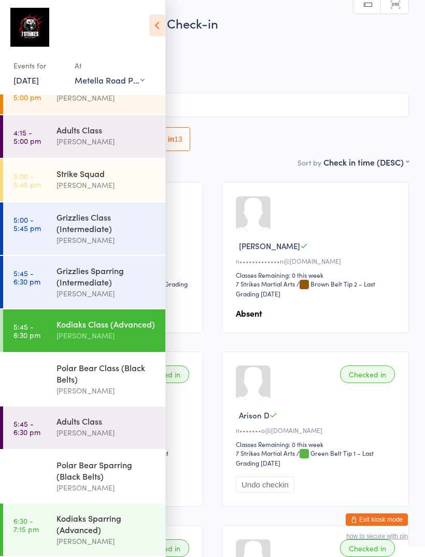
click at [125, 270] on div "Grizzlies Sparring (Intermediate)" at bounding box center [107, 276] width 100 height 23
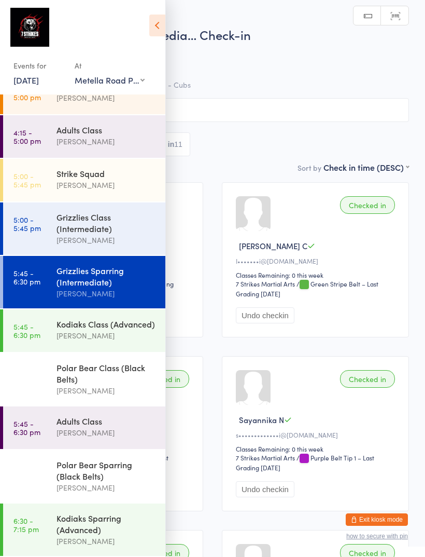
click at [159, 29] on icon at bounding box center [157, 26] width 16 height 22
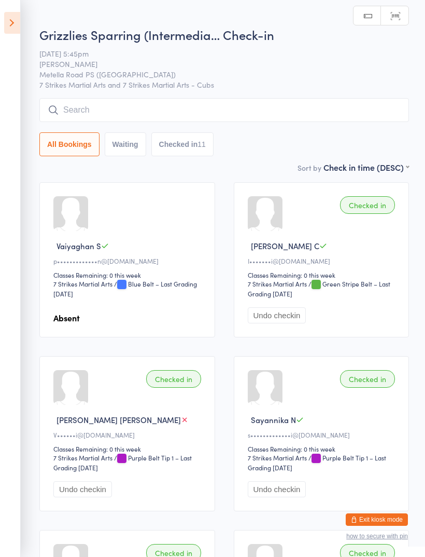
click at [19, 20] on icon at bounding box center [12, 23] width 16 height 22
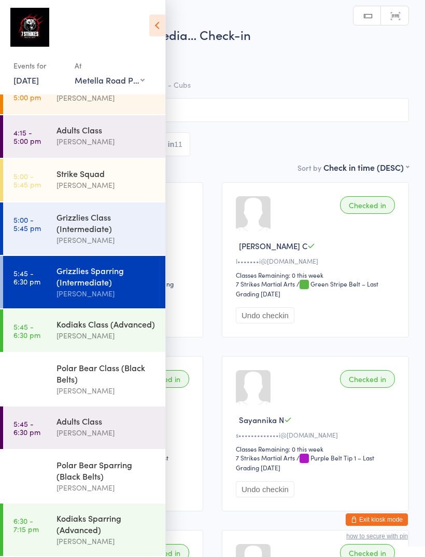
click at [121, 214] on div "Grizzlies Class (Intermediate)" at bounding box center [107, 222] width 100 height 23
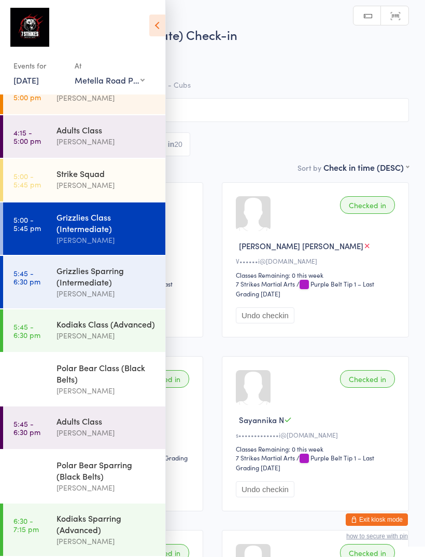
click at [157, 27] on icon at bounding box center [157, 26] width 16 height 22
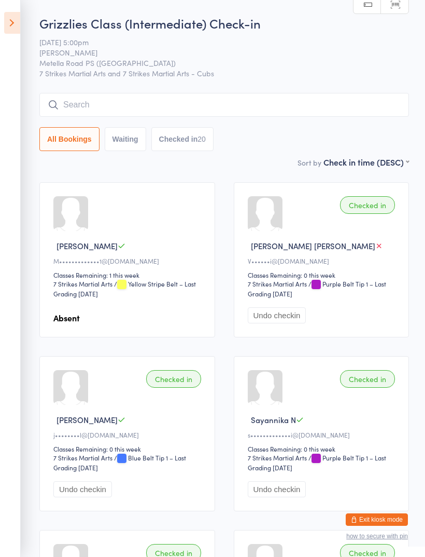
click at [15, 22] on icon at bounding box center [12, 23] width 16 height 22
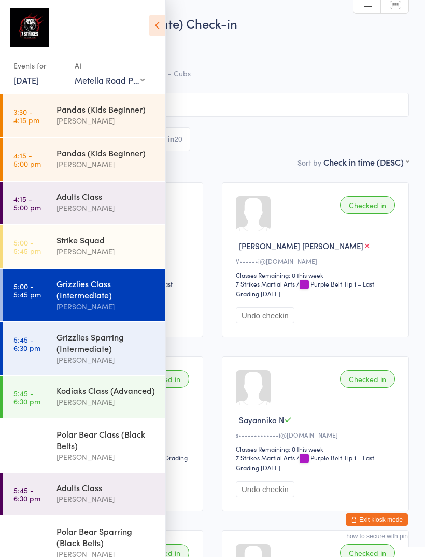
click at [113, 201] on div "Adults Class" at bounding box center [107, 195] width 100 height 11
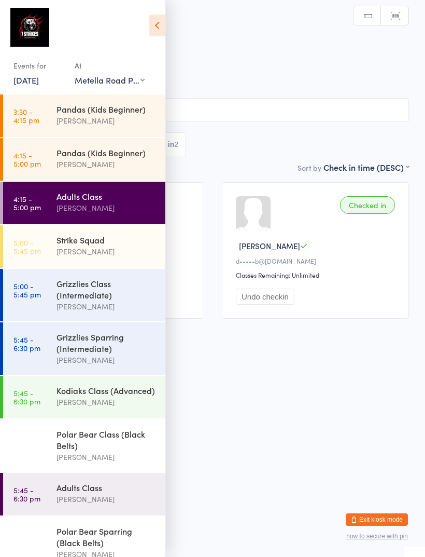
click at [156, 25] on icon at bounding box center [157, 26] width 16 height 22
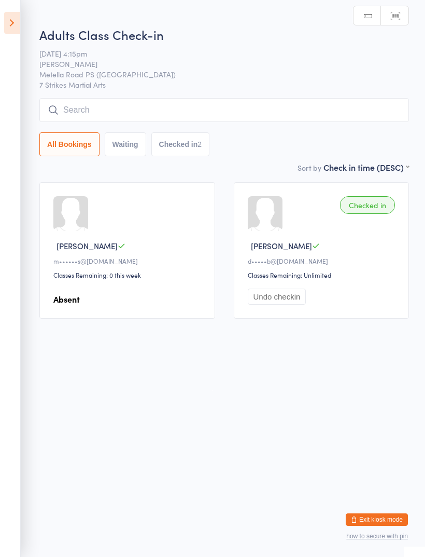
click at [129, 146] on button "Waiting" at bounding box center [125, 144] width 41 height 24
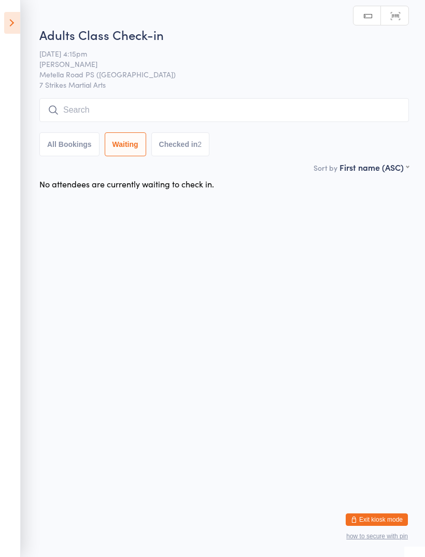
click at [200, 148] on div "2" at bounding box center [200, 144] width 4 height 8
select select "5"
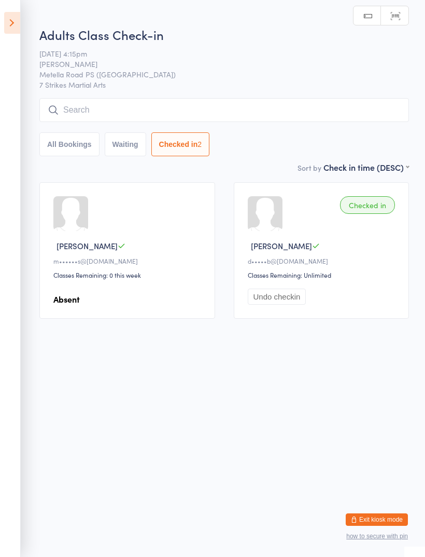
click at [241, 113] on input "search" at bounding box center [224, 110] width 370 height 24
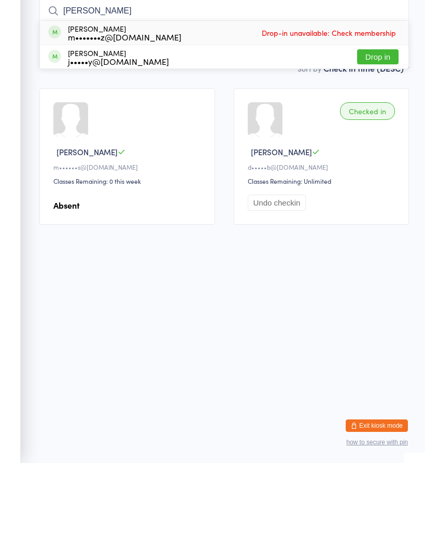
type input "Jonath"
click at [378, 143] on button "Drop in" at bounding box center [377, 150] width 41 height 15
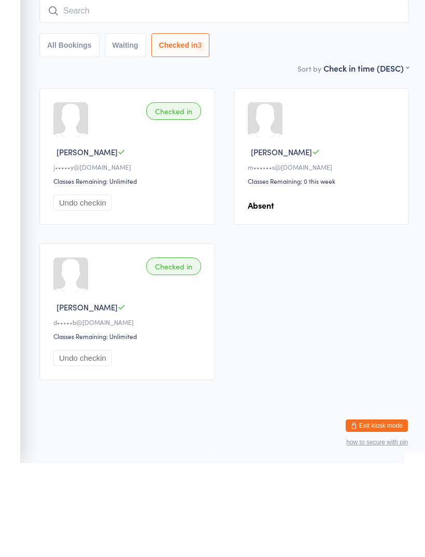
click at [285, 93] on input "search" at bounding box center [224, 105] width 370 height 24
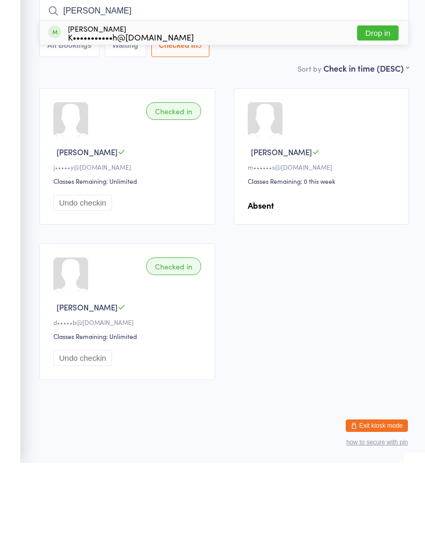
type input "Kevin"
click at [383, 119] on button "Drop in" at bounding box center [377, 126] width 41 height 15
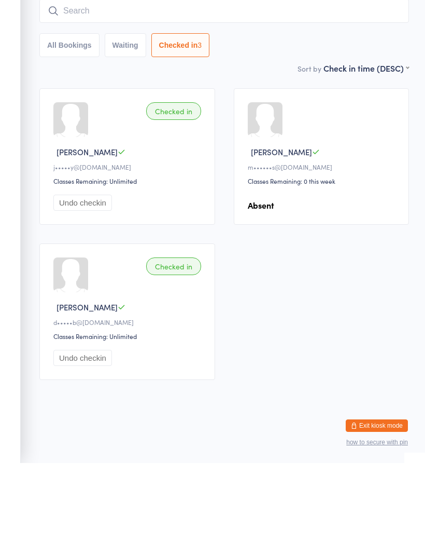
scroll to position [5, 0]
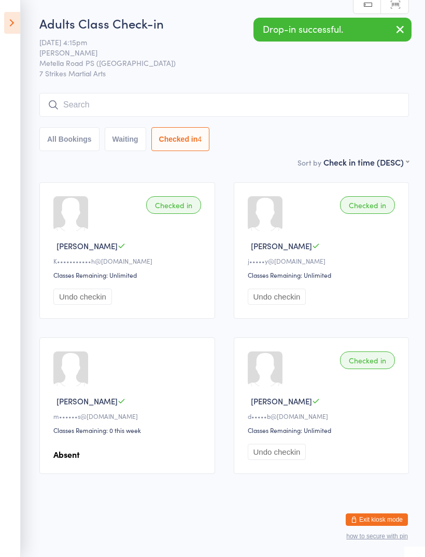
click at [14, 17] on icon at bounding box center [12, 23] width 16 height 22
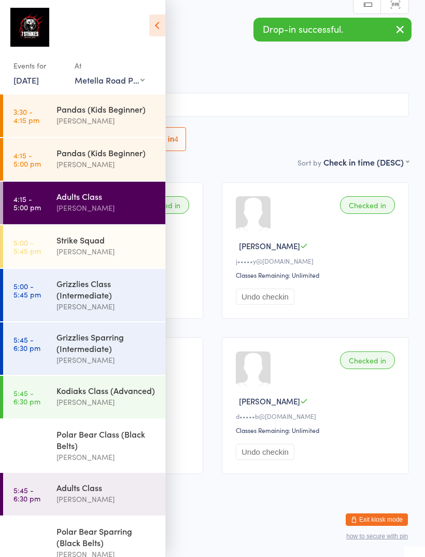
click at [112, 159] on div "[PERSON_NAME]" at bounding box center [107, 164] width 100 height 12
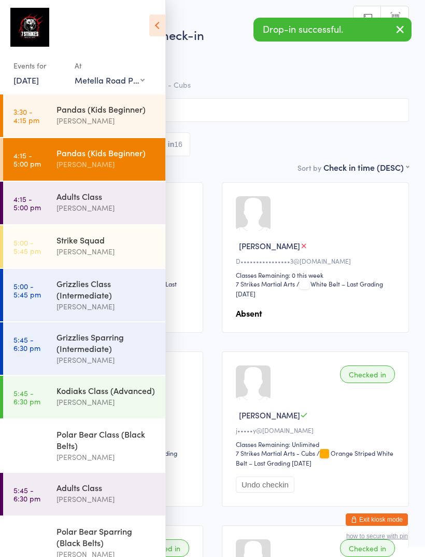
click at [160, 22] on icon at bounding box center [157, 26] width 16 height 22
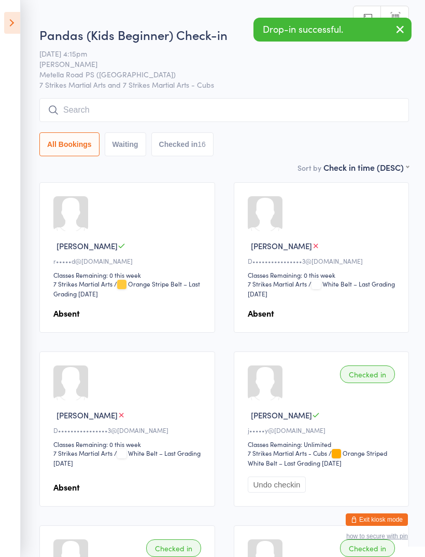
click at [188, 148] on button "Checked in 16" at bounding box center [182, 144] width 62 height 24
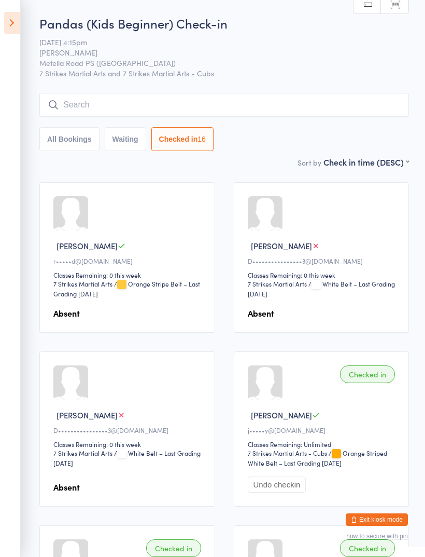
click at [7, 26] on icon at bounding box center [12, 23] width 16 height 22
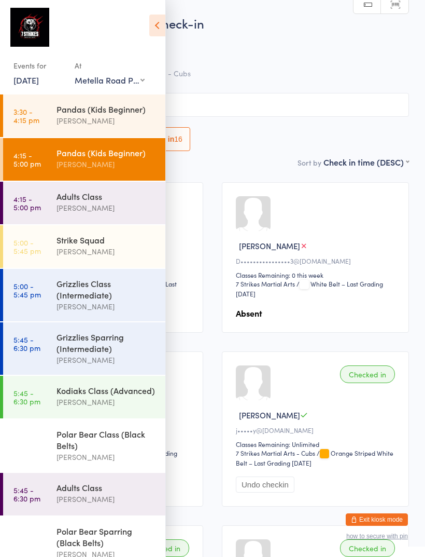
click at [106, 117] on div "[PERSON_NAME]" at bounding box center [107, 121] width 100 height 12
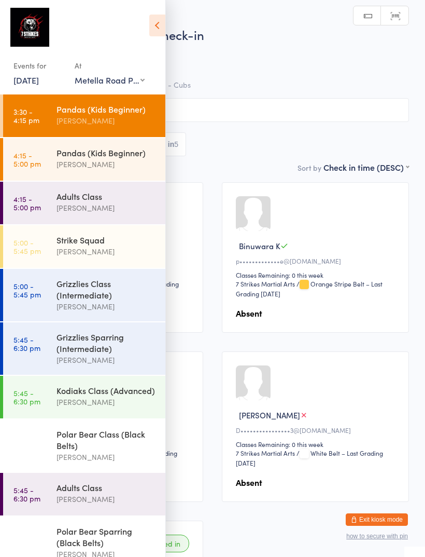
click at [155, 32] on icon at bounding box center [157, 26] width 16 height 22
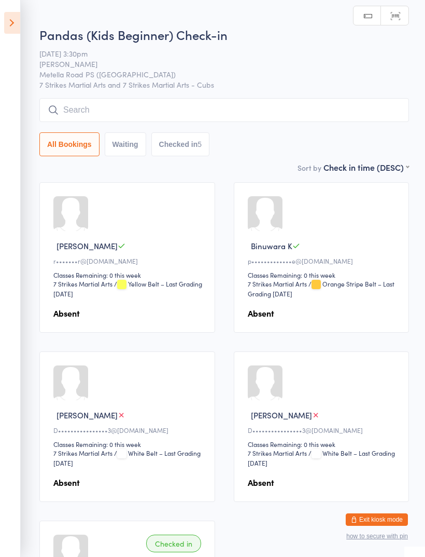
click at [194, 150] on button "Checked in 5" at bounding box center [180, 144] width 59 height 24
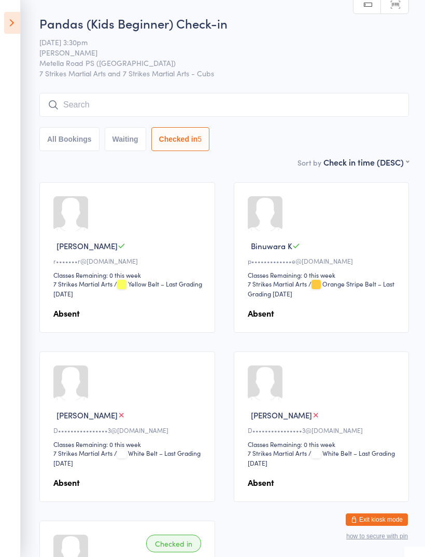
click at [390, 519] on button "Exit kiosk mode" at bounding box center [377, 519] width 62 height 12
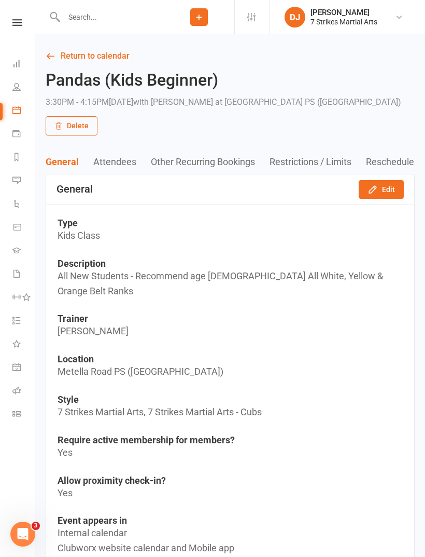
click at [22, 19] on link at bounding box center [17, 22] width 37 height 7
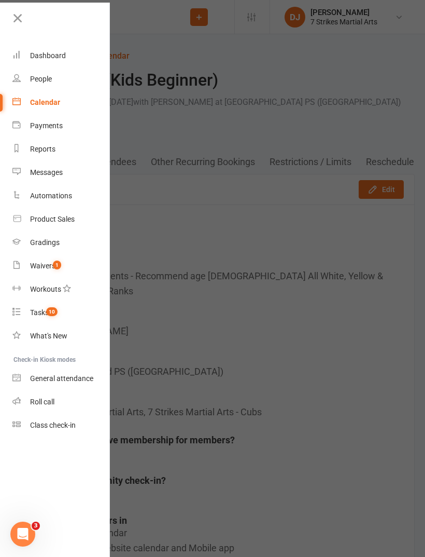
click at [38, 64] on link "Dashboard" at bounding box center [61, 55] width 98 height 23
